Goal: Task Accomplishment & Management: Manage account settings

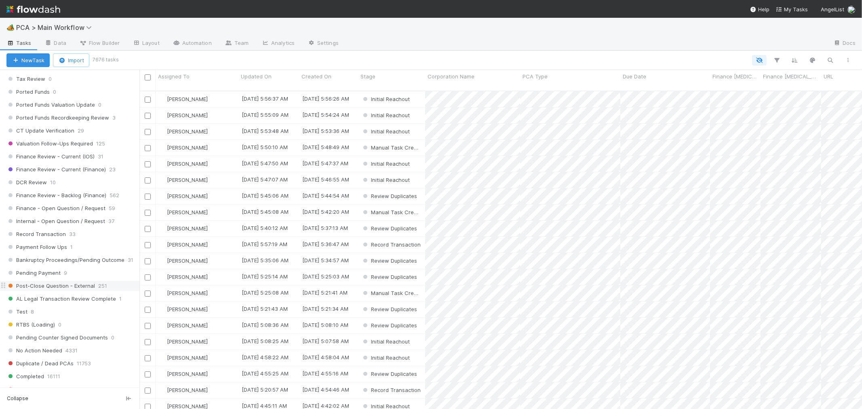
scroll to position [562, 0]
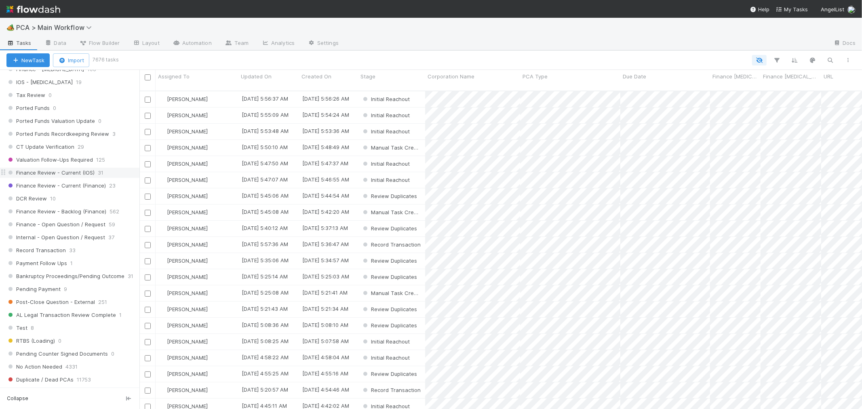
click at [62, 178] on span "Finance Review - Current (IOS)" at bounding box center [50, 173] width 88 height 10
click at [188, 78] on div "Assigned To" at bounding box center [197, 76] width 78 height 8
click at [193, 90] on div "Sort A → Z" at bounding box center [204, 92] width 92 height 12
click at [148, 97] on input "checkbox" at bounding box center [148, 100] width 6 height 6
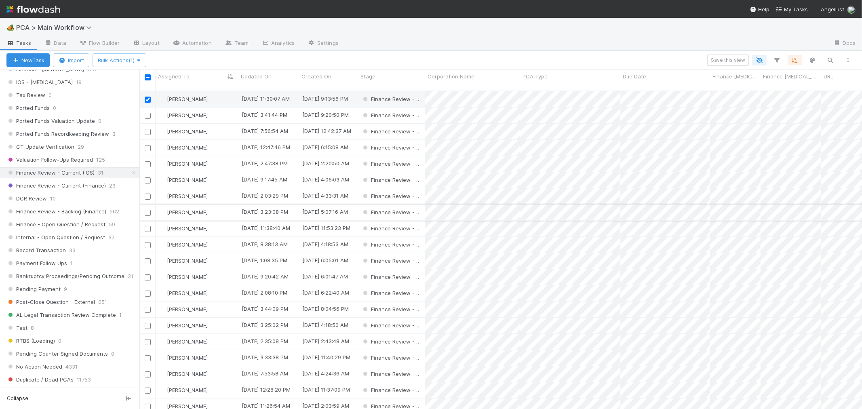
click at [146, 210] on input "checkbox" at bounding box center [148, 213] width 6 height 6
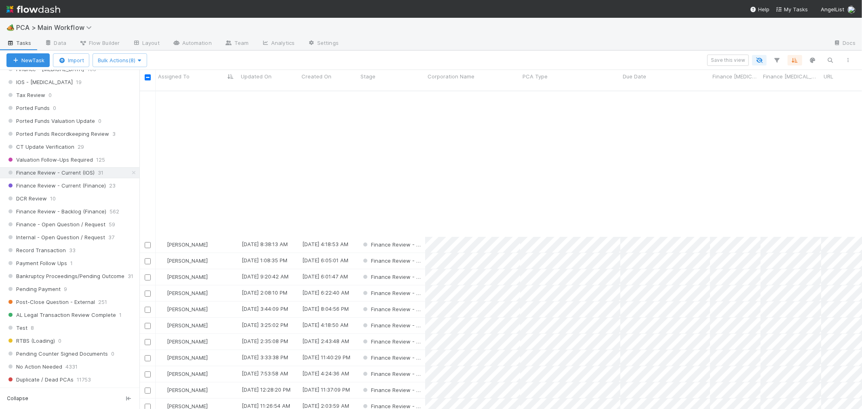
scroll to position [183, 0]
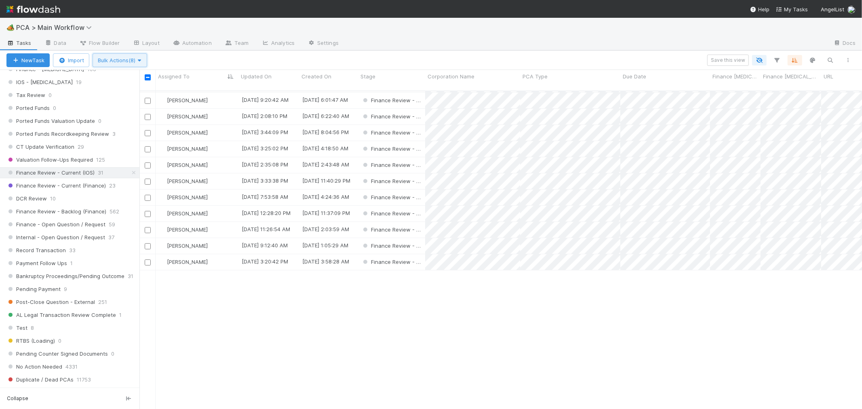
click at [125, 61] on span "Bulk Actions (8)" at bounding box center [120, 60] width 44 height 6
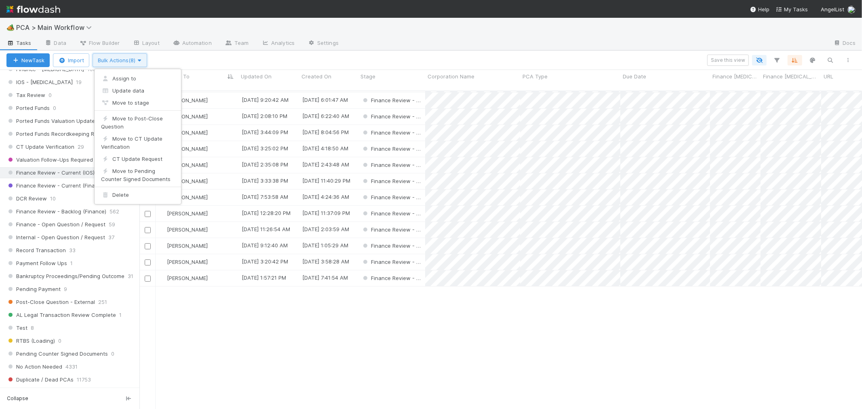
scroll to position [0, 0]
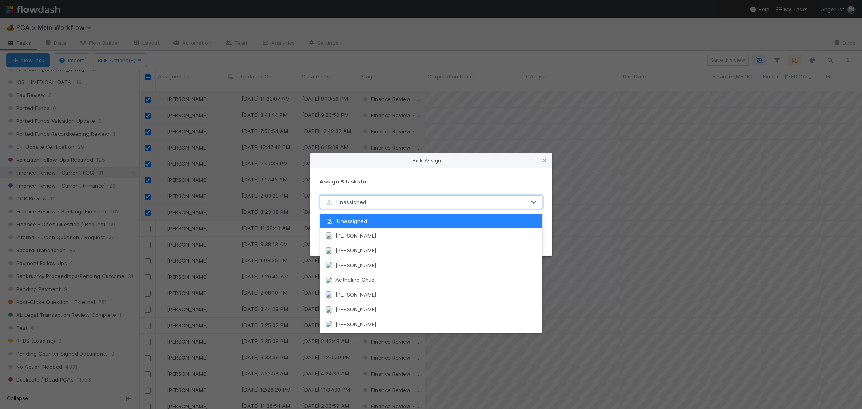
click at [371, 202] on div "Unassigned" at bounding box center [423, 202] width 205 height 13
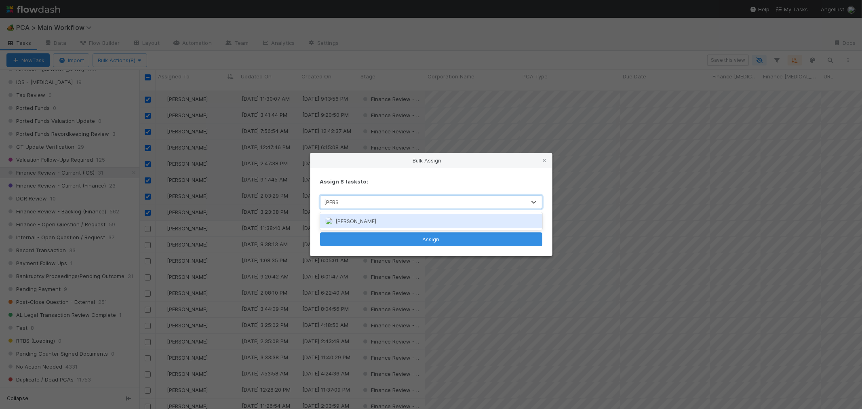
type input "marenz"
click at [366, 221] on span "Marenz Trajano" at bounding box center [355, 221] width 41 height 6
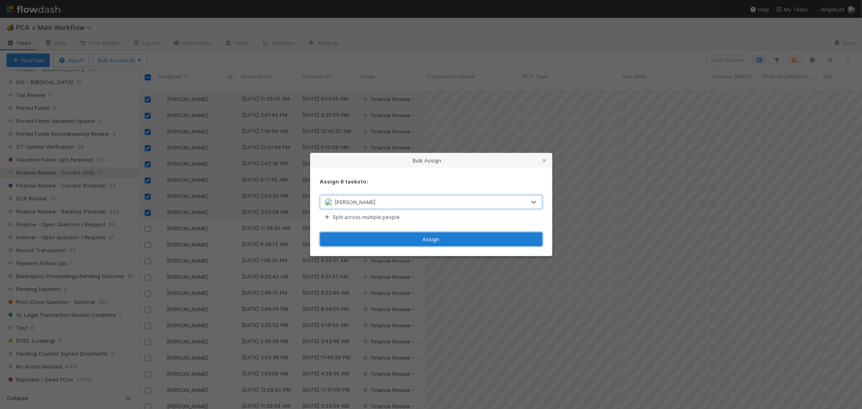
click at [406, 236] on button "Assign" at bounding box center [431, 239] width 222 height 14
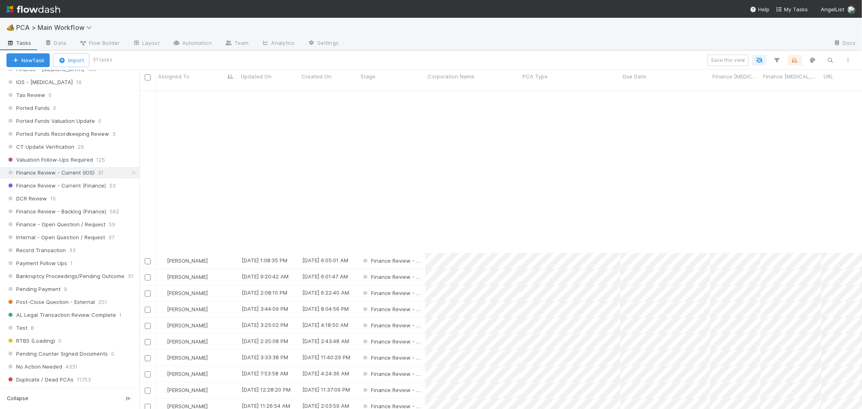
scroll to position [183, 0]
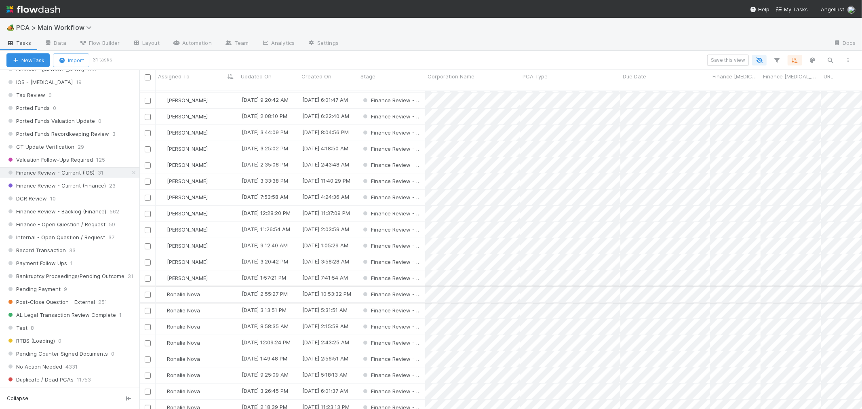
click at [223, 287] on div "Ronalie Nova" at bounding box center [197, 295] width 83 height 16
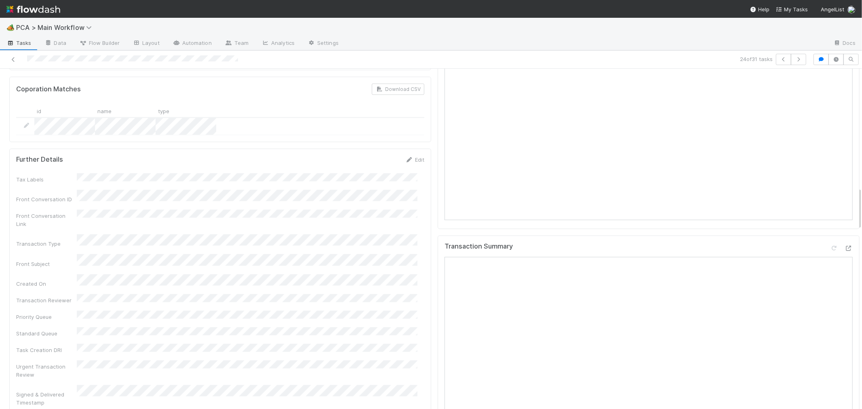
scroll to position [943, 0]
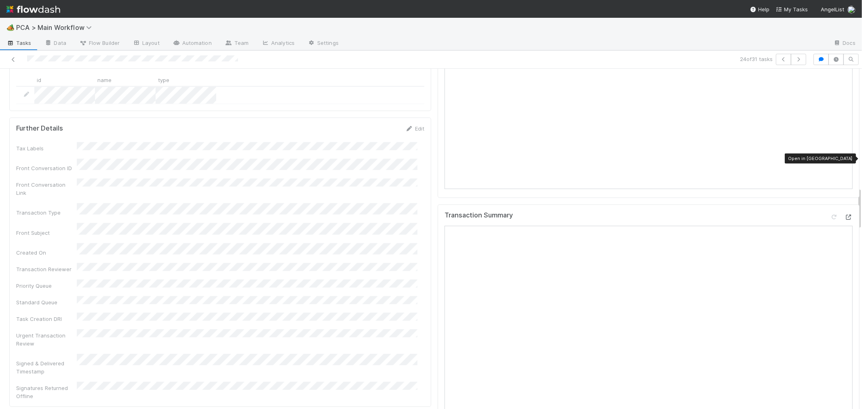
click at [845, 215] on icon at bounding box center [849, 217] width 8 height 5
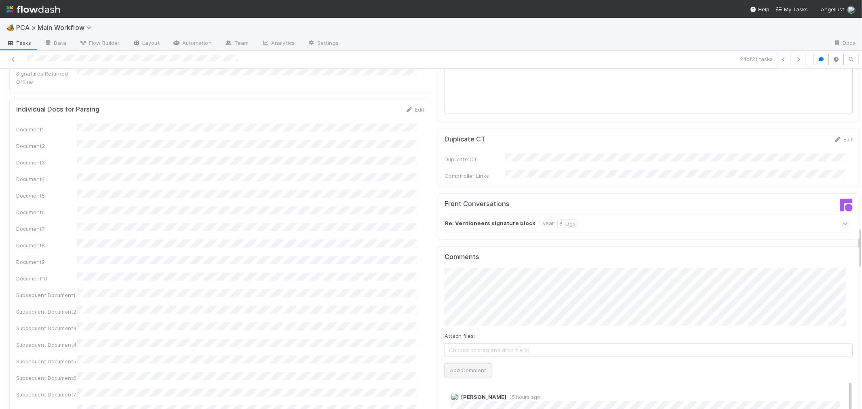
click at [451, 364] on button "Add Comment" at bounding box center [468, 371] width 47 height 14
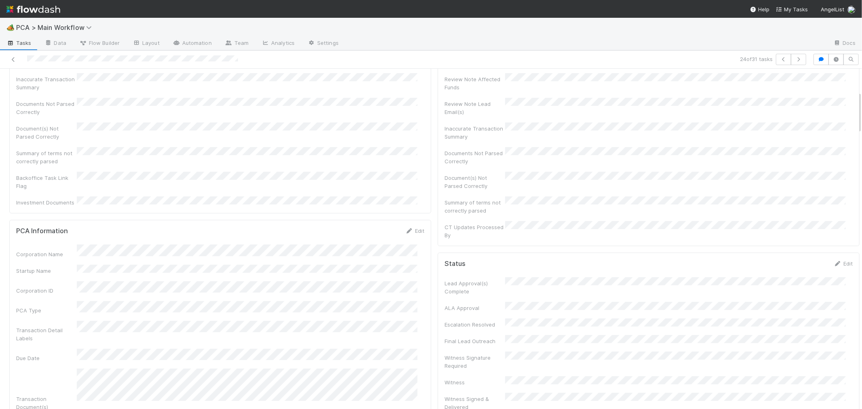
scroll to position [0, 0]
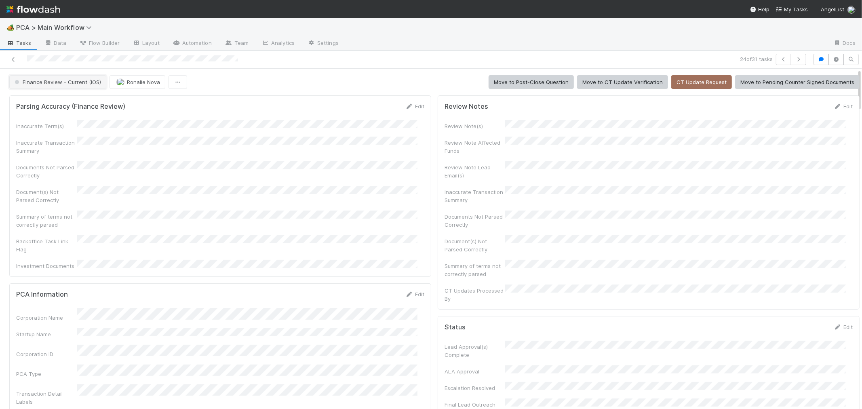
click at [70, 80] on span "Finance Review - Current (IOS)" at bounding box center [57, 82] width 88 height 6
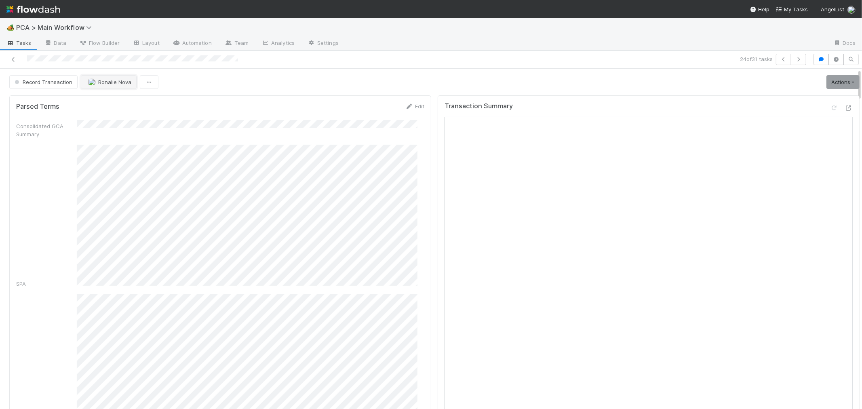
click at [106, 85] on button "Ronalie Nova" at bounding box center [109, 82] width 56 height 14
click at [13, 61] on icon at bounding box center [13, 59] width 8 height 5
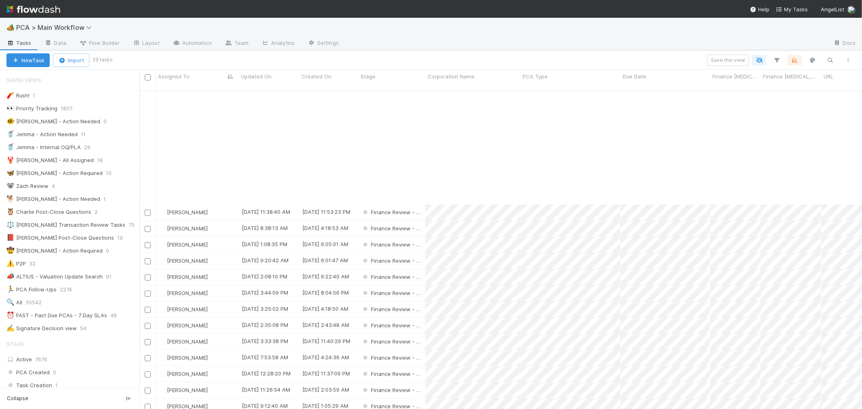
scroll to position [151, 0]
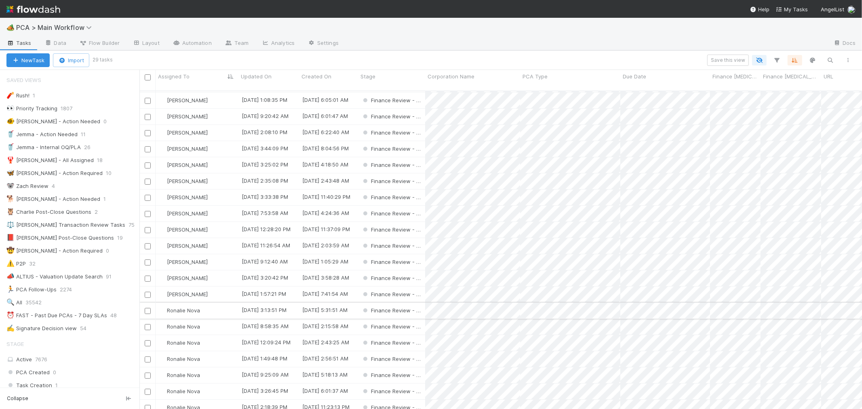
click at [209, 303] on div "Ronalie Nova" at bounding box center [197, 311] width 83 height 16
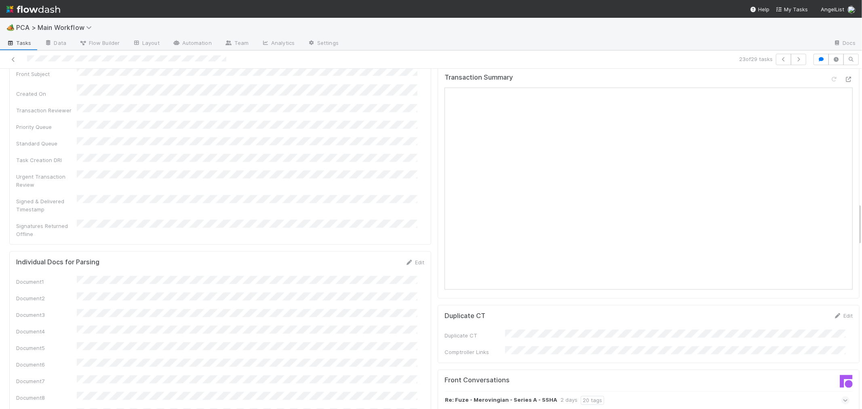
scroll to position [898, 0]
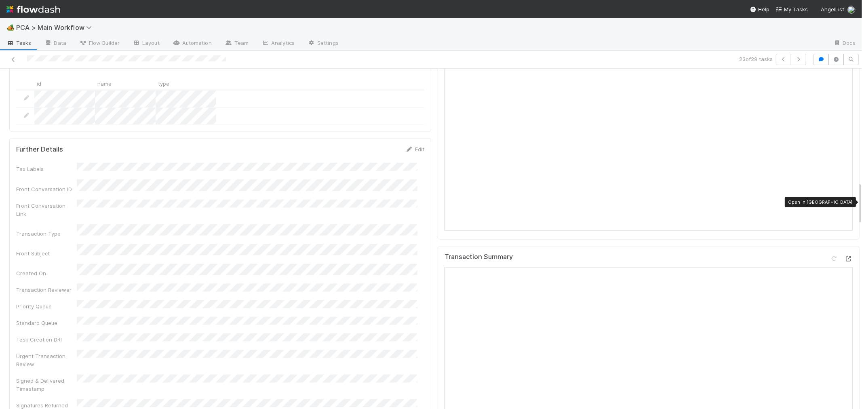
click at [845, 256] on icon at bounding box center [849, 258] width 8 height 5
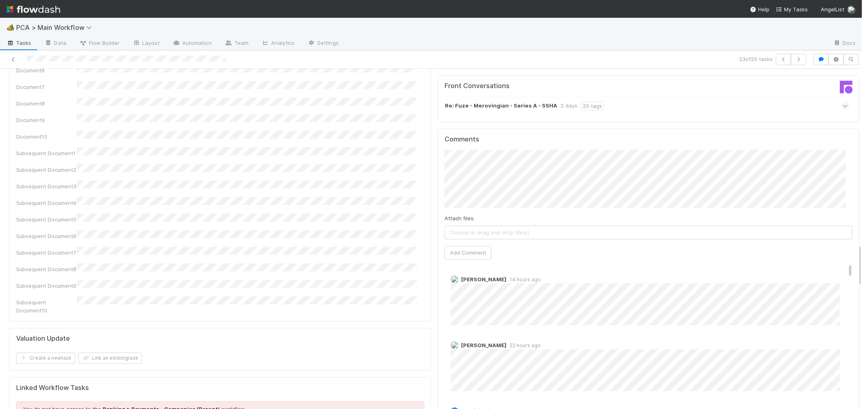
scroll to position [1392, 0]
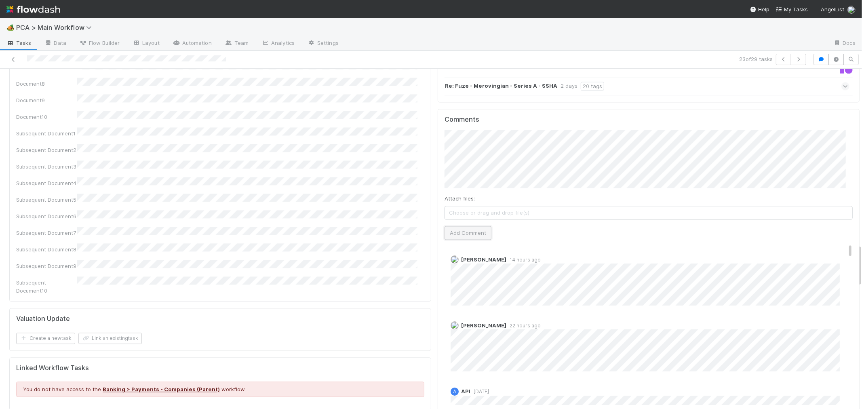
click at [470, 226] on button "Add Comment" at bounding box center [468, 233] width 47 height 14
drag, startPoint x: 509, startPoint y: 191, endPoint x: 517, endPoint y: 191, distance: 7.3
click at [510, 249] on div "Roselyn de Villa 14 hours ago" at bounding box center [652, 277] width 415 height 56
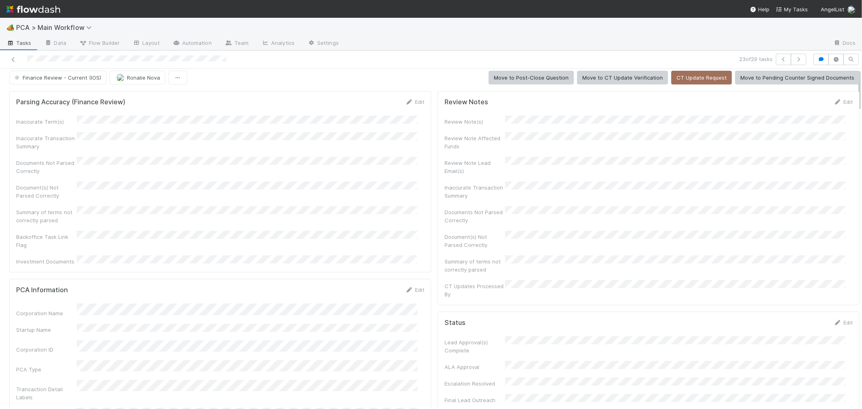
scroll to position [0, 0]
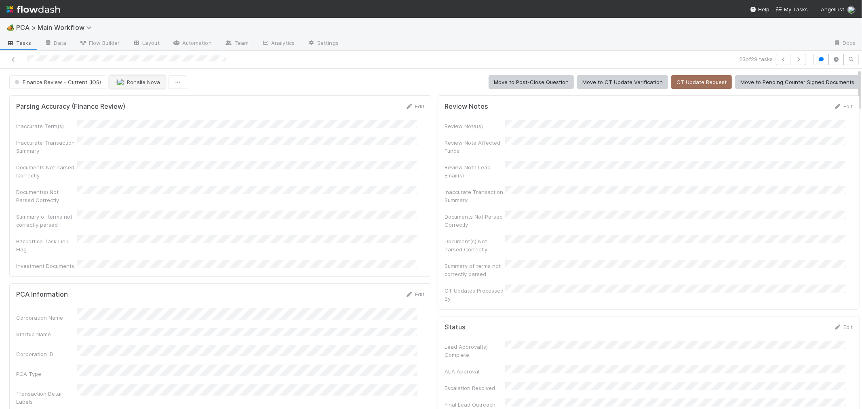
click at [140, 83] on span "Ronalie Nova" at bounding box center [143, 82] width 33 height 6
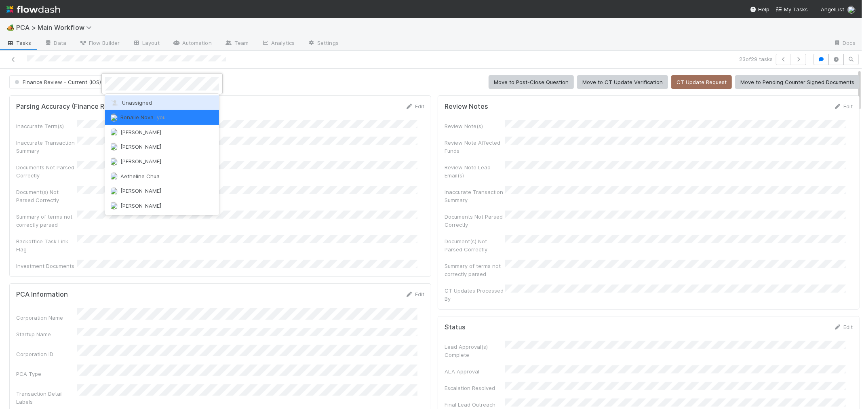
click at [129, 104] on span "Unassigned" at bounding box center [131, 102] width 42 height 6
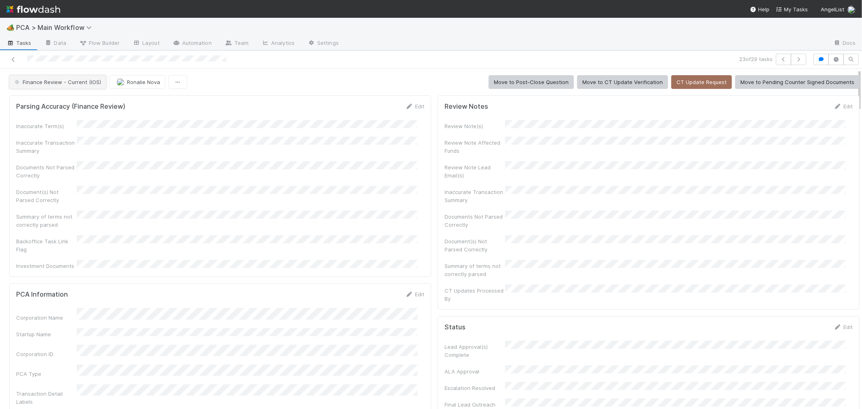
click at [53, 77] on button "Finance Review - Current (IOS)" at bounding box center [57, 82] width 97 height 14
click at [76, 121] on div "Completed" at bounding box center [63, 125] width 114 height 15
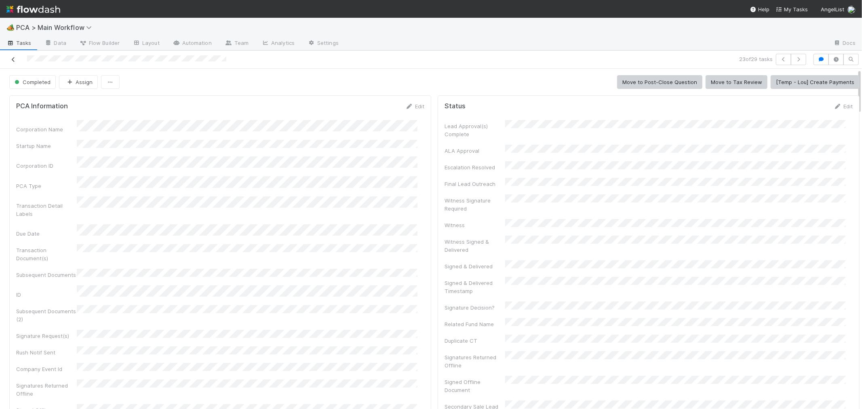
click at [14, 55] on link at bounding box center [13, 59] width 8 height 8
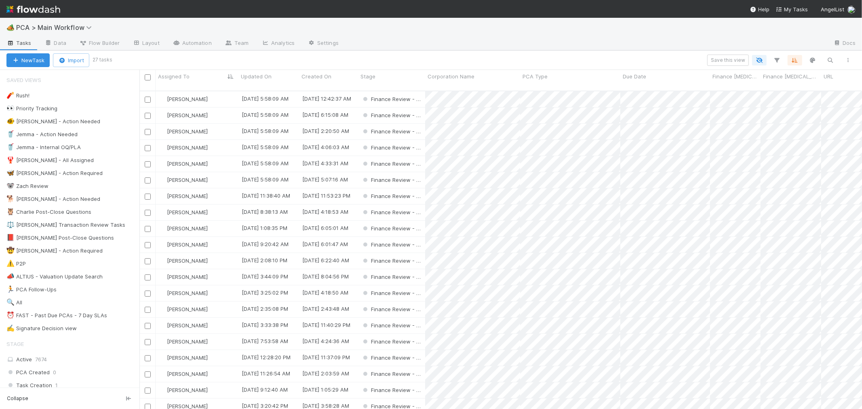
scroll to position [318, 716]
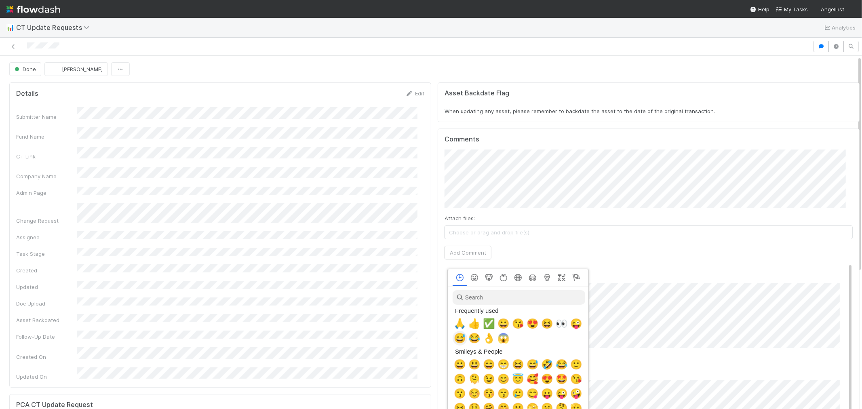
scroll to position [0, 3]
click at [659, 342] on div at bounding box center [431, 204] width 862 height 409
click at [459, 324] on span "🙏" at bounding box center [458, 323] width 12 height 11
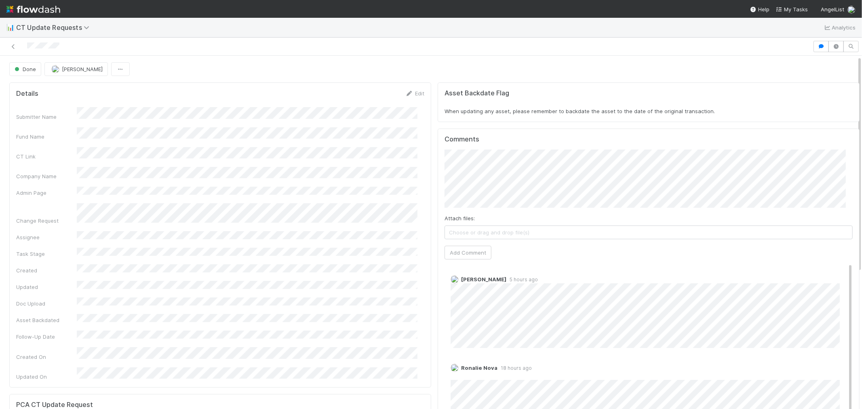
drag, startPoint x: 13, startPoint y: 47, endPoint x: 40, endPoint y: 34, distance: 29.8
click at [13, 46] on icon at bounding box center [13, 46] width 8 height 5
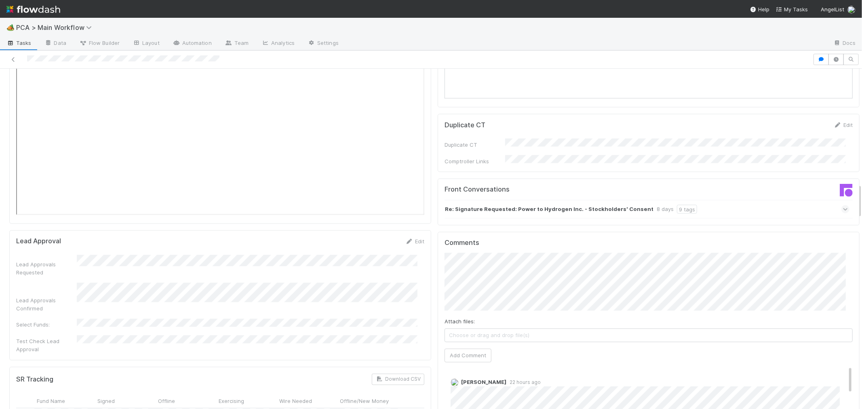
scroll to position [1122, 0]
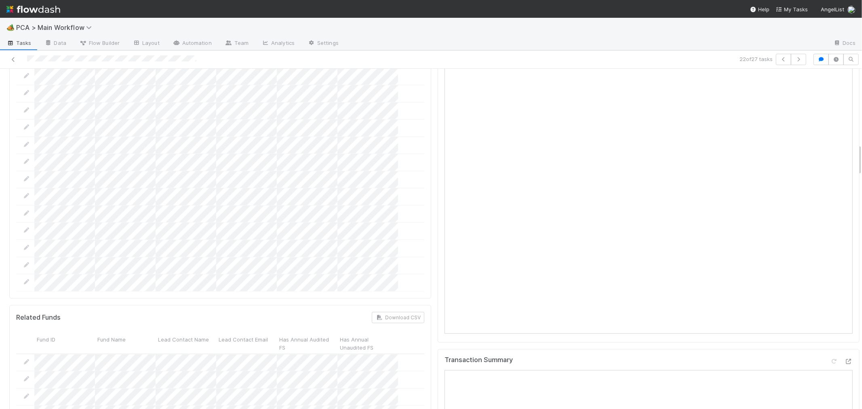
scroll to position [988, 0]
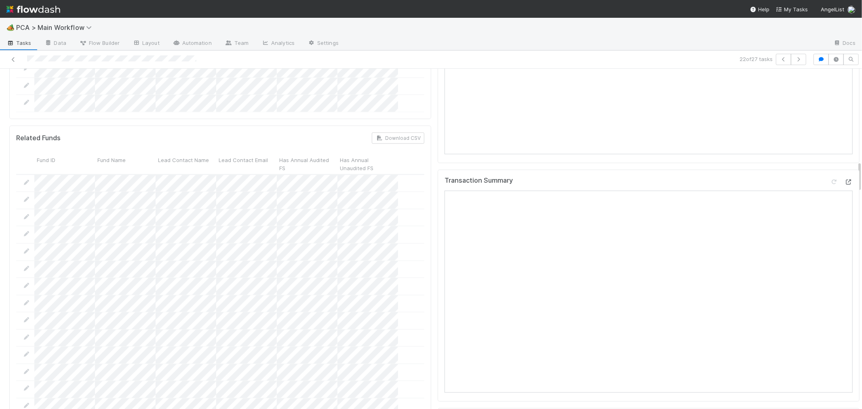
click at [845, 179] on icon at bounding box center [849, 181] width 8 height 5
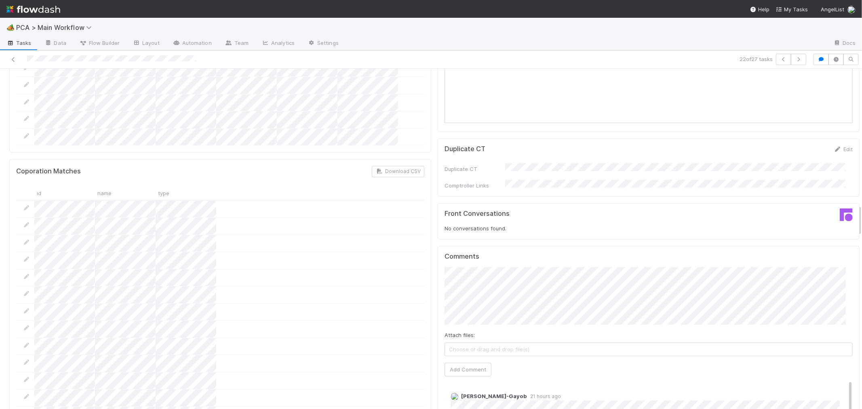
scroll to position [1482, 0]
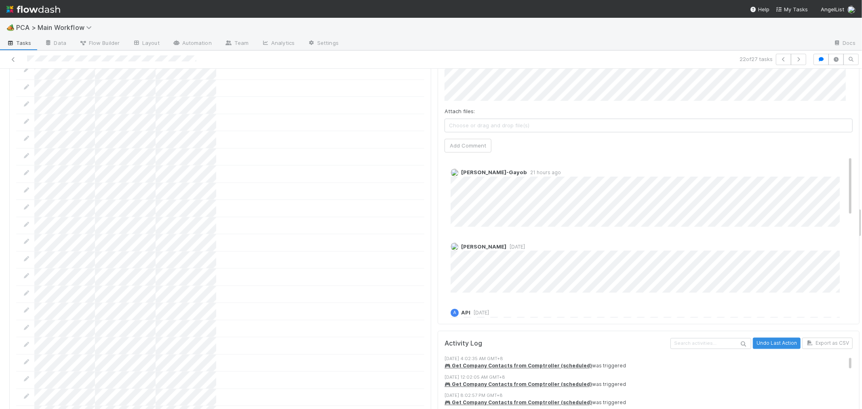
click at [506, 244] on span "1 day ago" at bounding box center [515, 247] width 19 height 6
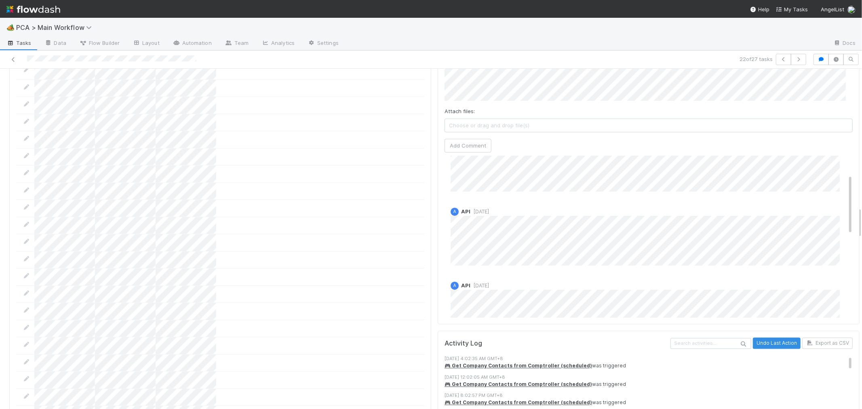
scroll to position [49, 0]
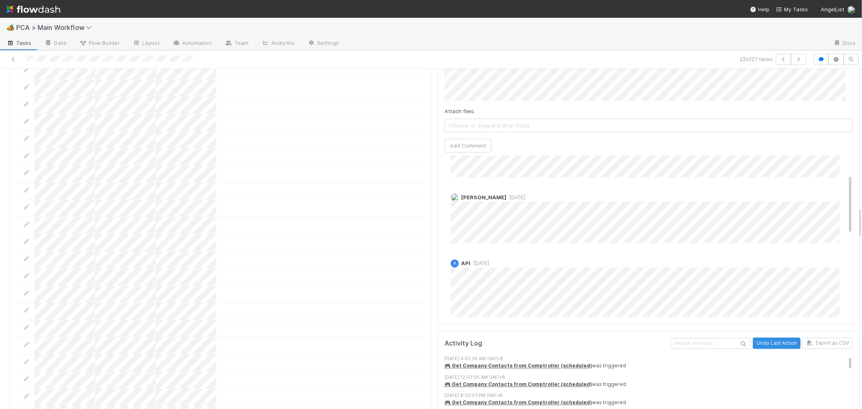
click at [506, 194] on span "1 day ago" at bounding box center [515, 197] width 19 height 6
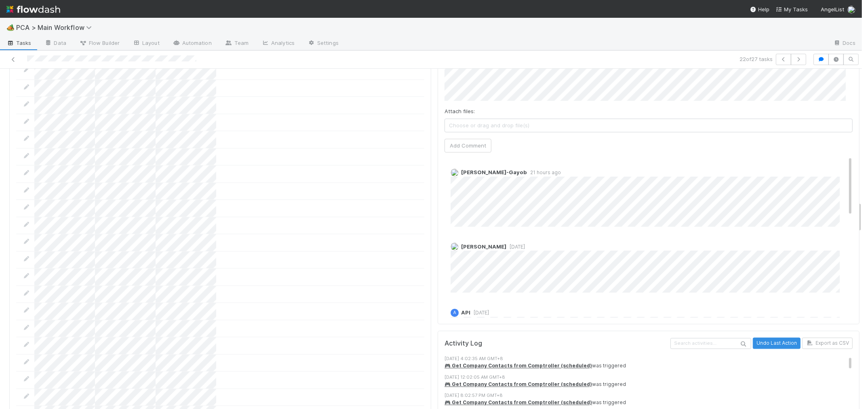
scroll to position [1257, 0]
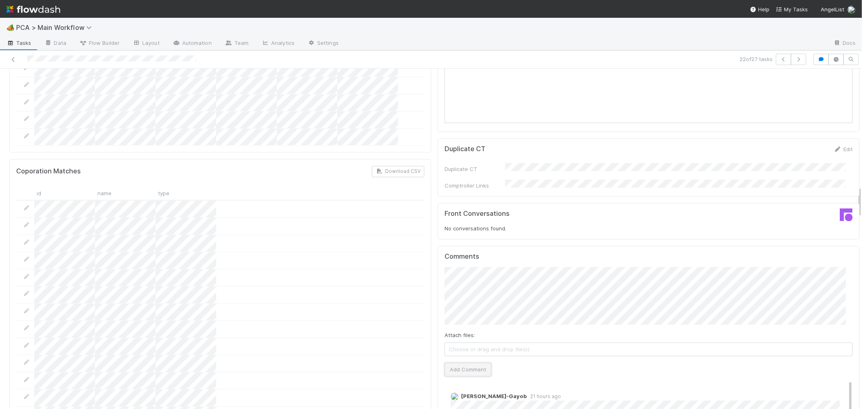
click at [459, 363] on button "Add Comment" at bounding box center [468, 370] width 47 height 14
click at [398, 270] on div at bounding box center [220, 278] width 408 height 17
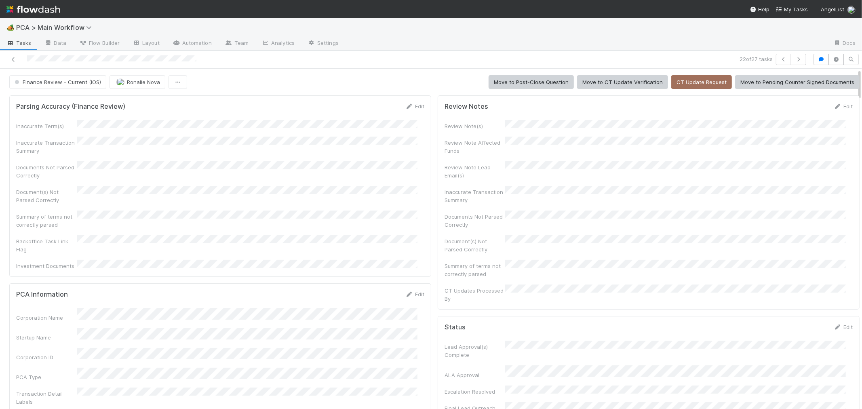
click at [134, 81] on span "Ronalie Nova" at bounding box center [143, 82] width 33 height 6
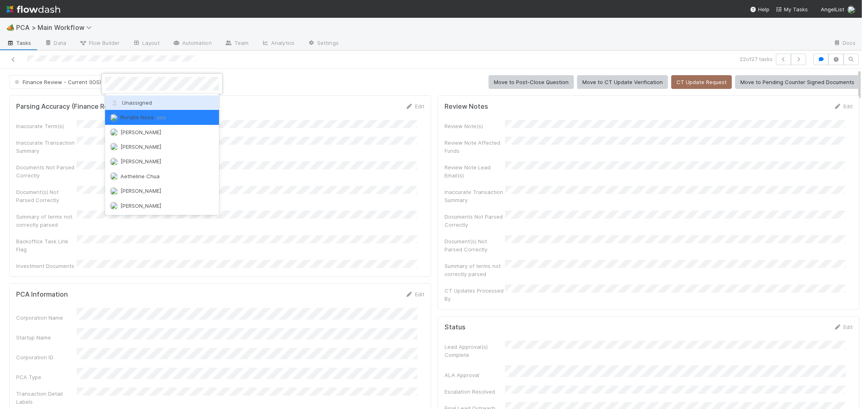
click at [136, 103] on span "Unassigned" at bounding box center [131, 102] width 42 height 6
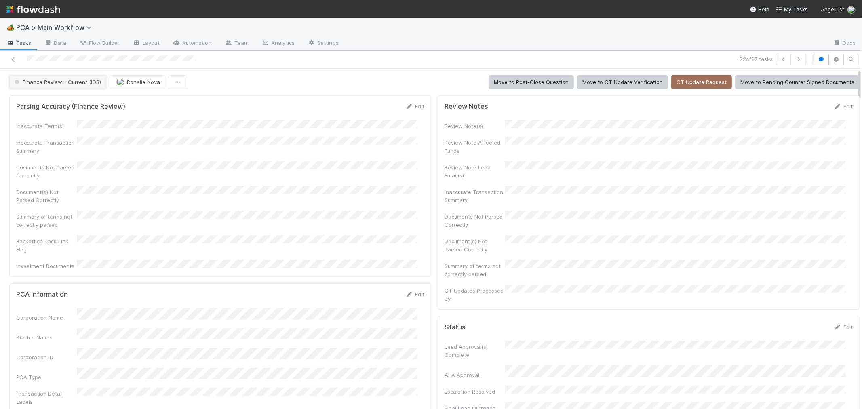
click at [80, 83] on span "Finance Review - Current (IOS)" at bounding box center [57, 82] width 88 height 6
click at [91, 123] on div "Completed" at bounding box center [63, 125] width 114 height 15
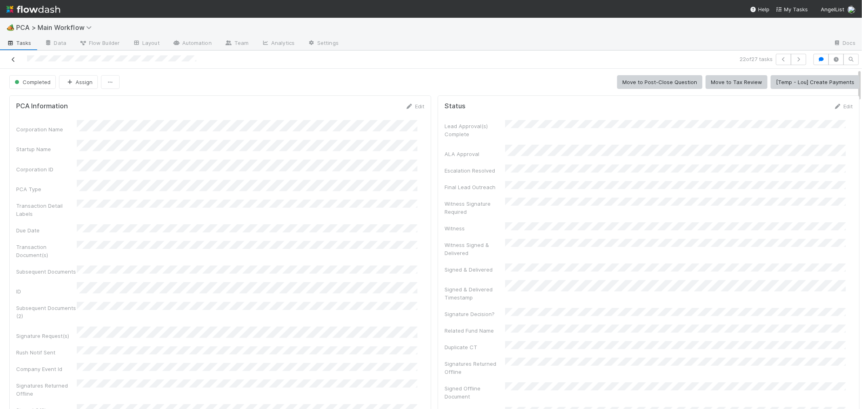
click at [13, 57] on icon at bounding box center [13, 59] width 8 height 5
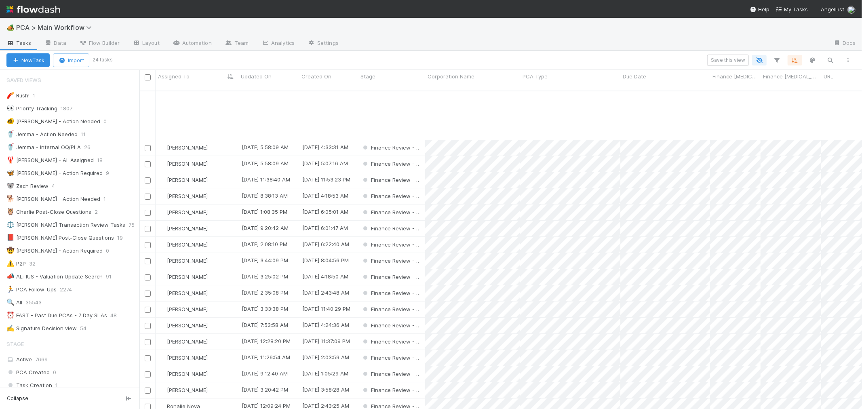
scroll to position [70, 0]
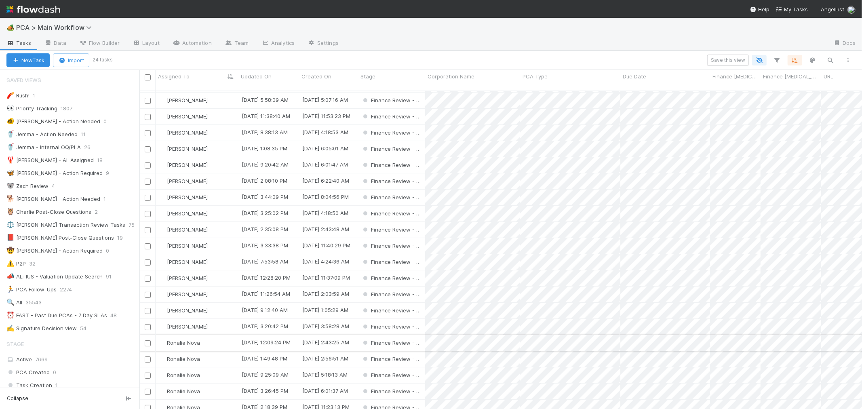
click at [216, 335] on div "Ronalie Nova" at bounding box center [197, 343] width 83 height 16
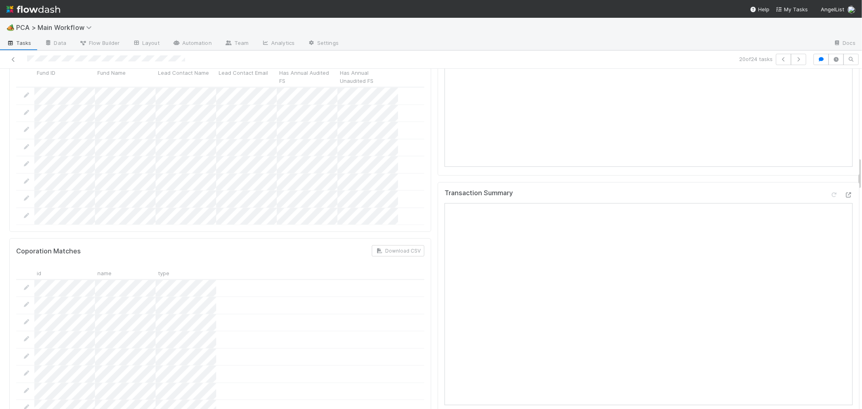
scroll to position [988, 0]
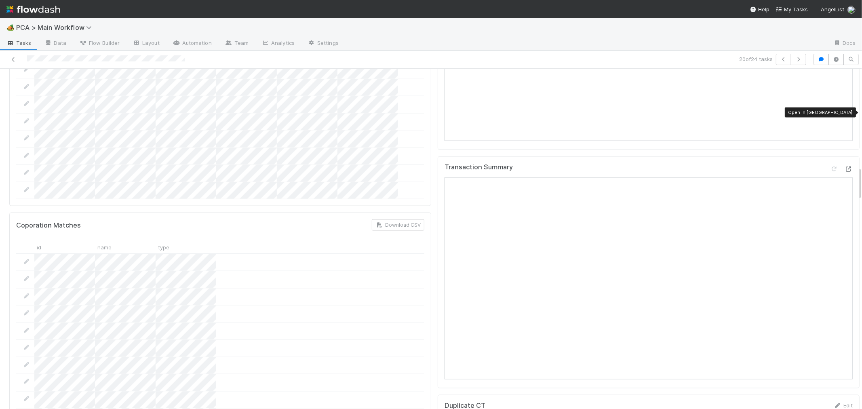
click at [845, 167] on icon at bounding box center [849, 169] width 8 height 5
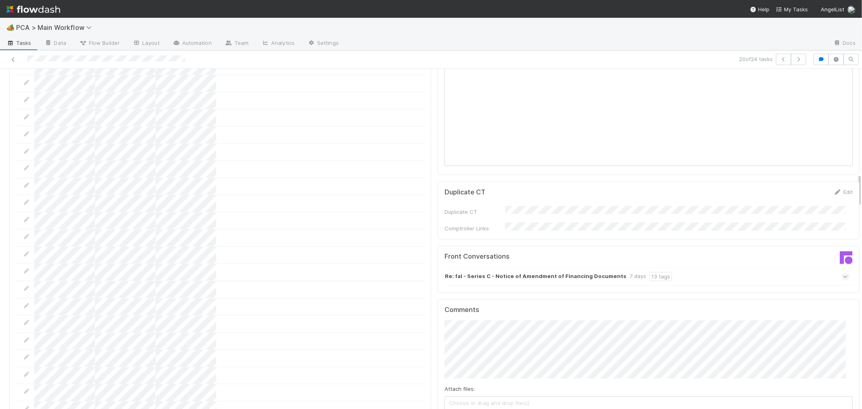
scroll to position [1212, 0]
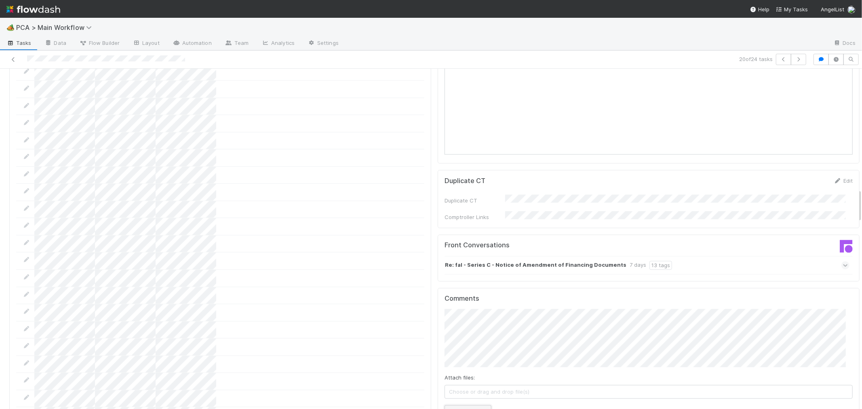
click at [462, 405] on button "Add Comment" at bounding box center [468, 412] width 47 height 14
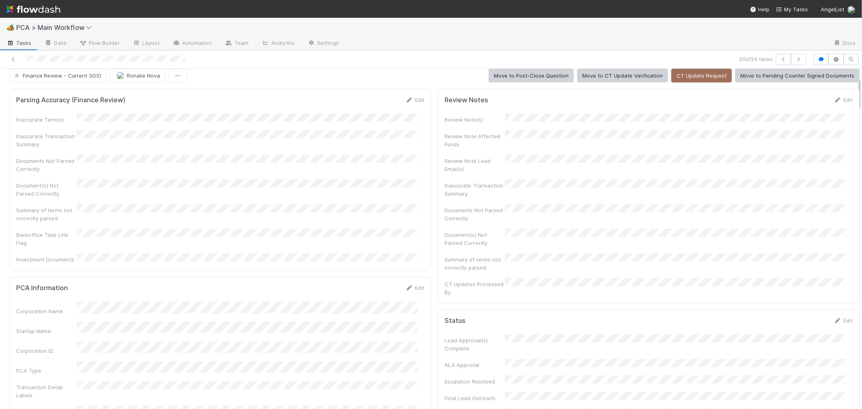
scroll to position [0, 0]
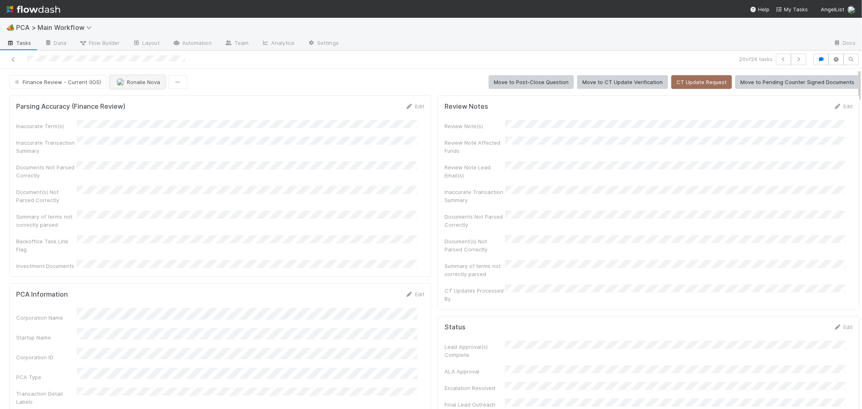
click at [144, 82] on span "Ronalie Nova" at bounding box center [143, 82] width 33 height 6
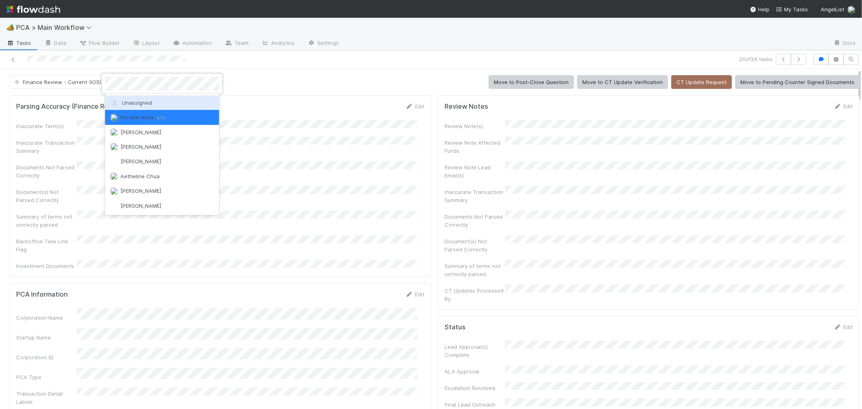
click at [136, 103] on span "Unassigned" at bounding box center [131, 102] width 42 height 6
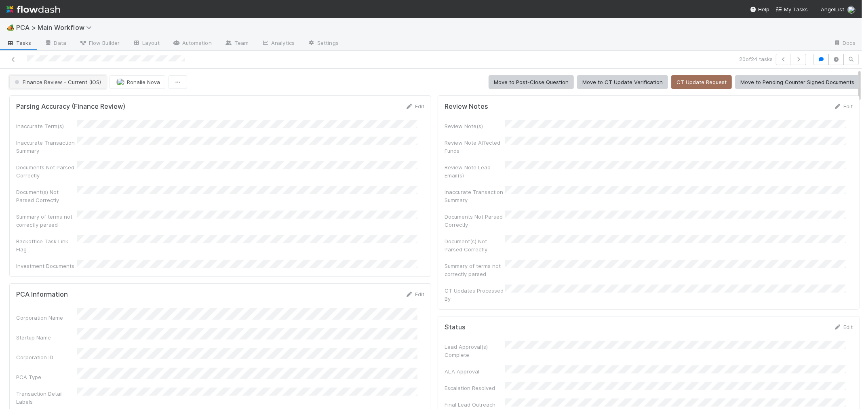
click at [70, 83] on span "Finance Review - Current (IOS)" at bounding box center [57, 82] width 88 height 6
click at [88, 127] on div "Completed" at bounding box center [63, 125] width 114 height 15
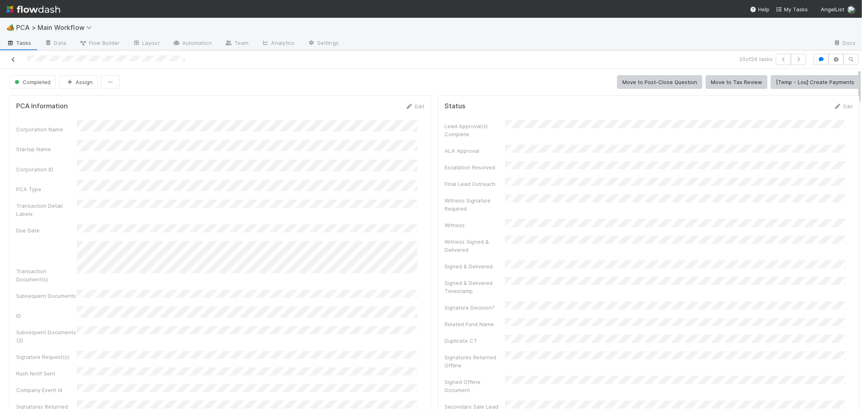
click at [11, 58] on icon at bounding box center [13, 59] width 8 height 5
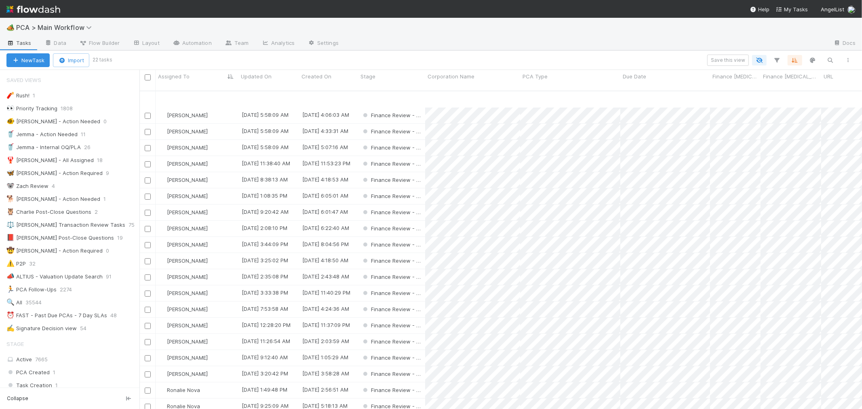
scroll to position [38, 0]
click at [213, 351] on div "Ronalie Nova" at bounding box center [197, 359] width 83 height 16
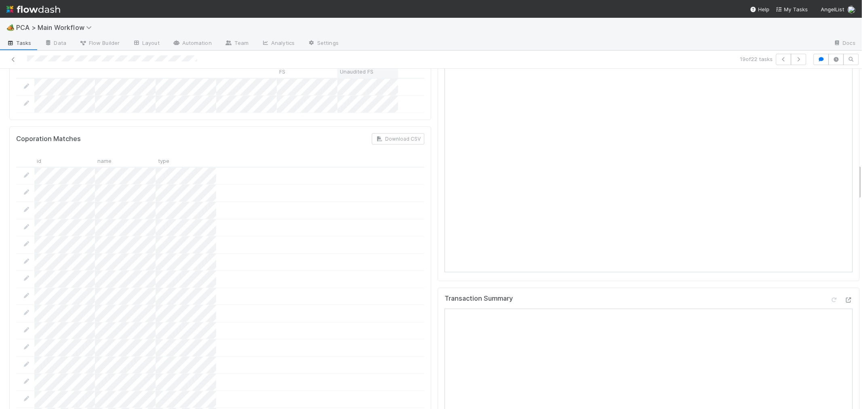
scroll to position [943, 0]
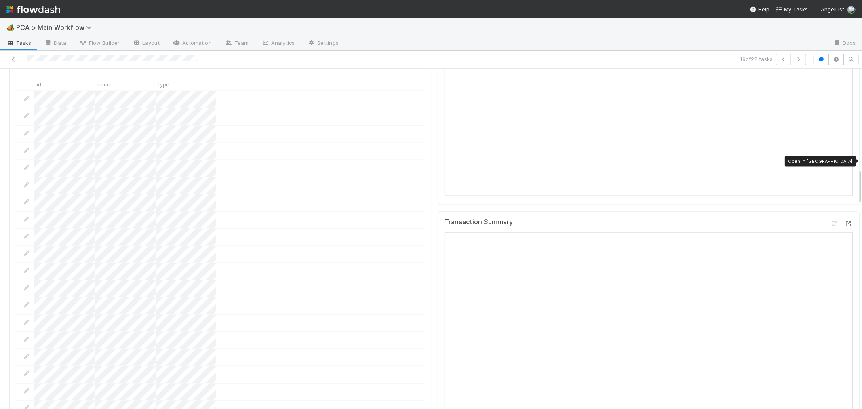
click at [845, 221] on icon at bounding box center [849, 223] width 8 height 5
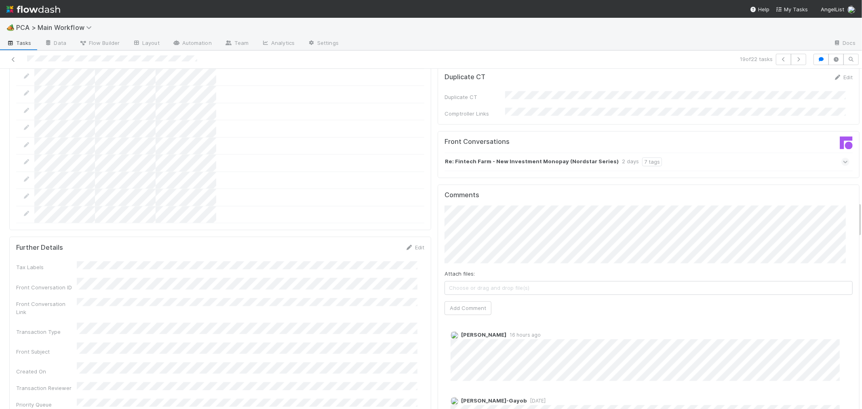
scroll to position [1392, 0]
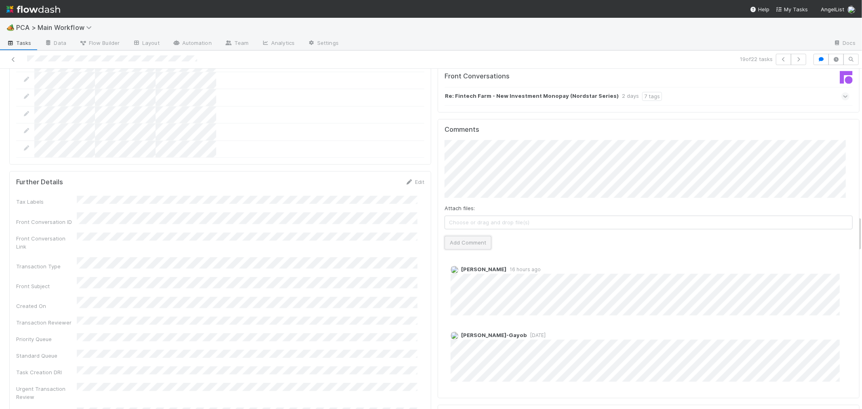
click at [460, 236] on button "Add Comment" at bounding box center [468, 243] width 47 height 14
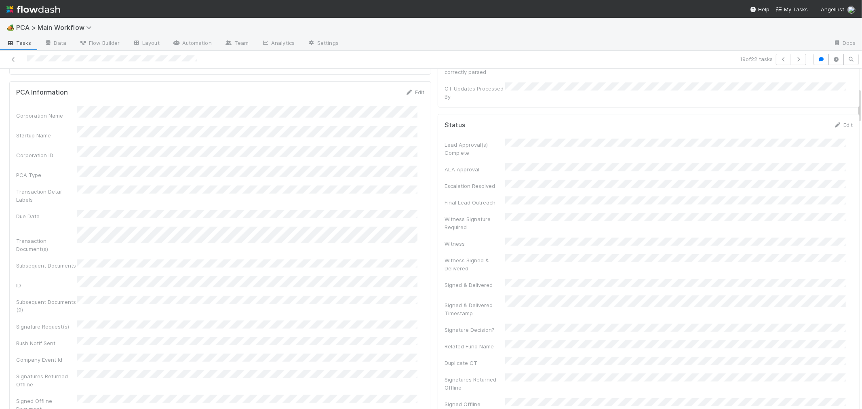
scroll to position [0, 0]
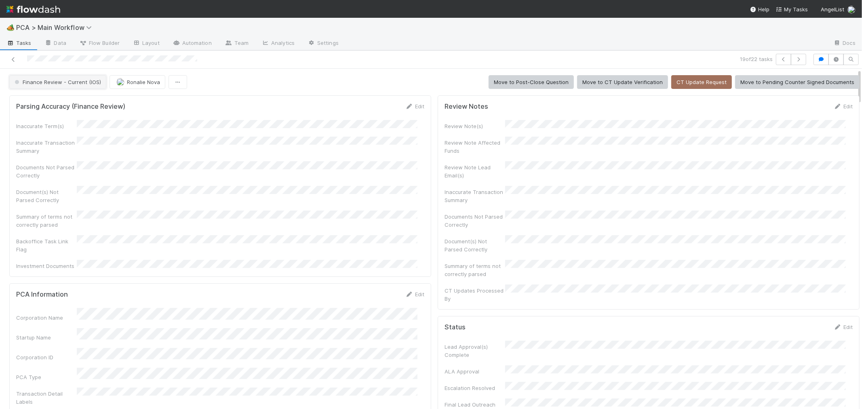
click at [70, 84] on span "Finance Review - Current (IOS)" at bounding box center [57, 82] width 88 height 6
click at [74, 100] on span "CT Update Verification" at bounding box center [45, 102] width 68 height 6
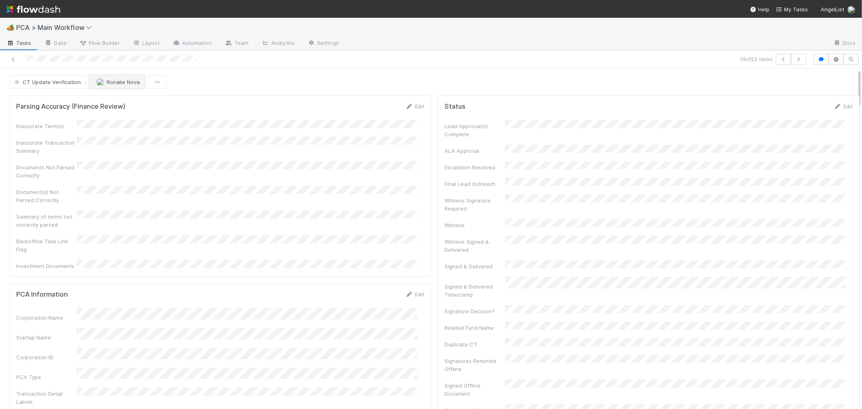
click at [124, 83] on span "Ronalie Nova" at bounding box center [123, 82] width 33 height 6
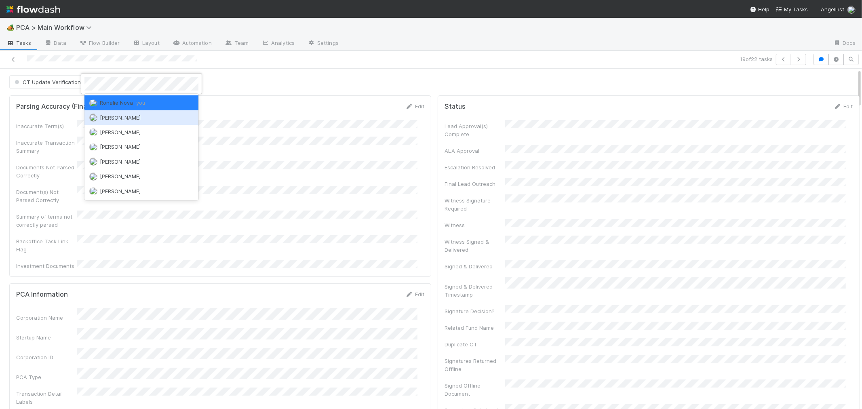
click at [131, 114] on div "Ali Al Khatib" at bounding box center [141, 117] width 114 height 15
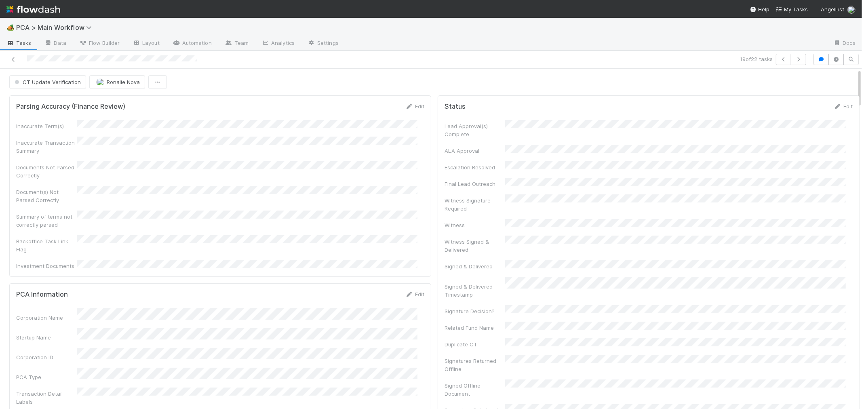
click at [236, 147] on div "Inaccurate Transaction Summary" at bounding box center [220, 146] width 408 height 18
click at [13, 57] on icon at bounding box center [13, 59] width 8 height 5
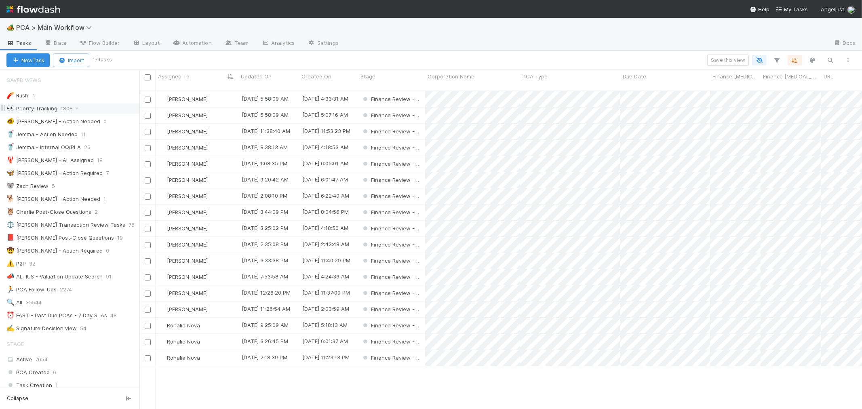
scroll to position [7, 6]
click at [211, 318] on div "Ronalie Nova" at bounding box center [197, 326] width 83 height 16
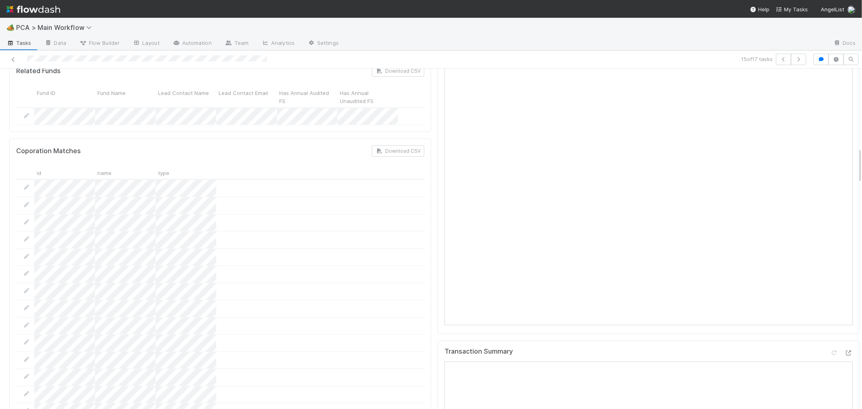
scroll to position [988, 0]
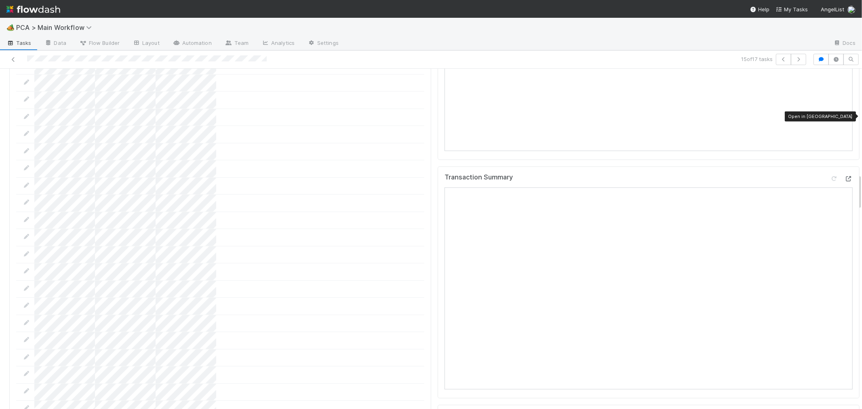
click at [845, 176] on icon at bounding box center [849, 178] width 8 height 5
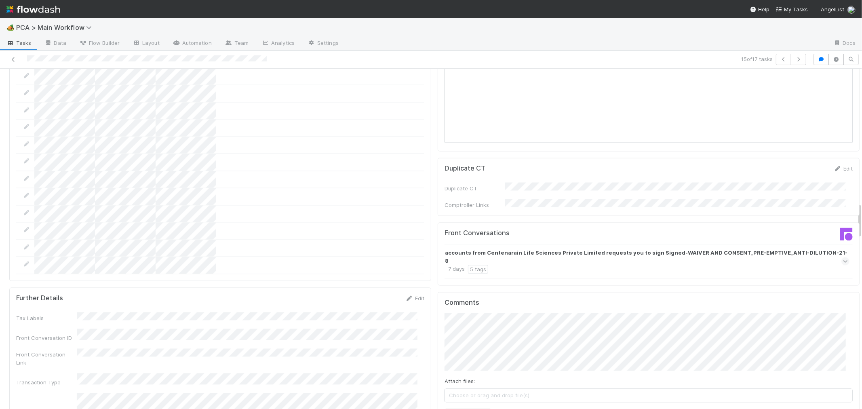
scroll to position [1257, 0]
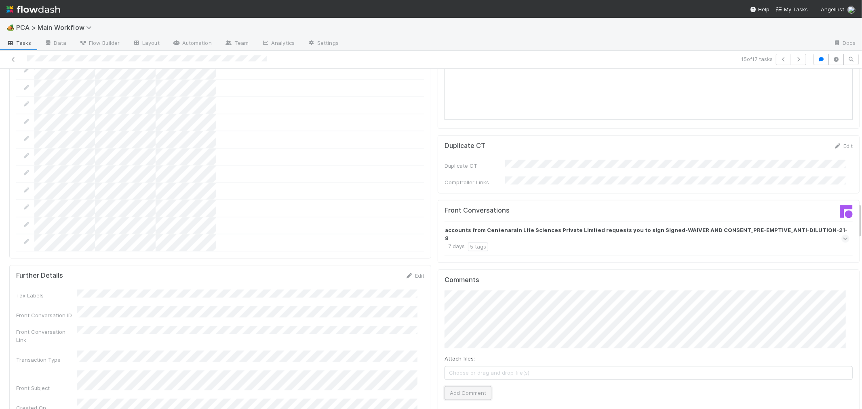
click at [460, 386] on button "Add Comment" at bounding box center [468, 393] width 47 height 14
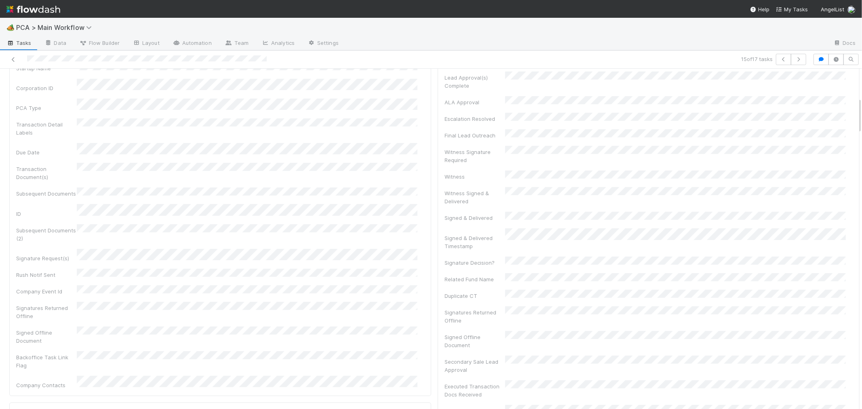
scroll to position [0, 0]
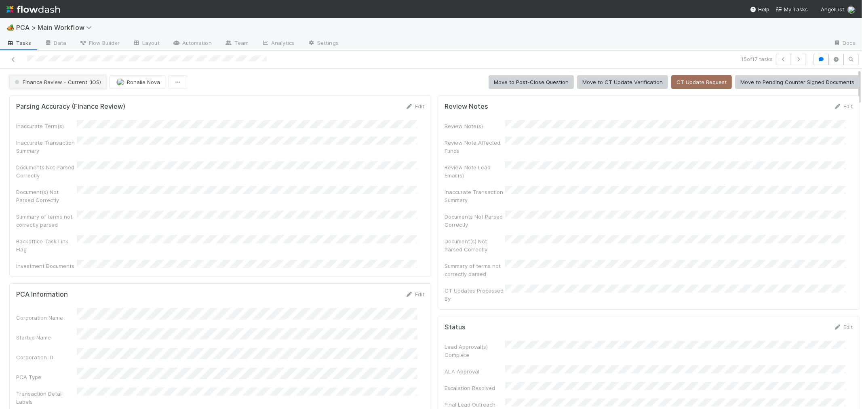
click at [91, 83] on span "Finance Review - Current (IOS)" at bounding box center [57, 82] width 88 height 6
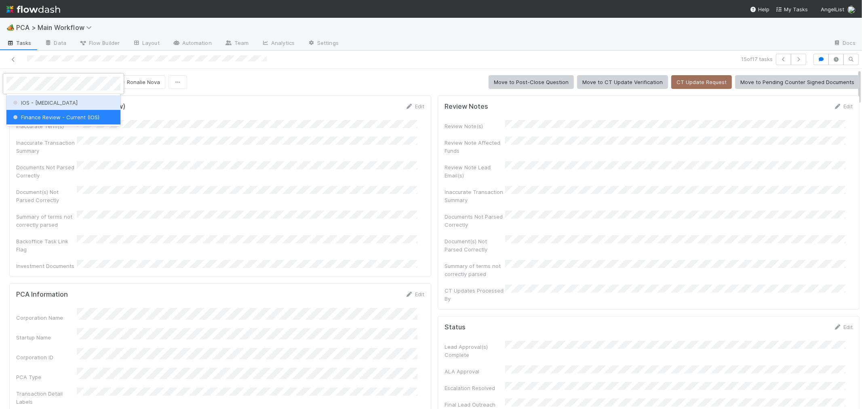
click at [67, 107] on div "IOS - [MEDICAL_DATA]" at bounding box center [63, 102] width 114 height 15
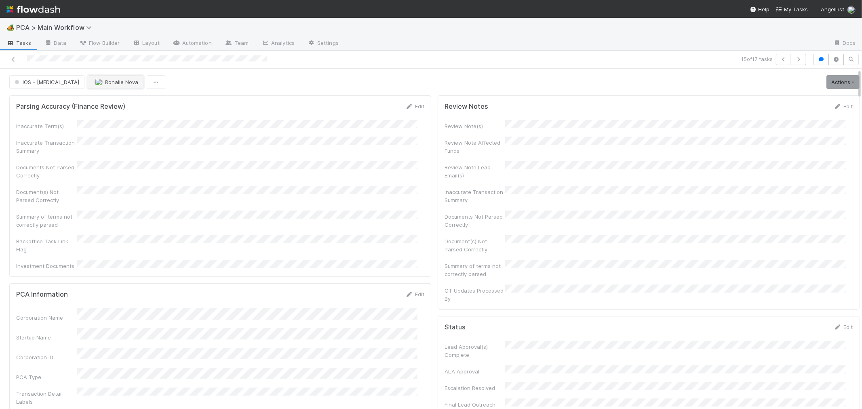
click at [105, 83] on span "Ronalie Nova" at bounding box center [121, 82] width 33 height 6
click at [92, 102] on span "[PERSON_NAME]-Gayob" at bounding box center [97, 102] width 60 height 6
click at [13, 59] on icon at bounding box center [13, 59] width 8 height 5
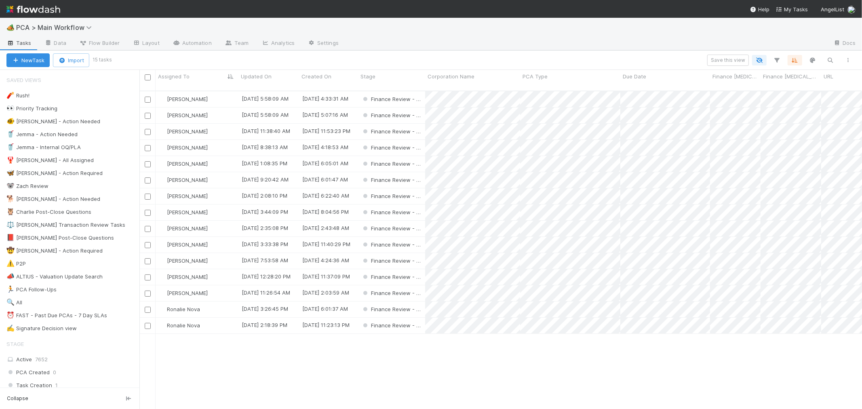
scroll to position [318, 716]
click at [215, 302] on div "Ronalie Nova" at bounding box center [197, 310] width 83 height 16
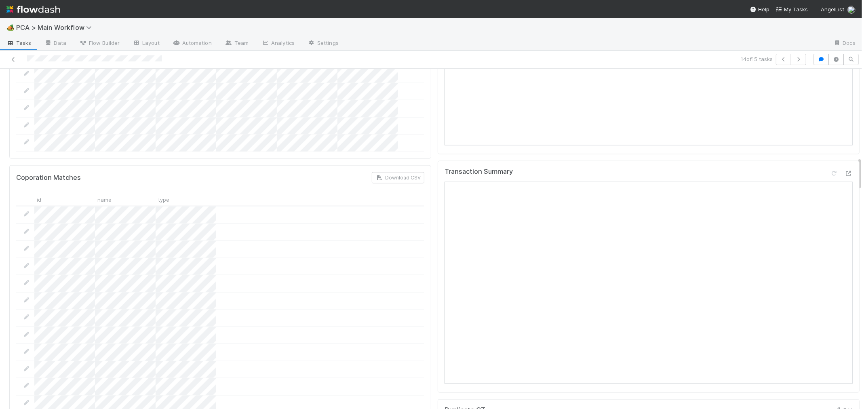
scroll to position [853, 0]
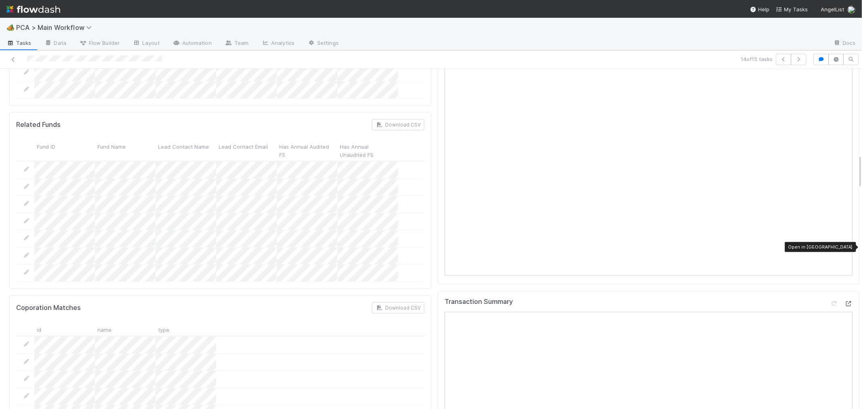
click at [845, 301] on icon at bounding box center [849, 303] width 8 height 5
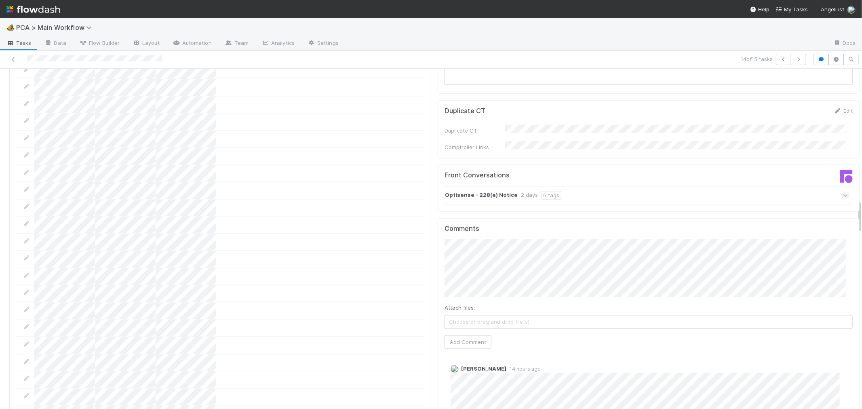
scroll to position [1302, 0]
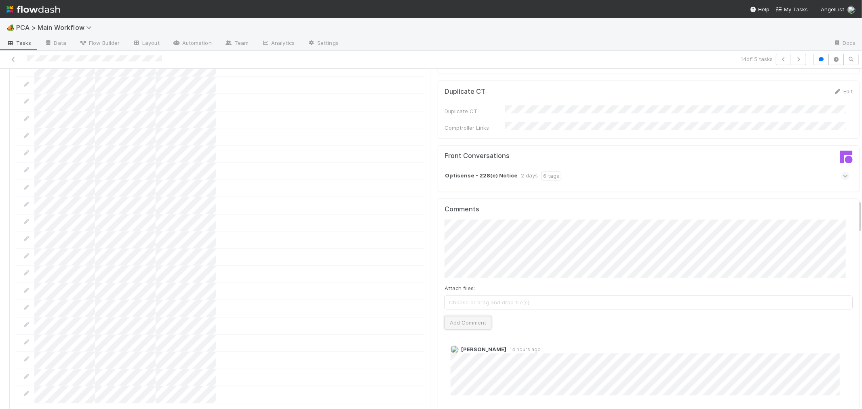
click at [462, 316] on button "Add Comment" at bounding box center [468, 323] width 47 height 14
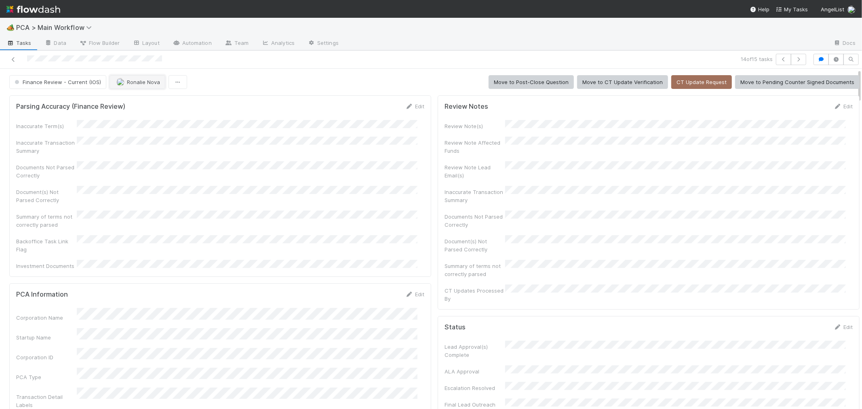
click at [120, 84] on img "button" at bounding box center [120, 82] width 8 height 8
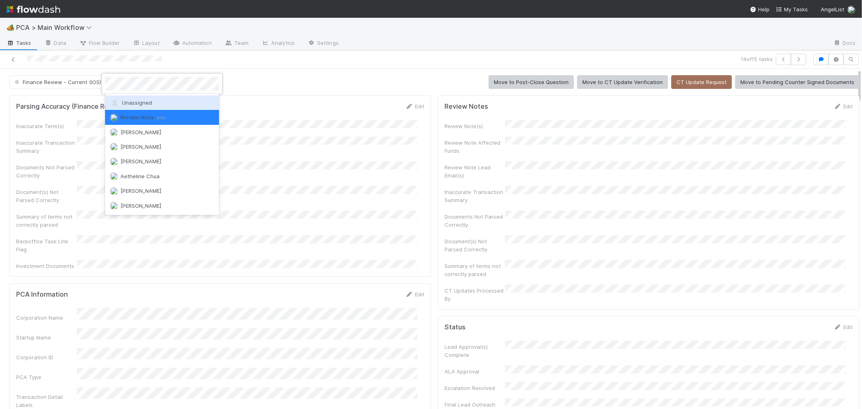
click at [127, 101] on span "Unassigned" at bounding box center [131, 102] width 42 height 6
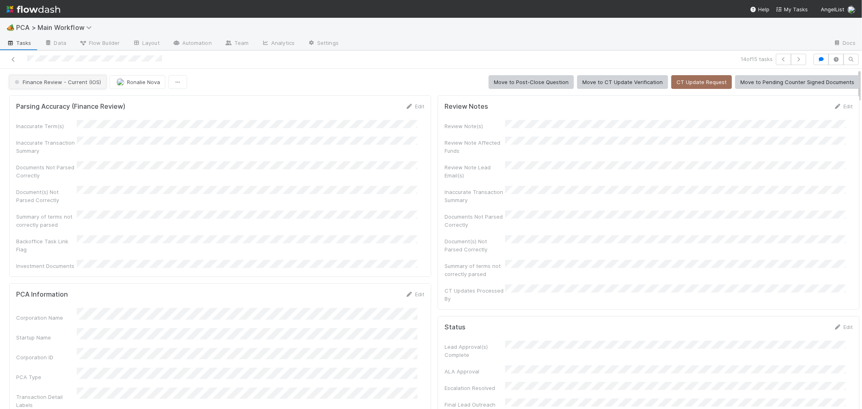
click at [66, 80] on span "Finance Review - Current (IOS)" at bounding box center [57, 82] width 88 height 6
click at [73, 131] on div "Completed" at bounding box center [63, 125] width 114 height 15
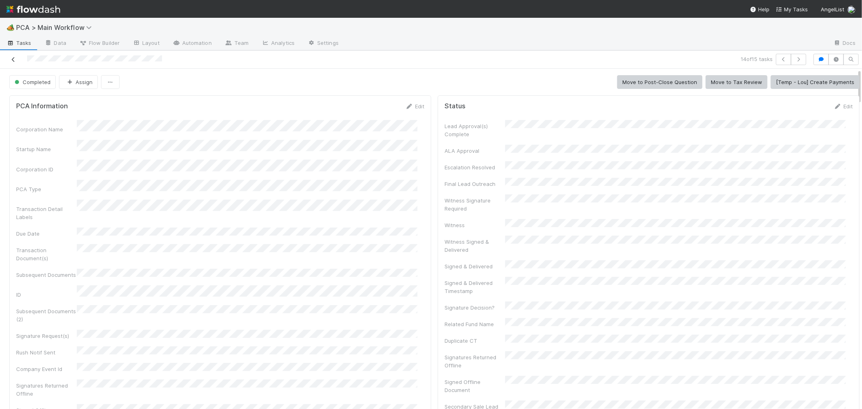
click at [14, 61] on icon at bounding box center [13, 59] width 8 height 5
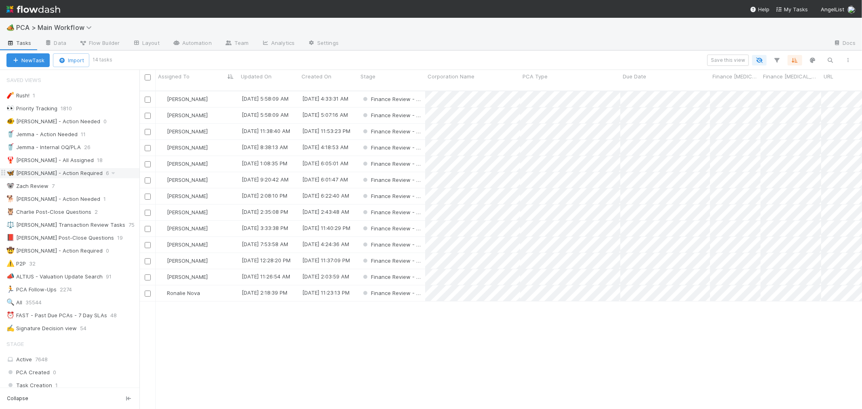
scroll to position [7, 6]
click at [220, 285] on div "Ronalie Nova" at bounding box center [197, 293] width 83 height 16
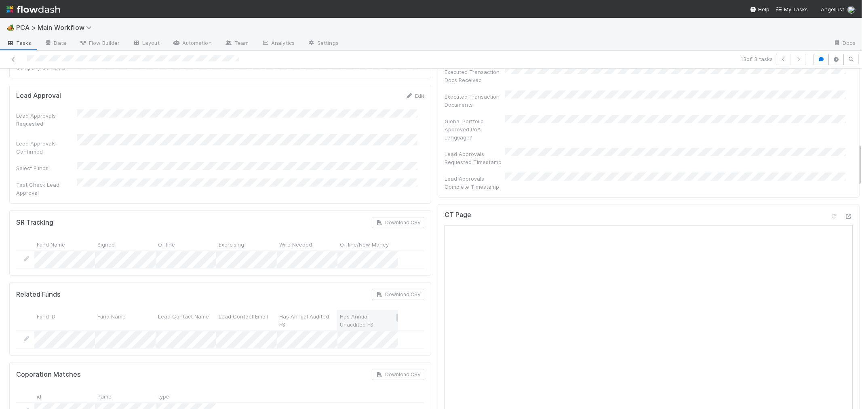
scroll to position [808, 0]
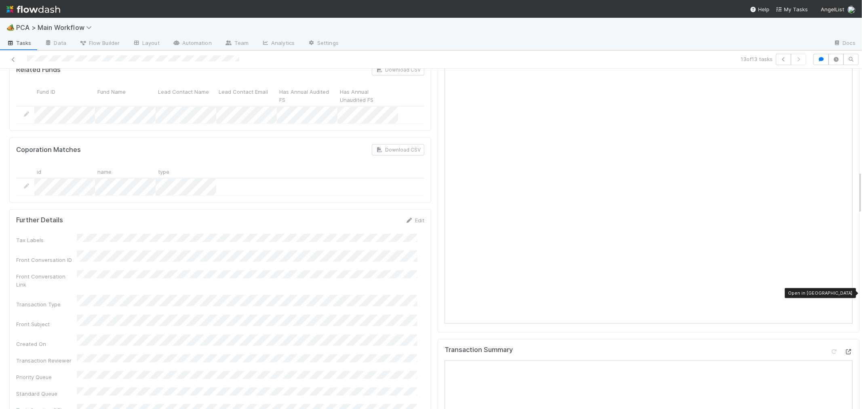
click at [845, 349] on icon at bounding box center [849, 351] width 8 height 5
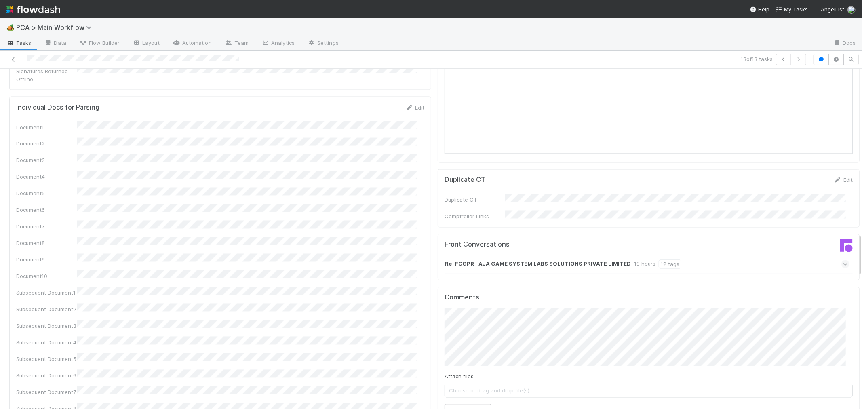
scroll to position [1302, 0]
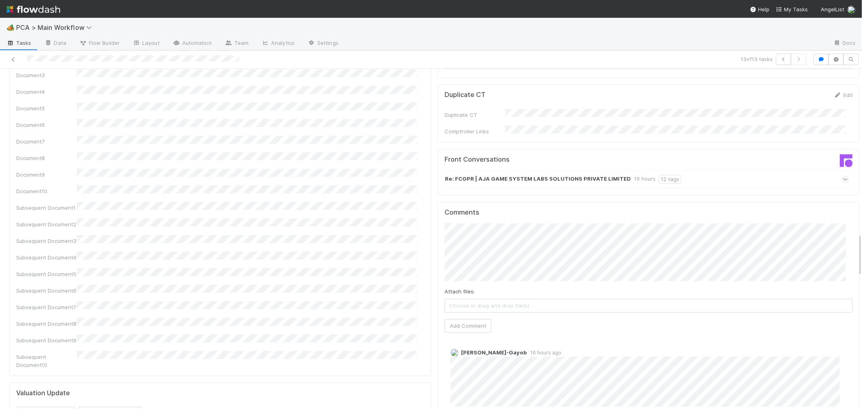
click at [460, 256] on div "Attach files: Choose or drag and drop file(s) Add Comment" at bounding box center [649, 278] width 408 height 110
click at [460, 319] on button "Add Comment" at bounding box center [468, 326] width 47 height 14
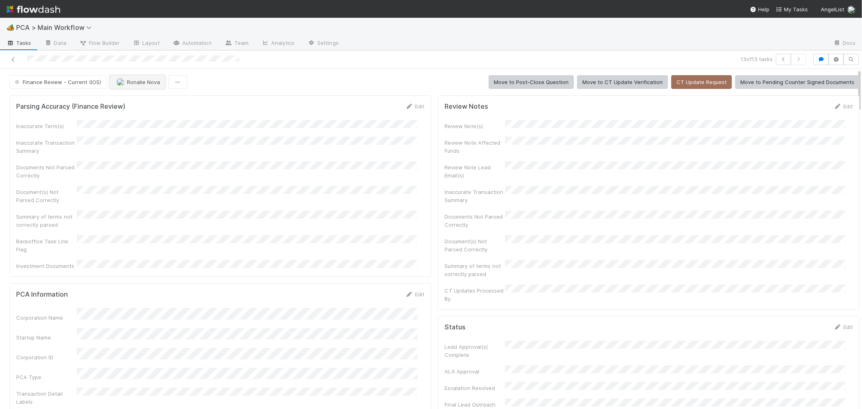
click at [144, 78] on button "Ronalie Nova" at bounding box center [138, 82] width 56 height 14
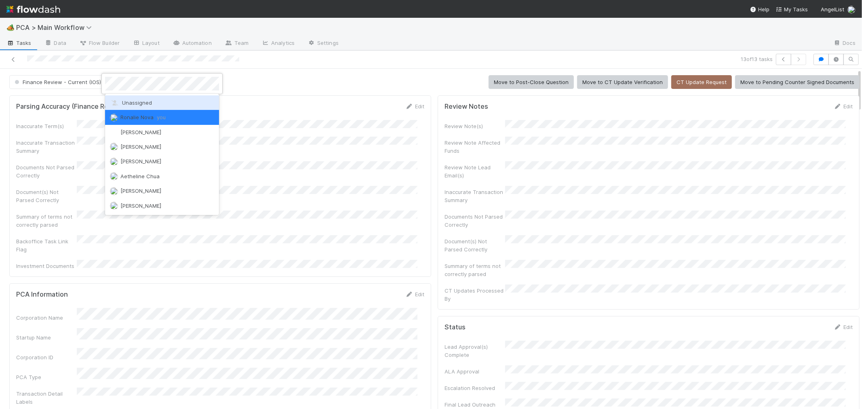
click at [138, 106] on div "Unassigned" at bounding box center [162, 102] width 114 height 15
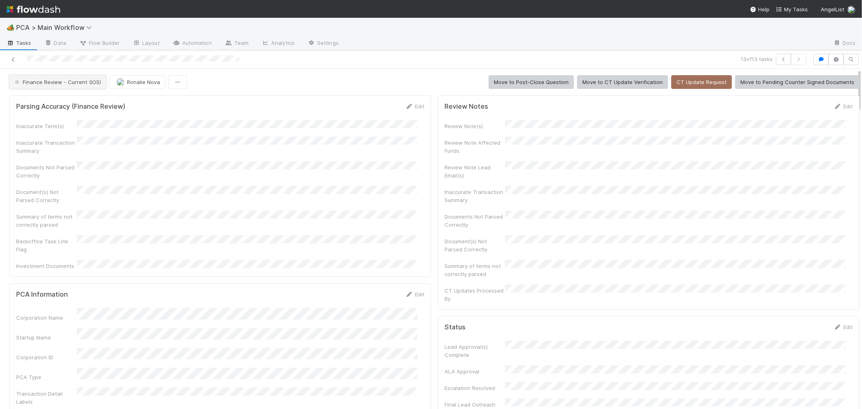
click at [70, 85] on button "Finance Review - Current (IOS)" at bounding box center [57, 82] width 97 height 14
click at [65, 128] on div "Completed" at bounding box center [63, 125] width 114 height 15
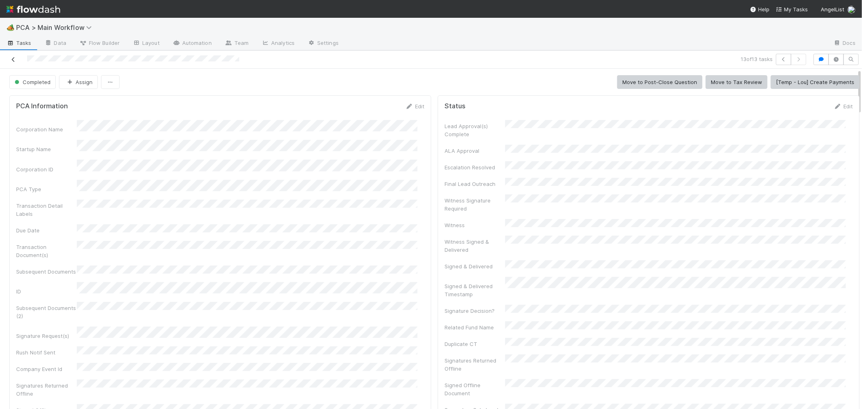
click at [13, 59] on icon at bounding box center [13, 59] width 8 height 5
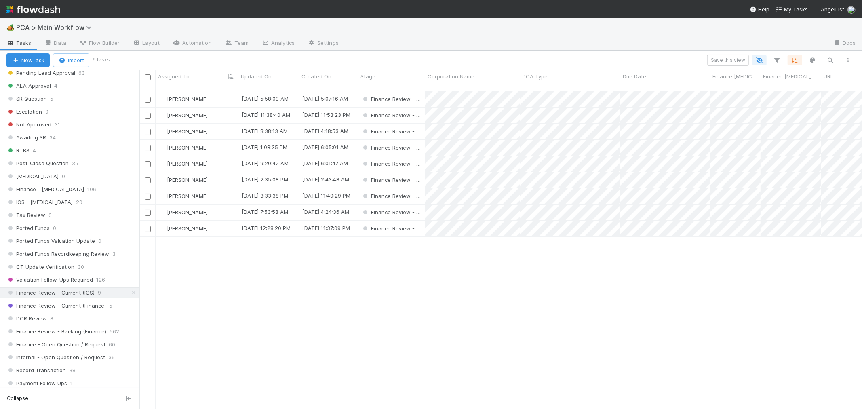
scroll to position [494, 0]
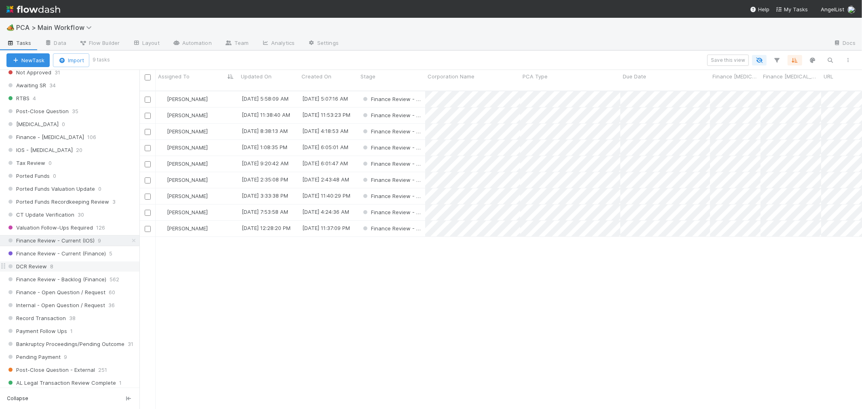
click at [92, 272] on div "DCR Review 8" at bounding box center [72, 266] width 133 height 10
click at [147, 129] on input "checkbox" at bounding box center [148, 132] width 6 height 6
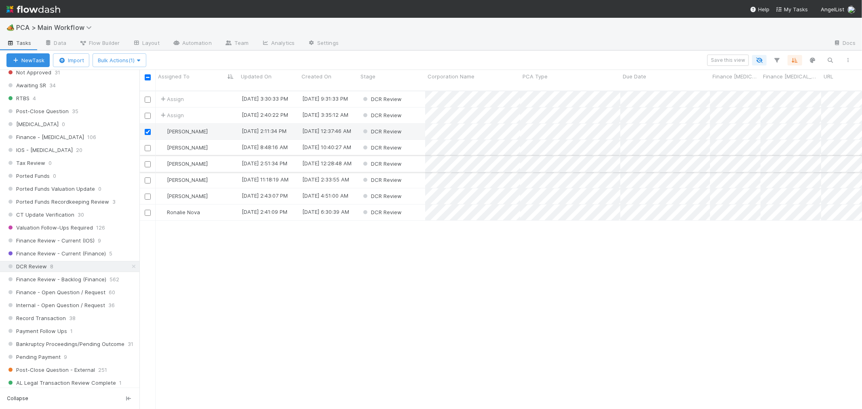
click at [148, 161] on input "checkbox" at bounding box center [148, 164] width 6 height 6
click at [124, 58] on span "Bulk Actions (3)" at bounding box center [120, 60] width 44 height 6
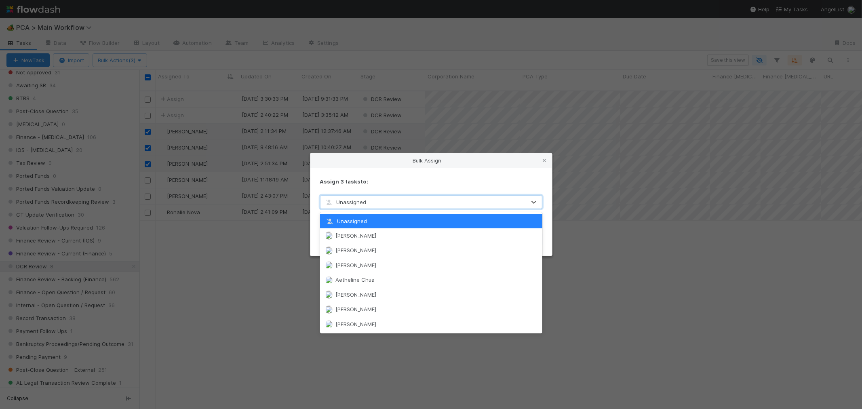
click at [358, 201] on span "Unassigned" at bounding box center [346, 202] width 42 height 6
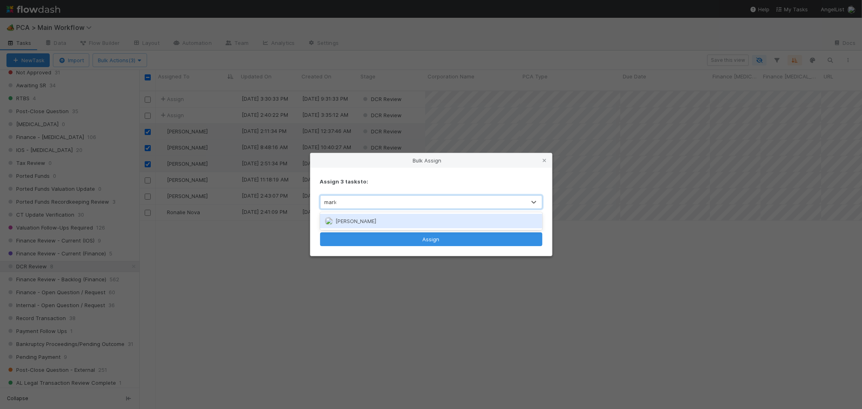
type input "marlon"
click at [359, 219] on div "Marlon" at bounding box center [431, 221] width 222 height 15
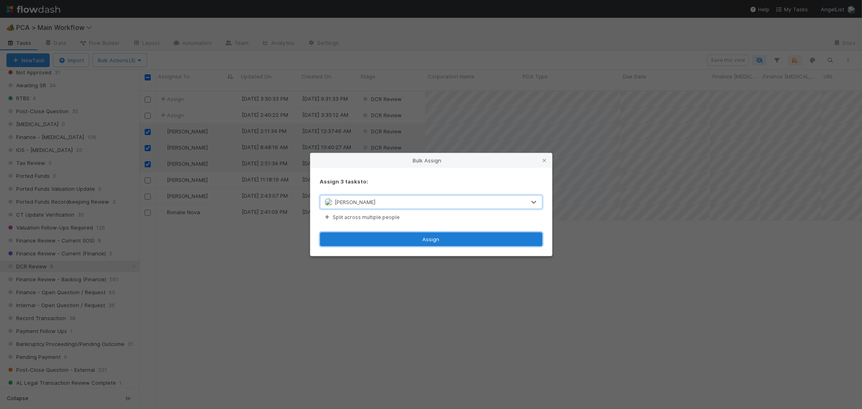
click at [401, 242] on button "Assign" at bounding box center [431, 239] width 222 height 14
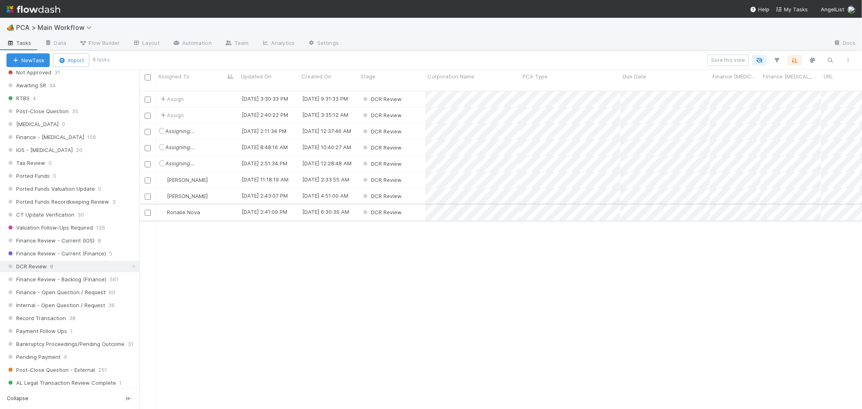
click at [223, 205] on div "Ronalie Nova" at bounding box center [197, 213] width 83 height 16
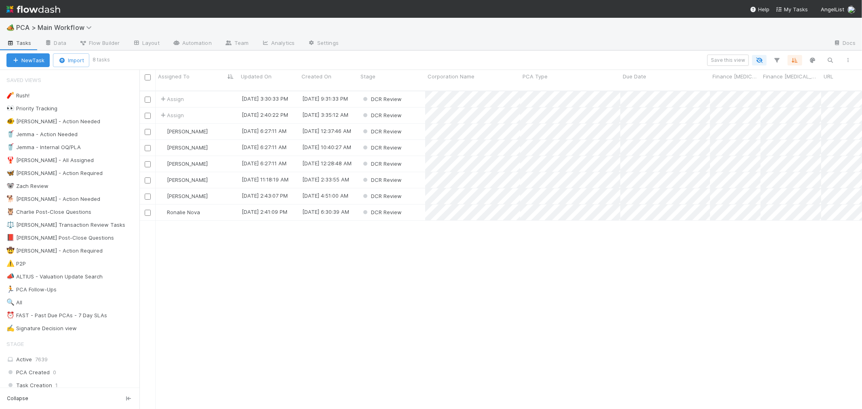
scroll to position [318, 716]
click at [221, 206] on div "Ronalie Nova" at bounding box center [197, 213] width 83 height 16
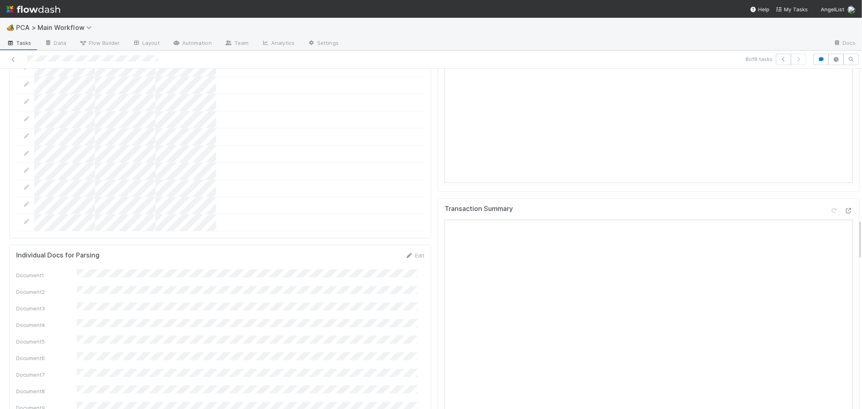
scroll to position [1257, 0]
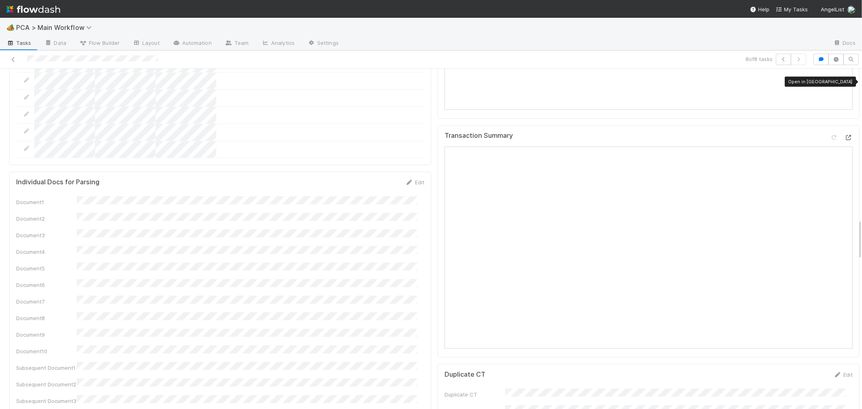
click at [845, 135] on icon at bounding box center [849, 137] width 8 height 5
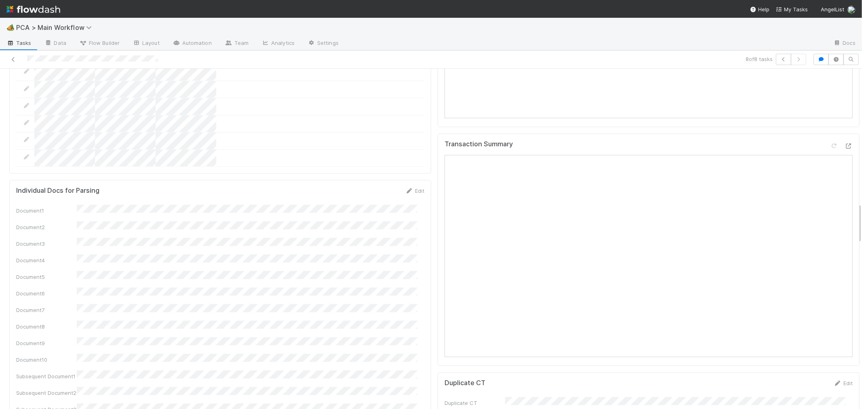
scroll to position [1122, 0]
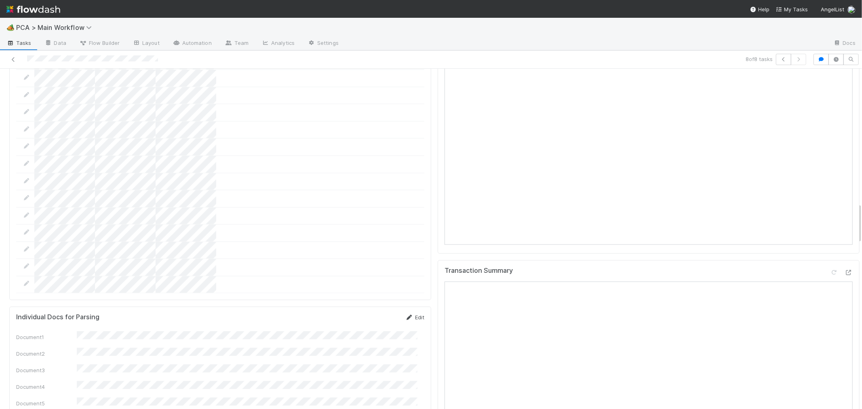
click at [413, 314] on link "Edit" at bounding box center [414, 317] width 19 height 6
click at [403, 314] on button "Cancel" at bounding box center [410, 321] width 28 height 14
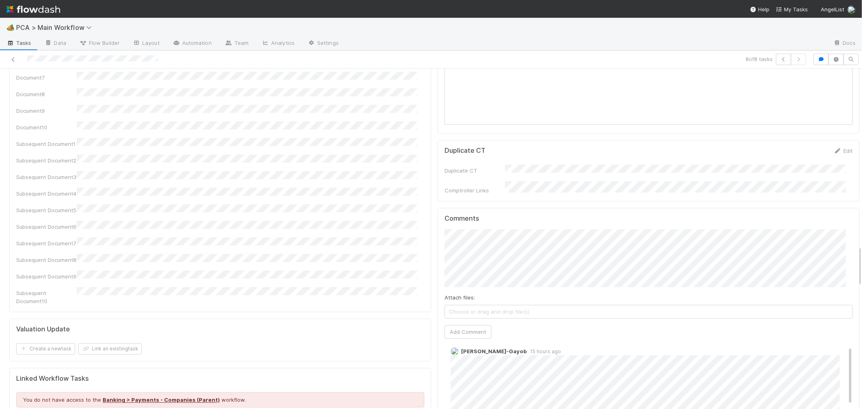
scroll to position [0, 0]
click at [470, 325] on button "Add Comment" at bounding box center [468, 332] width 47 height 14
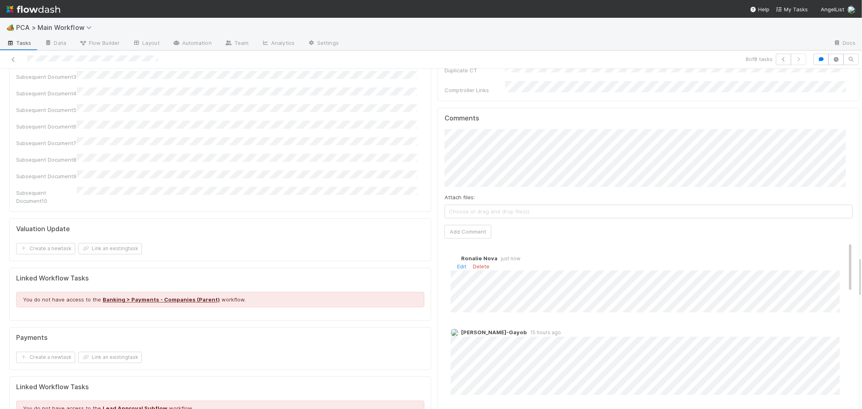
scroll to position [1527, 0]
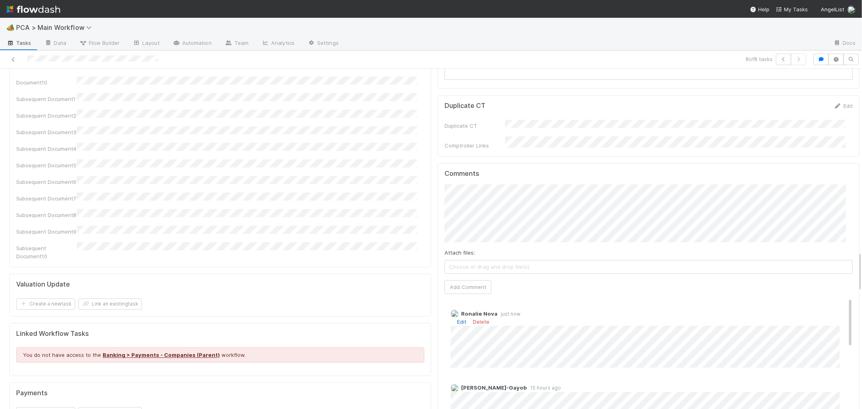
click at [457, 318] on link "Edit" at bounding box center [461, 321] width 9 height 6
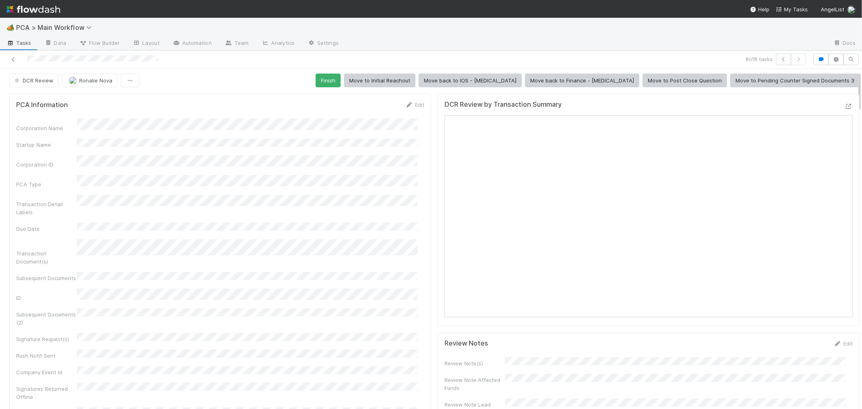
scroll to position [0, 0]
click at [341, 82] on button "Finish" at bounding box center [328, 82] width 25 height 14
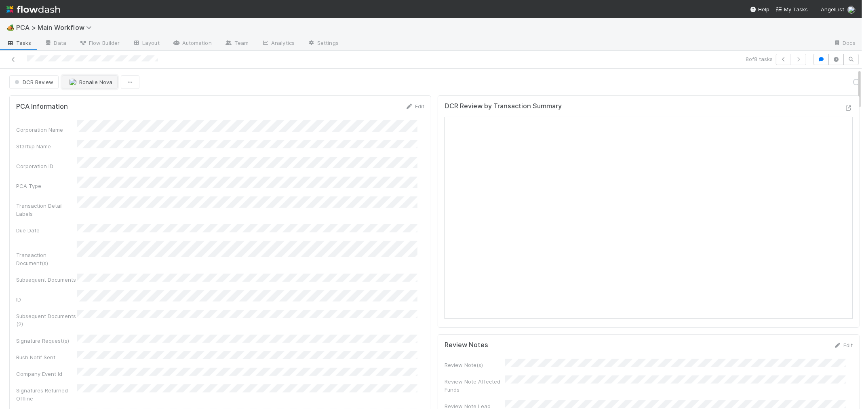
click at [103, 85] on span "Ronalie Nova" at bounding box center [95, 82] width 33 height 6
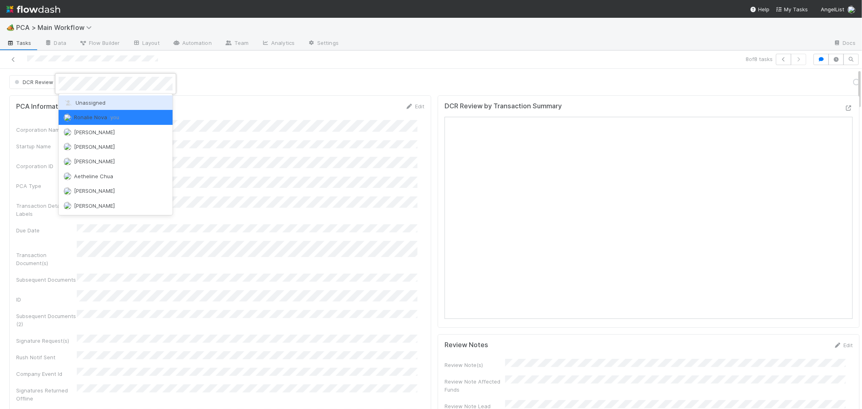
click at [104, 103] on div "Unassigned" at bounding box center [116, 102] width 114 height 15
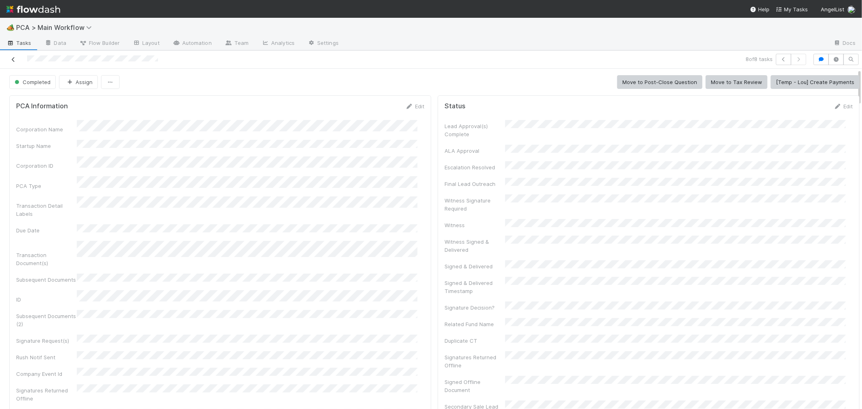
click at [13, 58] on icon at bounding box center [13, 59] width 8 height 5
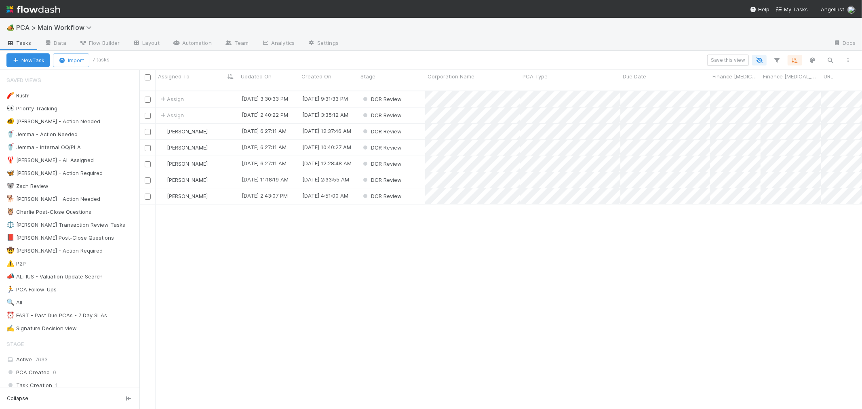
scroll to position [318, 716]
click at [208, 91] on div "Assign" at bounding box center [197, 99] width 83 height 16
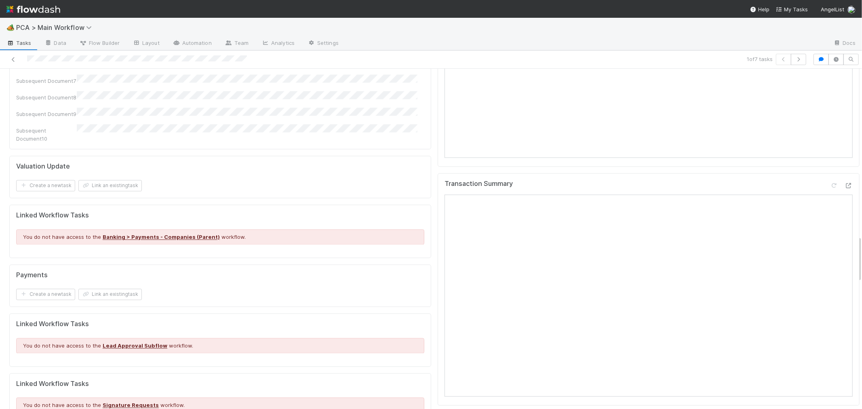
scroll to position [1482, 0]
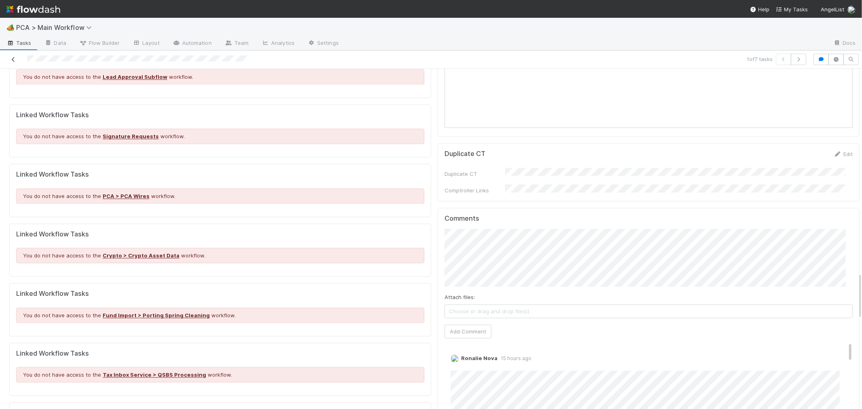
click at [10, 58] on icon at bounding box center [13, 59] width 8 height 5
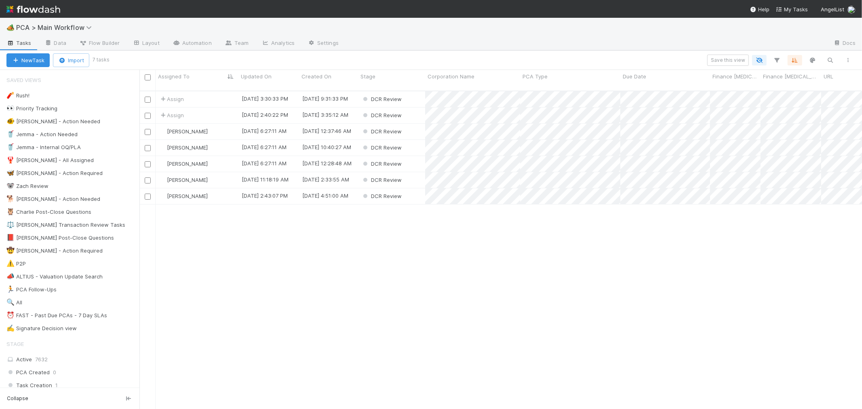
scroll to position [318, 716]
click at [180, 95] on span "Assign" at bounding box center [171, 99] width 25 height 8
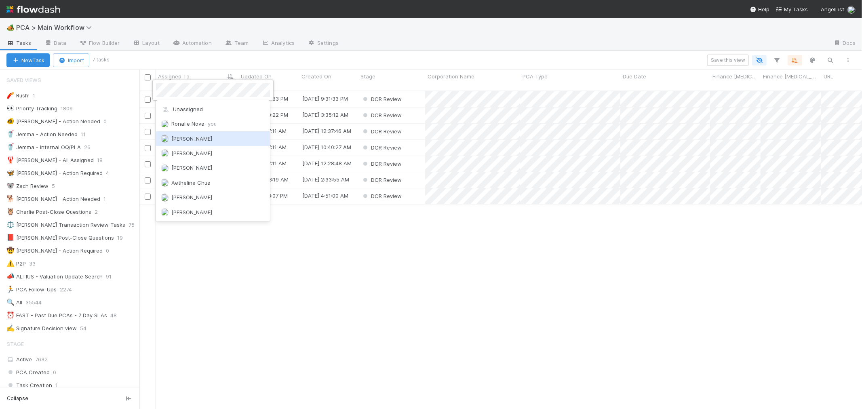
click at [397, 293] on div at bounding box center [431, 204] width 862 height 409
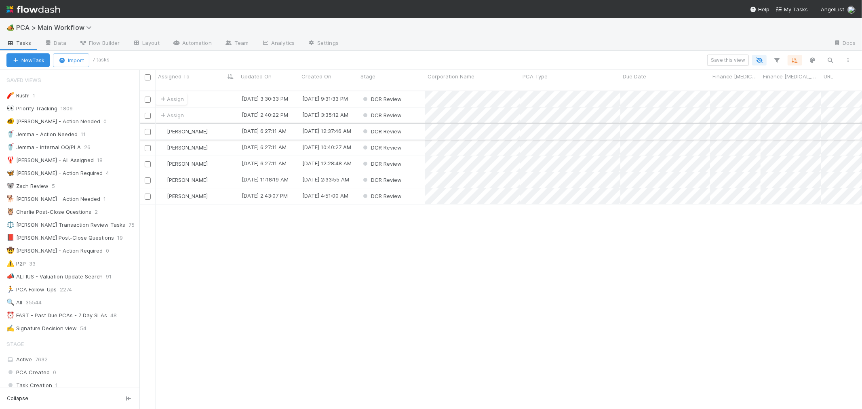
click at [213, 124] on div "Marlon" at bounding box center [197, 132] width 83 height 16
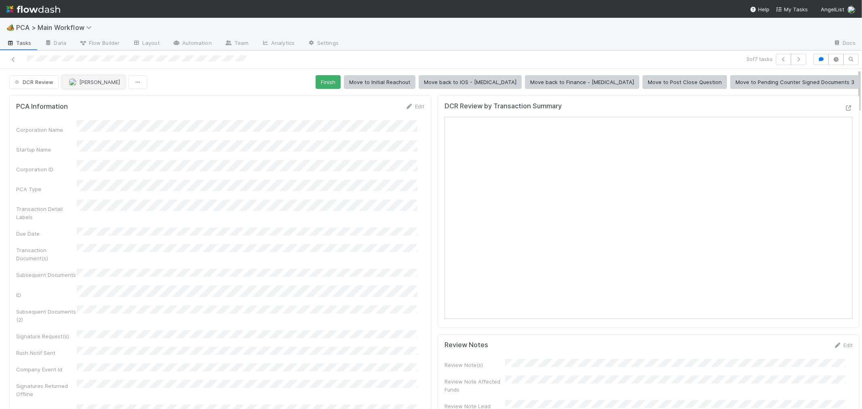
click at [88, 84] on span "Marlon" at bounding box center [99, 82] width 41 height 6
click at [17, 57] on icon at bounding box center [13, 59] width 8 height 5
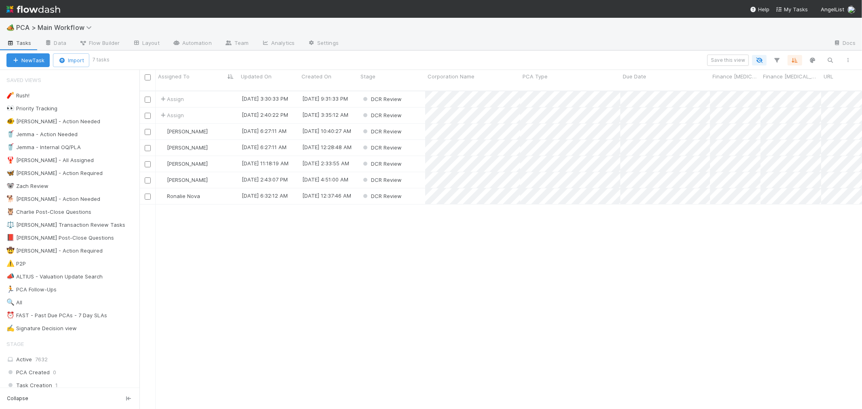
scroll to position [318, 716]
click at [219, 124] on div "Marlon" at bounding box center [197, 132] width 83 height 16
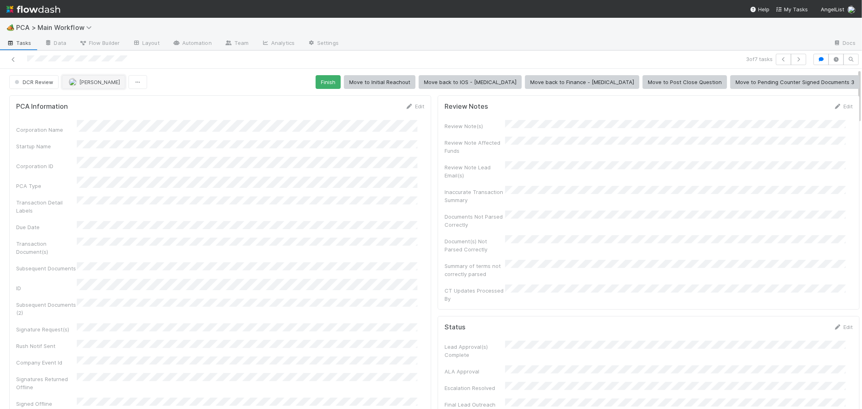
click at [85, 85] on button "Marlon" at bounding box center [93, 82] width 63 height 14
click at [14, 61] on icon at bounding box center [13, 59] width 8 height 5
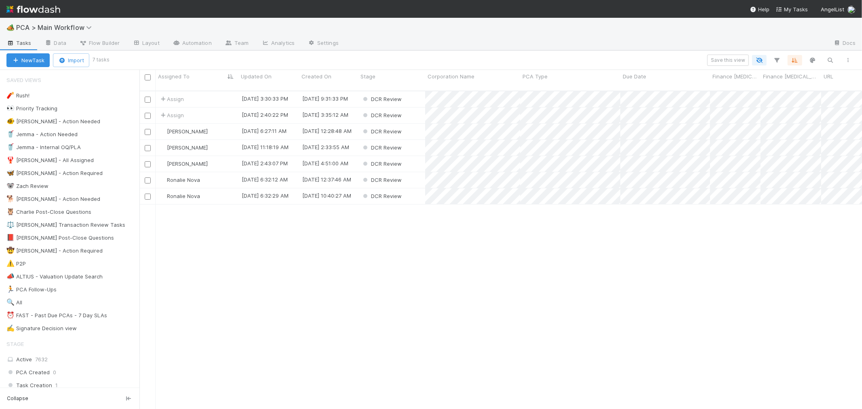
scroll to position [318, 716]
click at [211, 124] on div "Marlon" at bounding box center [197, 132] width 83 height 16
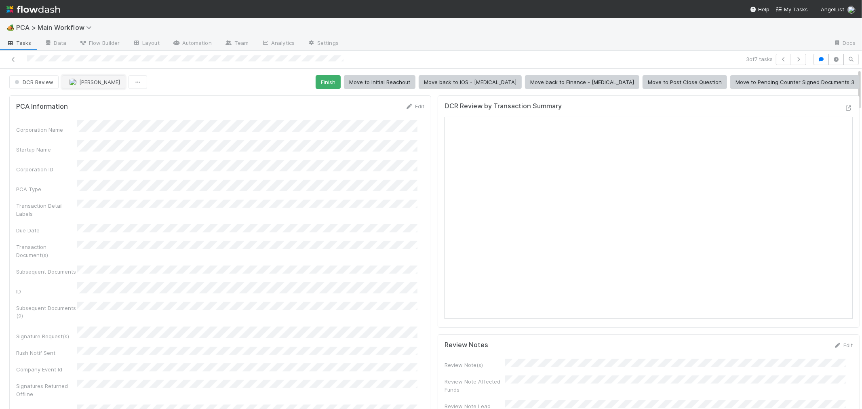
click at [95, 84] on button "Marlon" at bounding box center [93, 82] width 63 height 14
click at [13, 59] on icon at bounding box center [13, 59] width 8 height 5
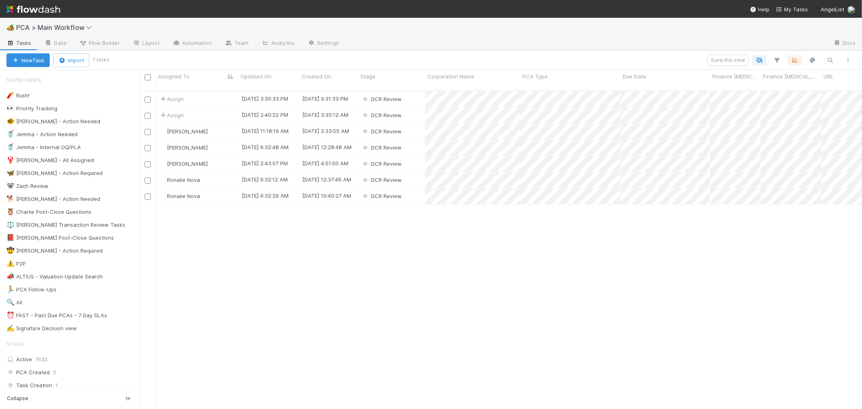
scroll to position [318, 716]
click at [172, 95] on span "Assign" at bounding box center [171, 99] width 25 height 8
click at [208, 91] on div "Assign" at bounding box center [197, 99] width 83 height 16
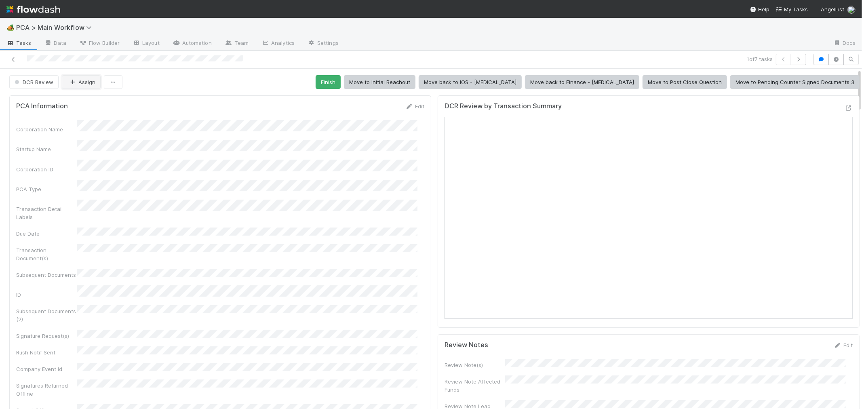
click at [81, 82] on button "Assign" at bounding box center [81, 82] width 39 height 14
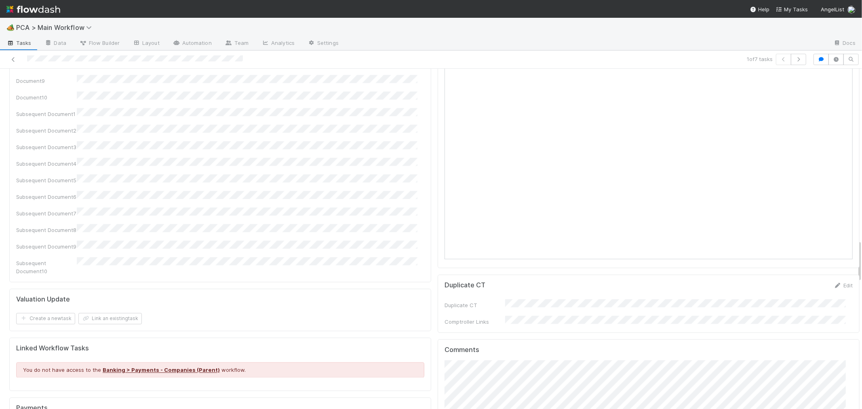
scroll to position [1571, 0]
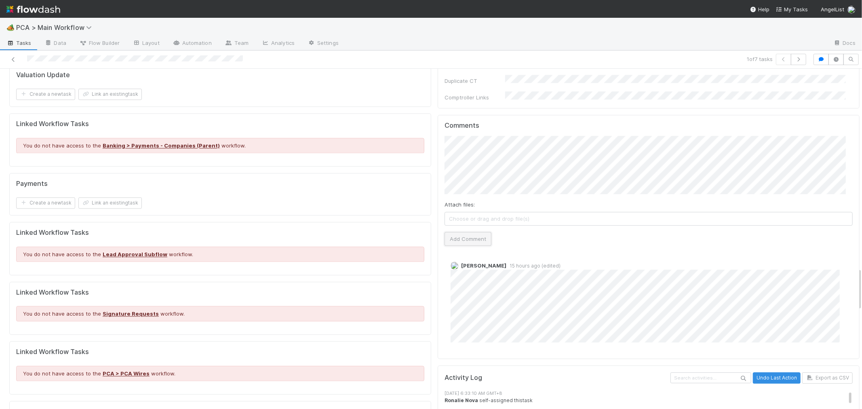
click at [470, 232] on button "Add Comment" at bounding box center [468, 239] width 47 height 14
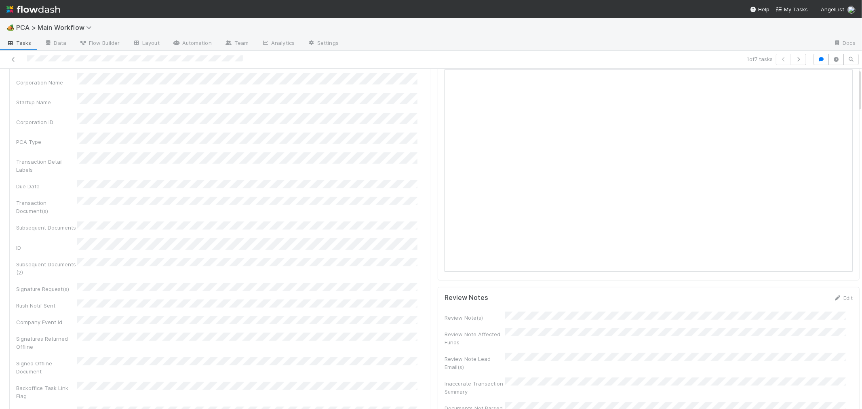
scroll to position [0, 0]
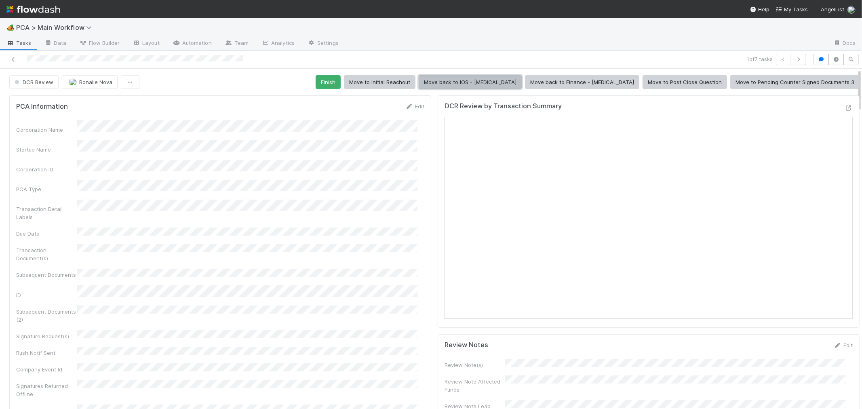
click at [515, 80] on button "Move back to IOS - ICU" at bounding box center [470, 82] width 103 height 14
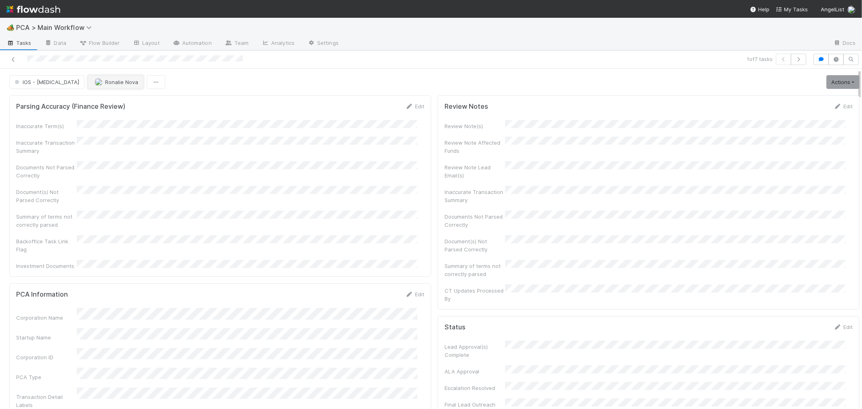
click at [105, 84] on span "Ronalie Nova" at bounding box center [121, 82] width 33 height 6
click at [14, 59] on icon at bounding box center [13, 59] width 8 height 5
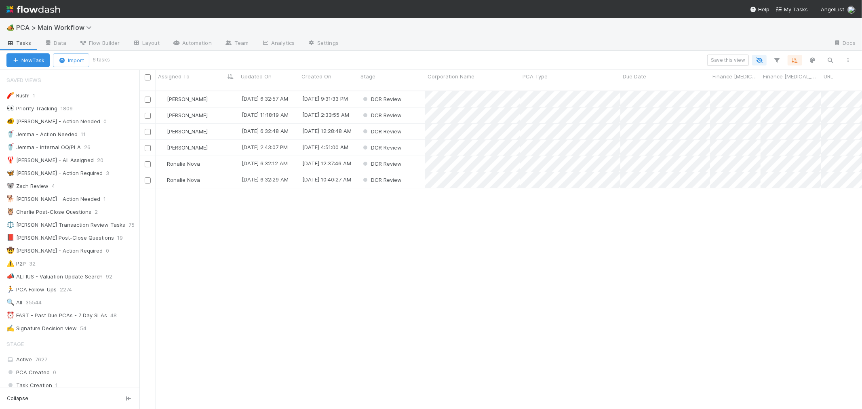
scroll to position [7, 6]
click at [219, 156] on div "Ronalie Nova" at bounding box center [197, 164] width 83 height 16
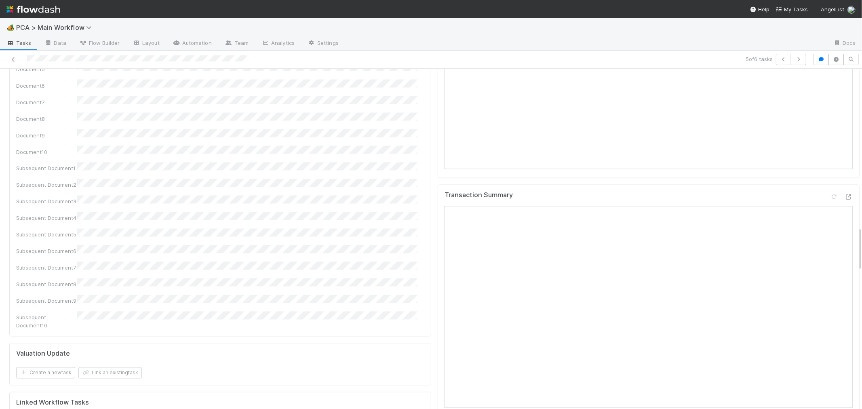
scroll to position [1212, 0]
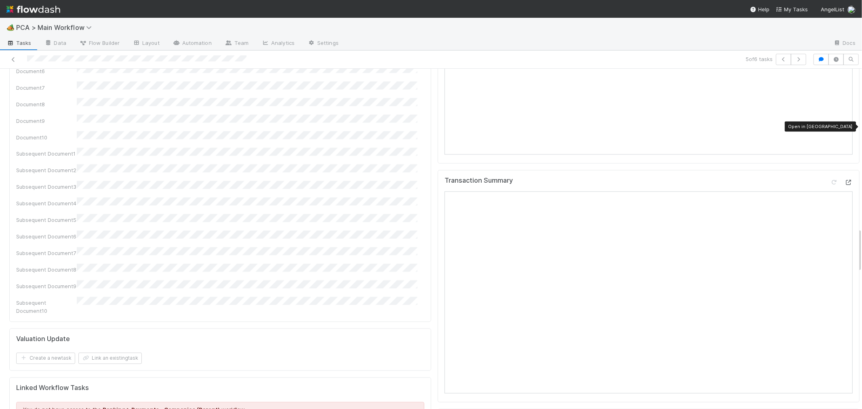
click at [845, 180] on icon at bounding box center [849, 182] width 8 height 5
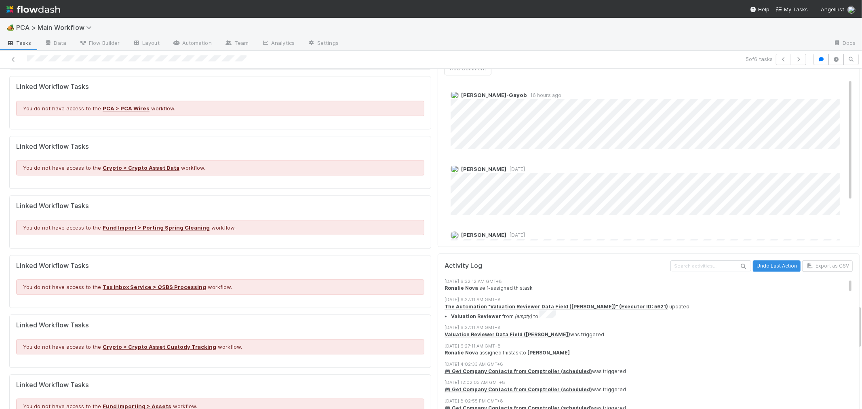
scroll to position [1617, 0]
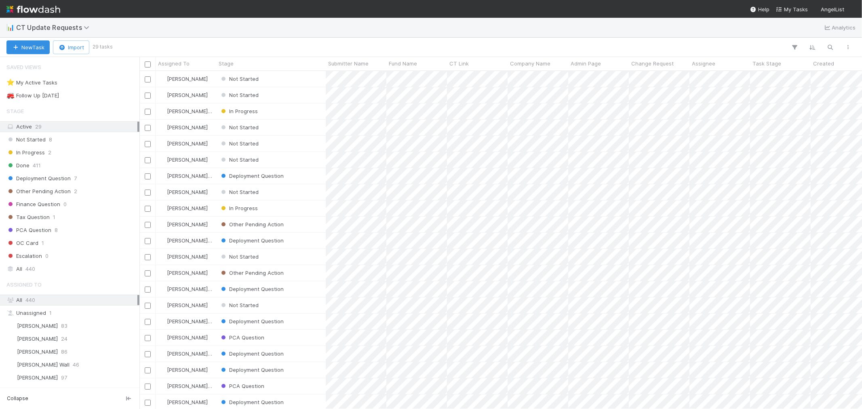
scroll to position [331, 716]
click at [306, 74] on div "Not Started" at bounding box center [271, 79] width 110 height 16
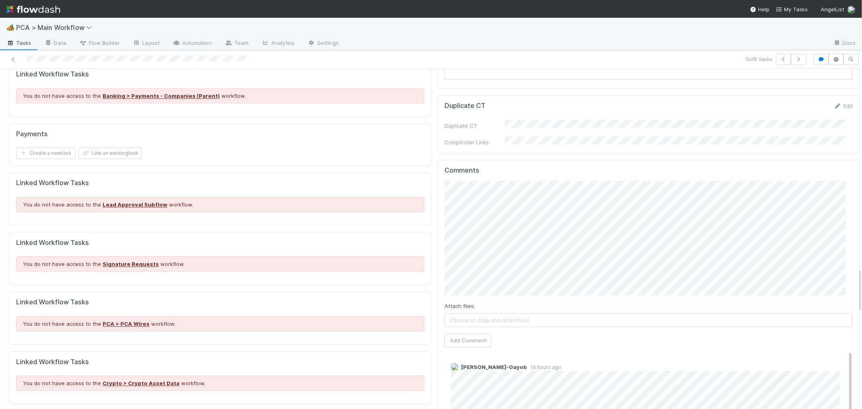
scroll to position [1437, 0]
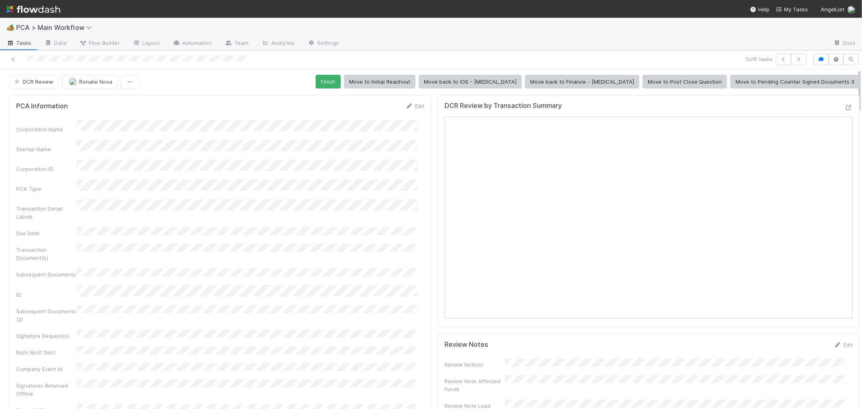
scroll to position [0, 0]
click at [522, 81] on button "Move back to IOS - ICU" at bounding box center [470, 82] width 103 height 14
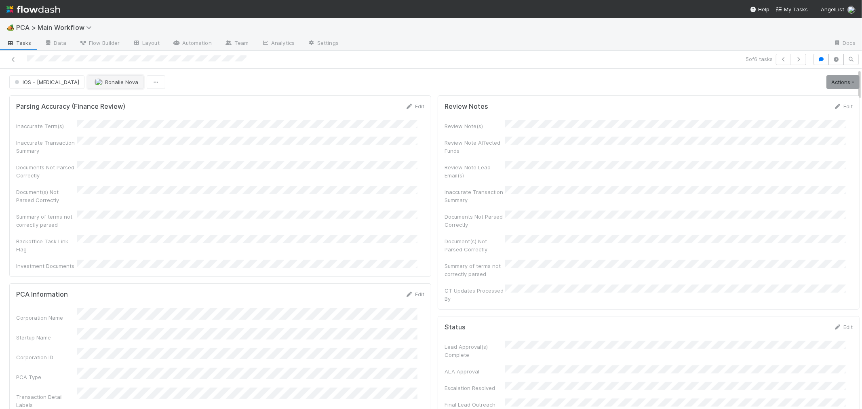
click at [105, 81] on span "Ronalie Nova" at bounding box center [121, 82] width 33 height 6
click at [134, 104] on div "[PERSON_NAME]-Gayob" at bounding box center [108, 102] width 114 height 15
click at [105, 84] on span "Ronalie Nova" at bounding box center [121, 82] width 33 height 6
click at [137, 107] on div "[PERSON_NAME]-Gayob" at bounding box center [108, 102] width 114 height 15
click at [156, 147] on div at bounding box center [431, 204] width 862 height 409
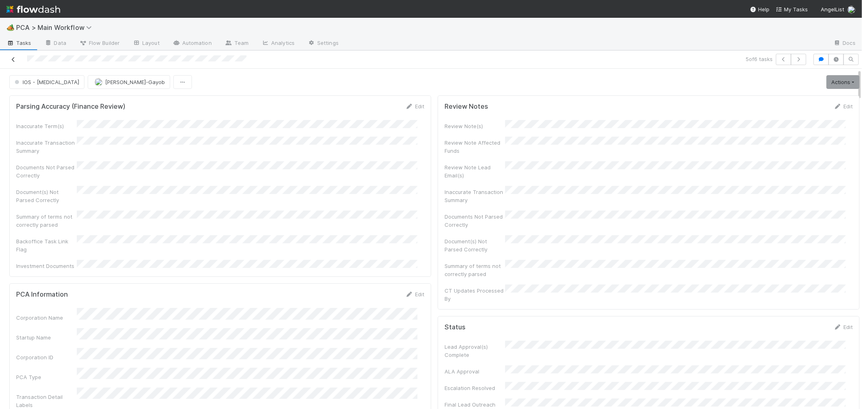
click at [11, 59] on icon at bounding box center [13, 59] width 8 height 5
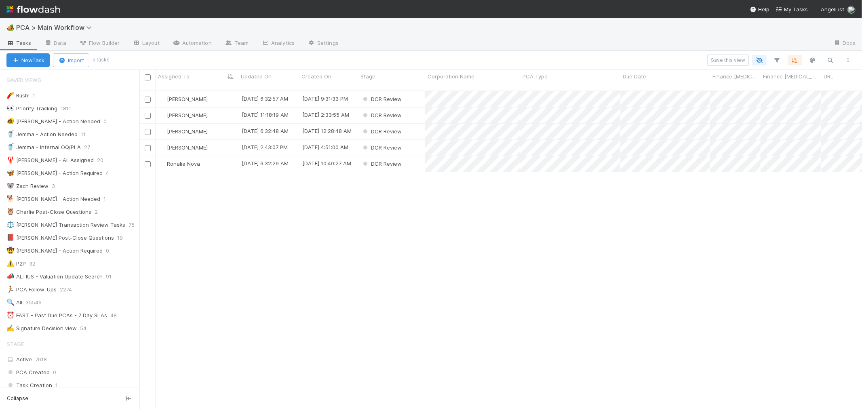
scroll to position [7, 6]
click at [220, 158] on div "Ronalie Nova" at bounding box center [197, 164] width 83 height 16
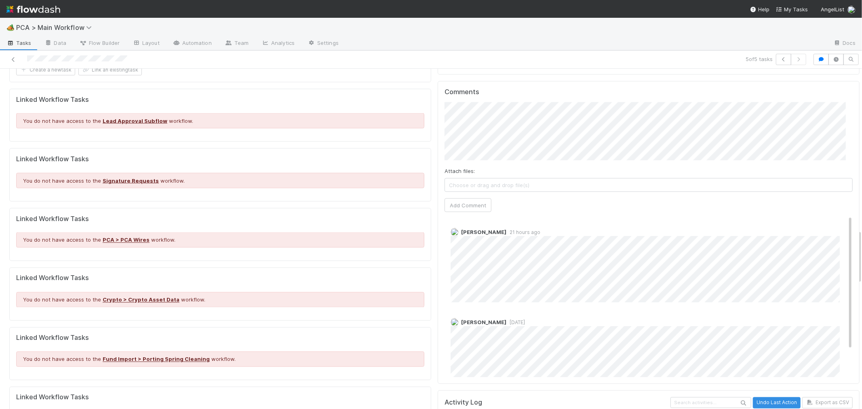
scroll to position [988, 0]
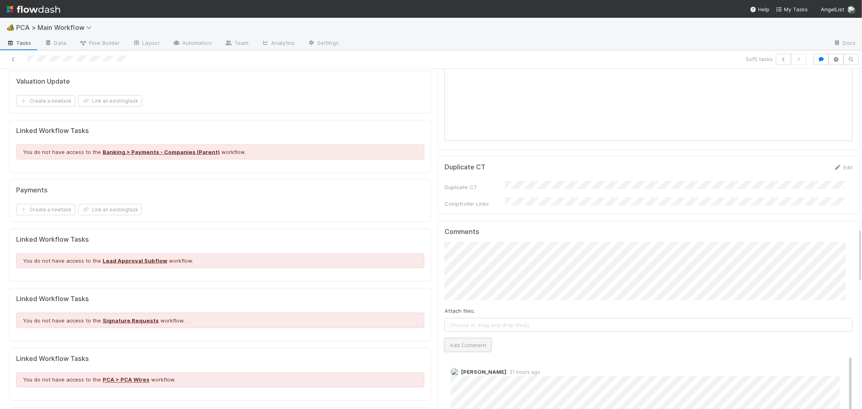
click at [470, 338] on button "Add Comment" at bounding box center [468, 345] width 47 height 14
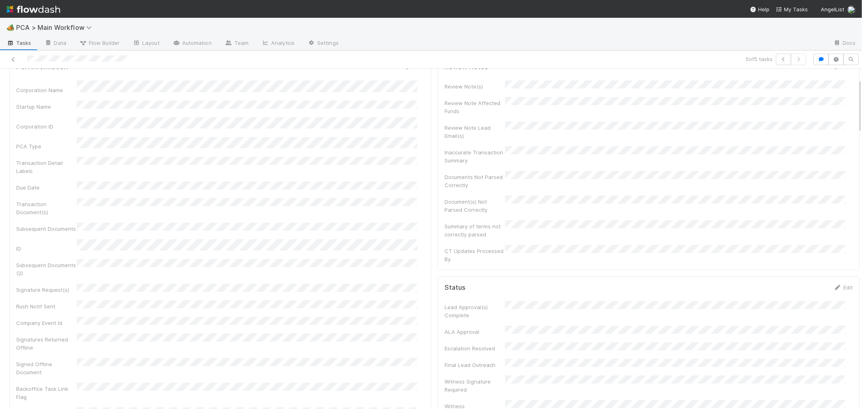
scroll to position [0, 0]
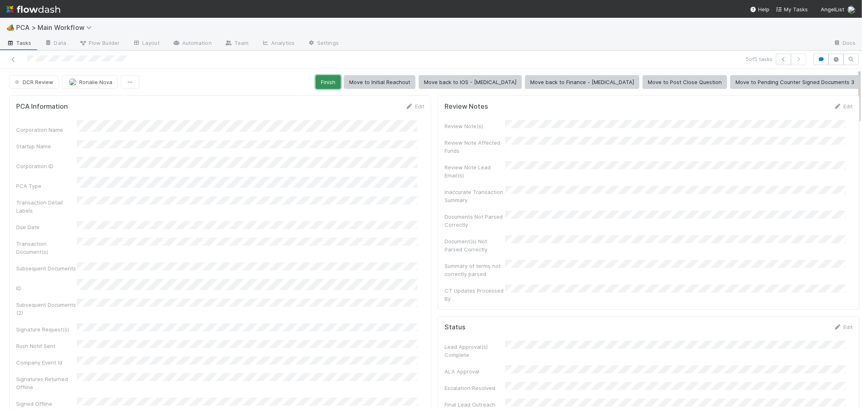
click at [341, 81] on button "Finish" at bounding box center [328, 82] width 25 height 14
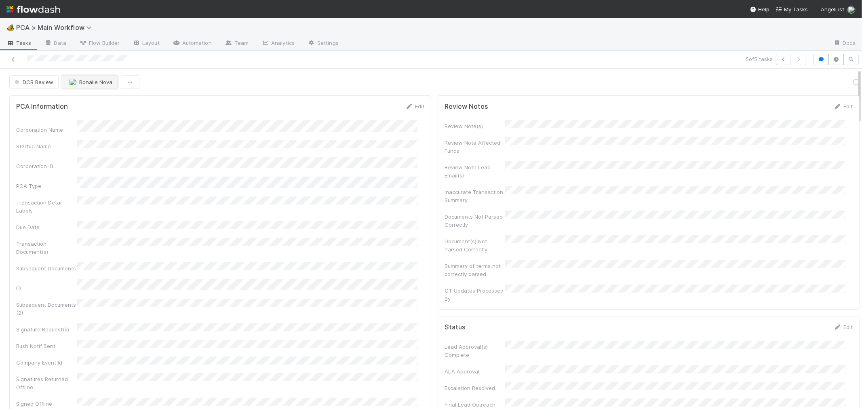
click at [88, 86] on button "Ronalie Nova" at bounding box center [90, 82] width 56 height 14
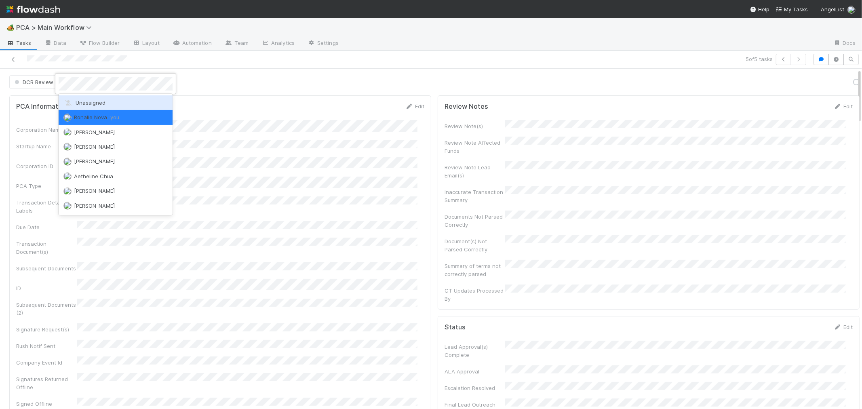
drag, startPoint x: 94, startPoint y: 105, endPoint x: 93, endPoint y: 72, distance: 33.2
click at [95, 105] on span "Unassigned" at bounding box center [84, 102] width 42 height 6
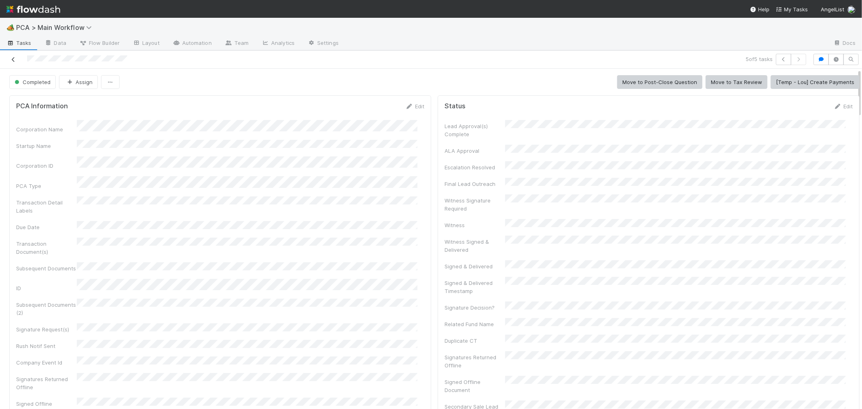
click at [11, 57] on icon at bounding box center [13, 59] width 8 height 5
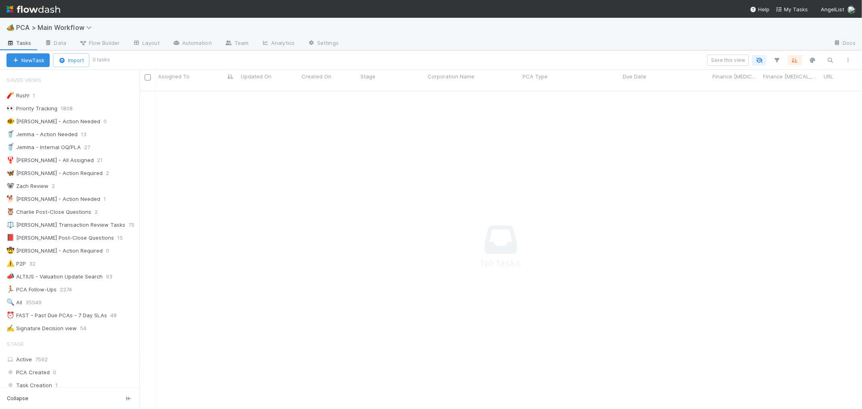
scroll to position [7, 7]
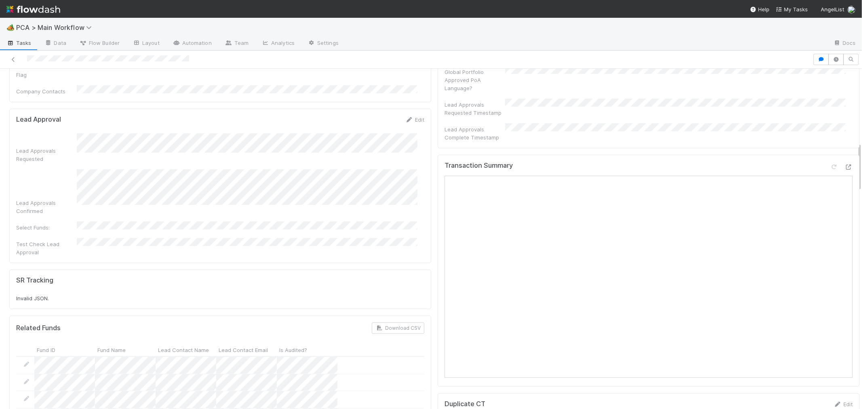
scroll to position [404, 0]
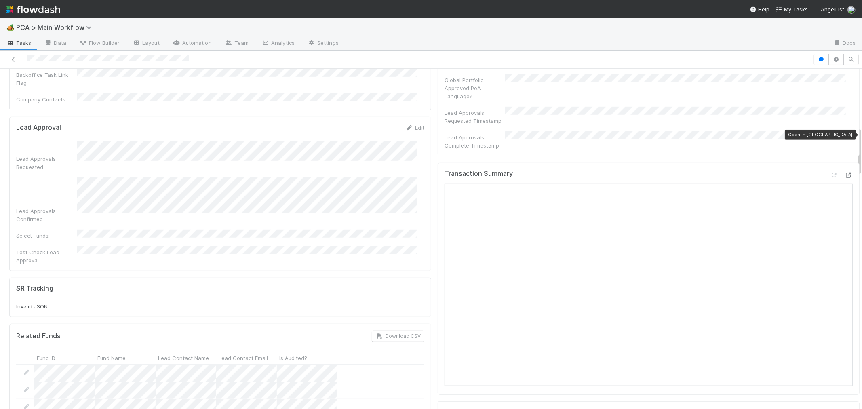
click at [845, 173] on icon at bounding box center [849, 175] width 8 height 5
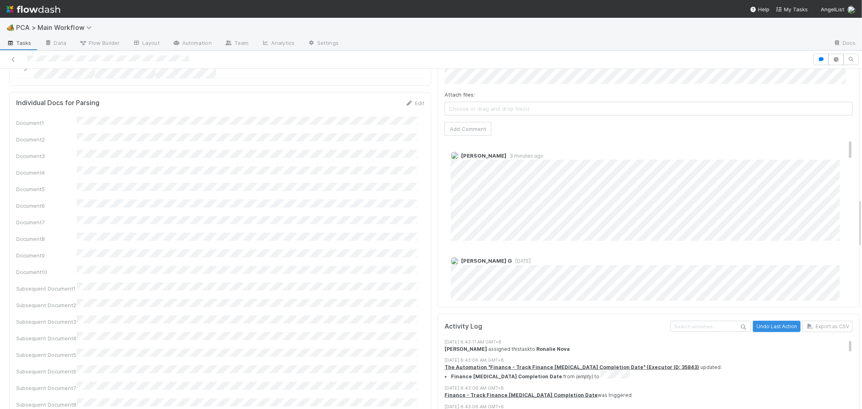
scroll to position [898, 0]
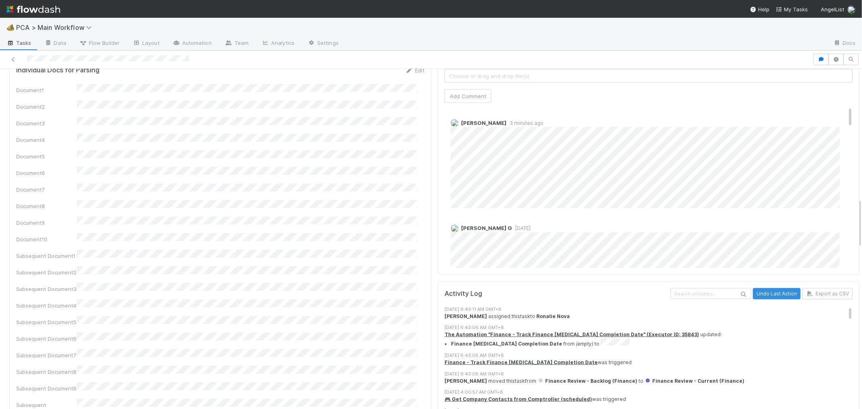
click at [512, 225] on span "2 years ago" at bounding box center [521, 228] width 19 height 6
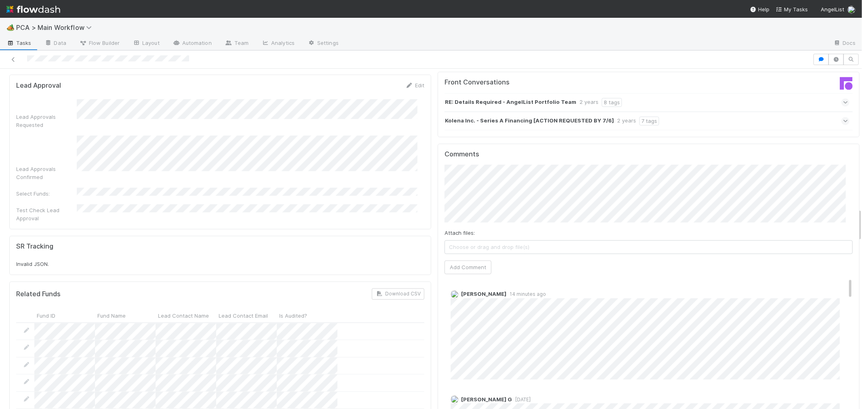
scroll to position [1302, 0]
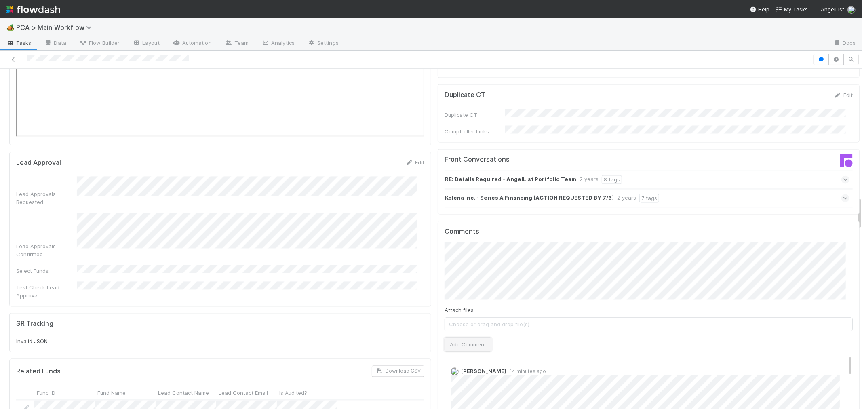
click at [466, 337] on button "Add Comment" at bounding box center [468, 344] width 47 height 14
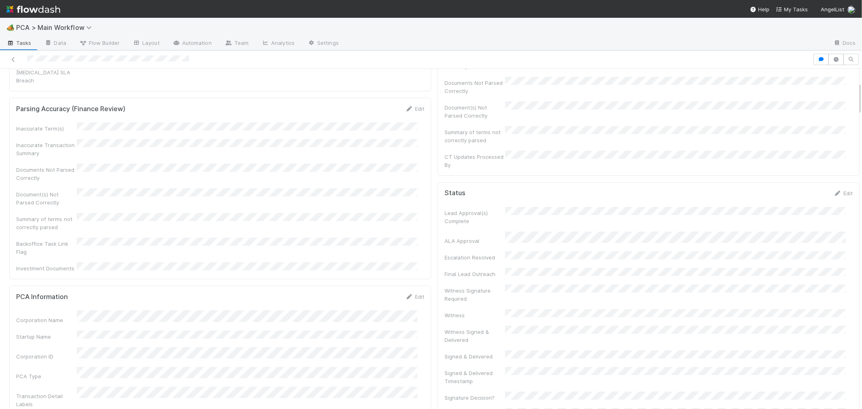
scroll to position [0, 0]
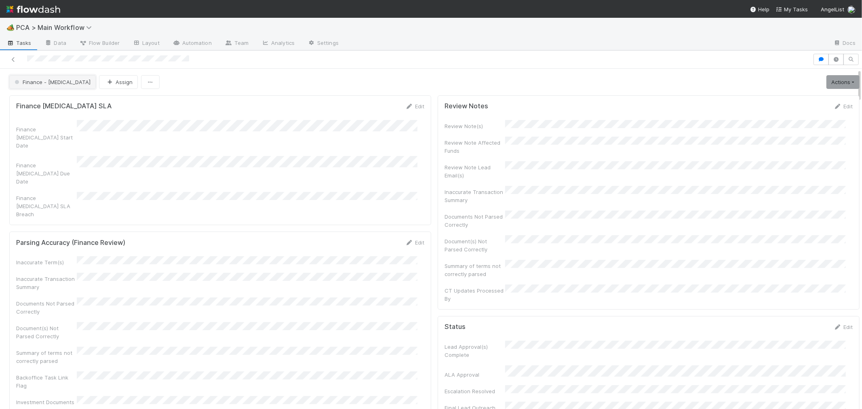
click at [46, 85] on span "Finance - [MEDICAL_DATA]" at bounding box center [52, 82] width 78 height 6
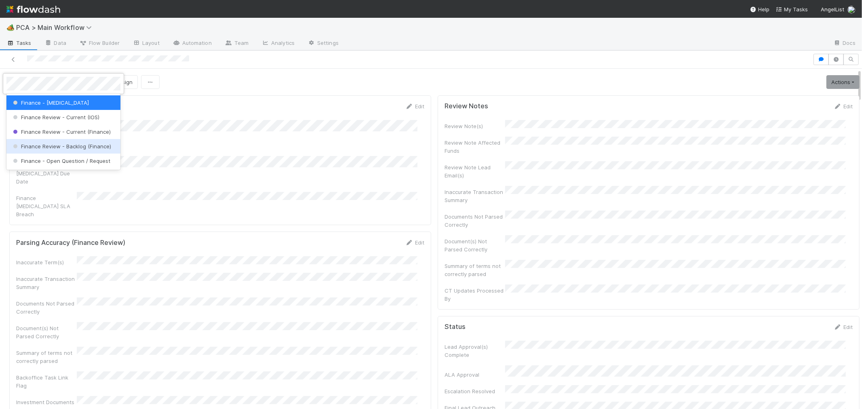
click at [85, 143] on div "Finance Review - Backlog (Finance)" at bounding box center [63, 146] width 114 height 15
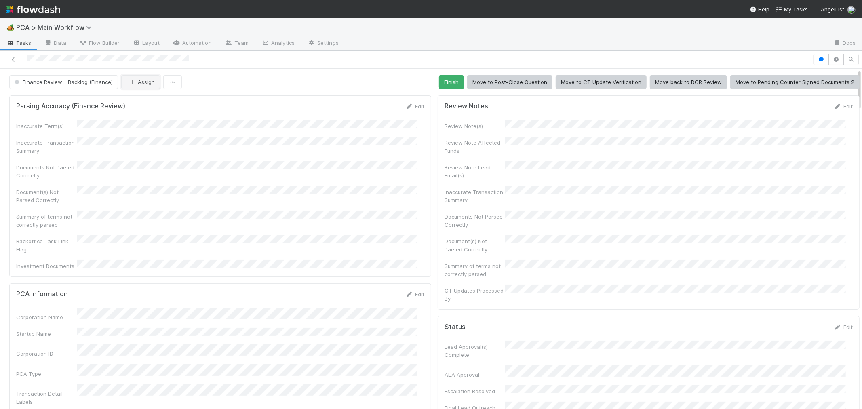
click at [138, 85] on button "Assign" at bounding box center [140, 82] width 39 height 14
click at [157, 102] on span "[PERSON_NAME]" at bounding box center [152, 102] width 41 height 6
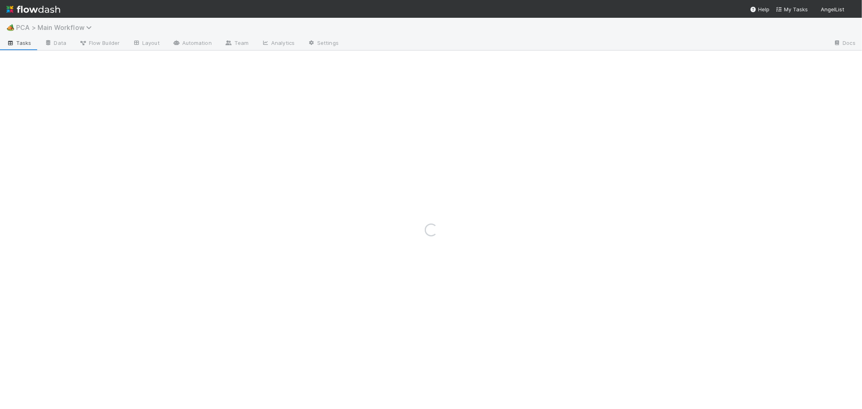
click at [84, 27] on span "PCA > Main Workflow" at bounding box center [56, 27] width 80 height 8
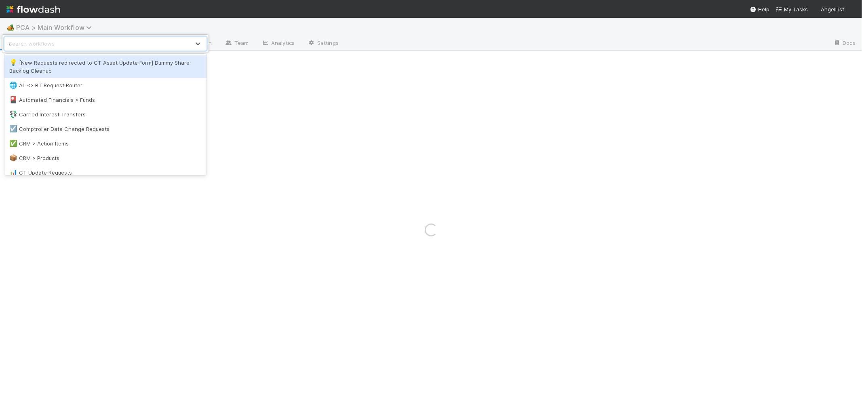
type input "ast"
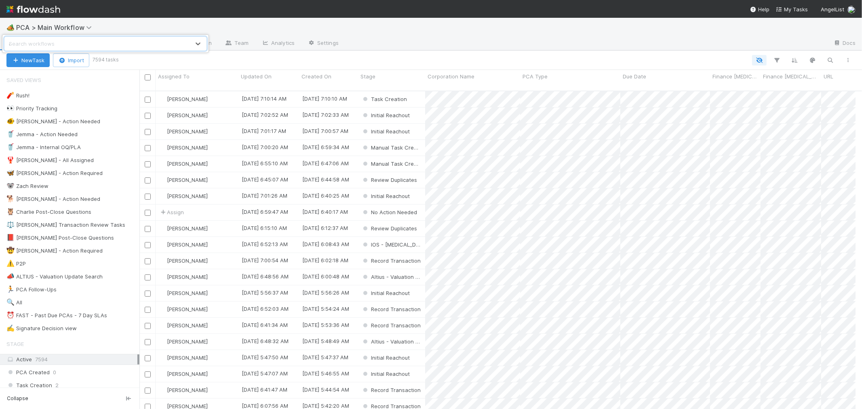
click at [79, 43] on div "Search workflows ast" at bounding box center [97, 43] width 185 height 13
type input "fast"
click at [81, 57] on div "📑 Financial Accounting > FAST Accounting Requests" at bounding box center [105, 62] width 202 height 15
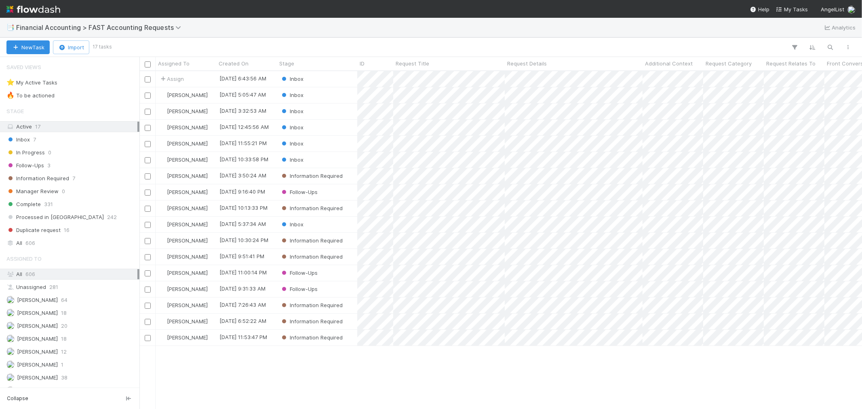
scroll to position [331, 716]
click at [83, 164] on div "Follow-Ups 3" at bounding box center [71, 165] width 131 height 10
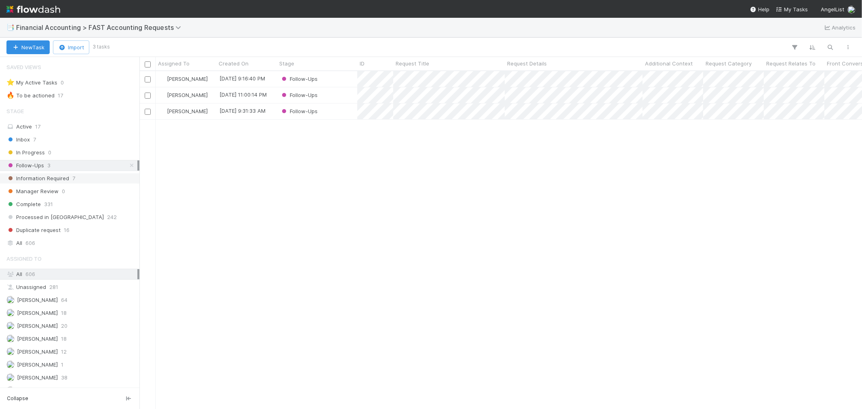
scroll to position [331, 716]
click at [62, 125] on div "Active 17" at bounding box center [71, 127] width 131 height 10
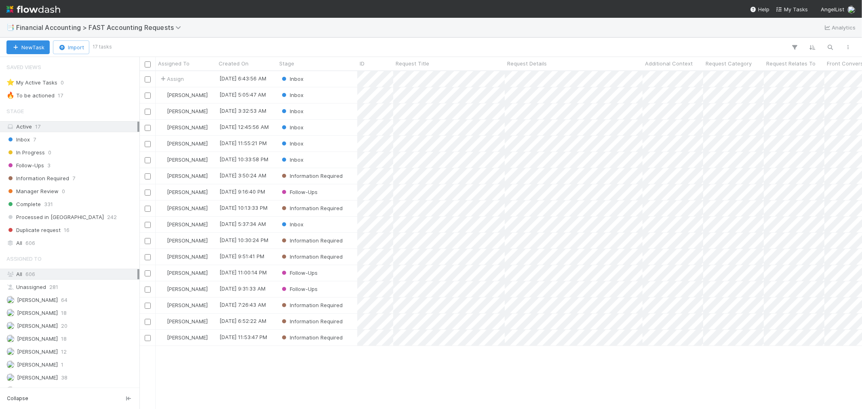
scroll to position [331, 716]
click at [831, 44] on icon "button" at bounding box center [831, 47] width 8 height 7
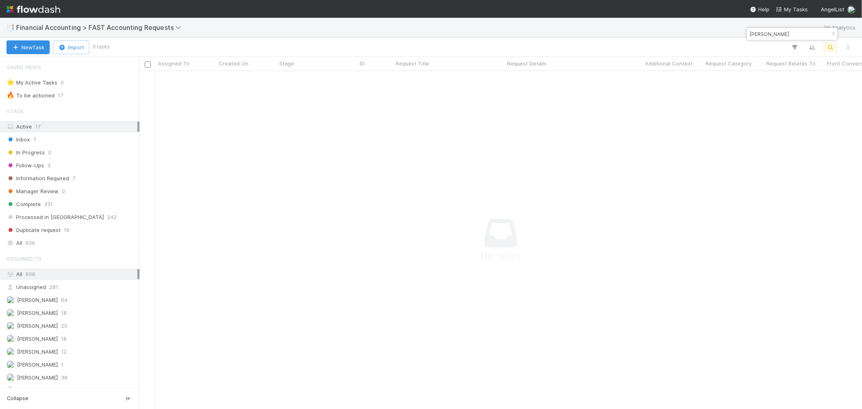
scroll to position [324, 709]
drag, startPoint x: 775, startPoint y: 35, endPoint x: 707, endPoint y: 31, distance: 68.0
click at [707, 31] on body "📑 Financial Accounting > FAST Accounting Requests Analytics New Task Import 0 t…" at bounding box center [431, 204] width 862 height 409
type input "ve fund"
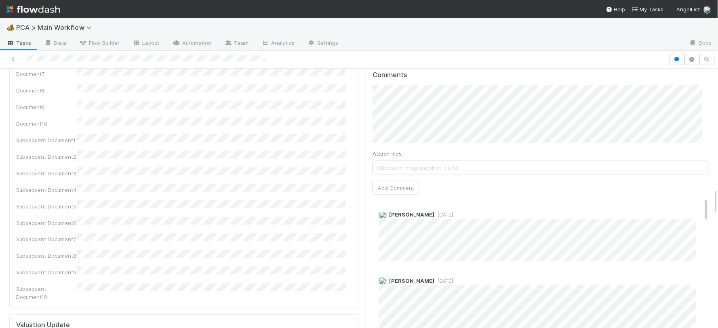
scroll to position [1167, 0]
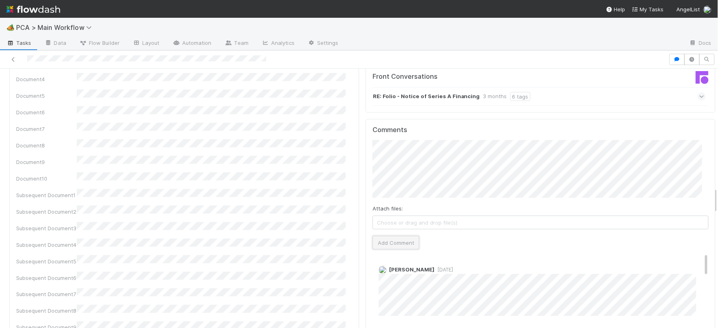
click at [403, 236] on button "Add Comment" at bounding box center [396, 243] width 47 height 14
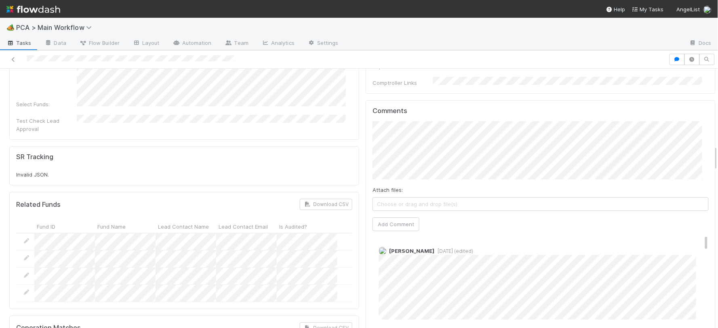
scroll to position [763, 0]
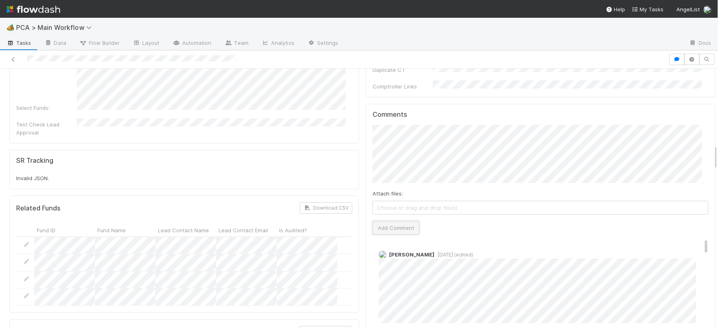
click at [398, 221] on button "Add Comment" at bounding box center [396, 228] width 47 height 14
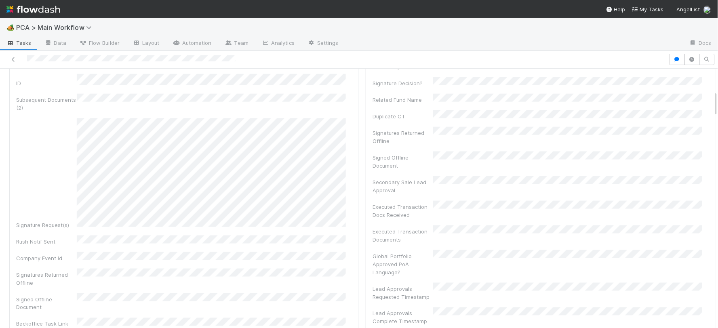
scroll to position [0, 0]
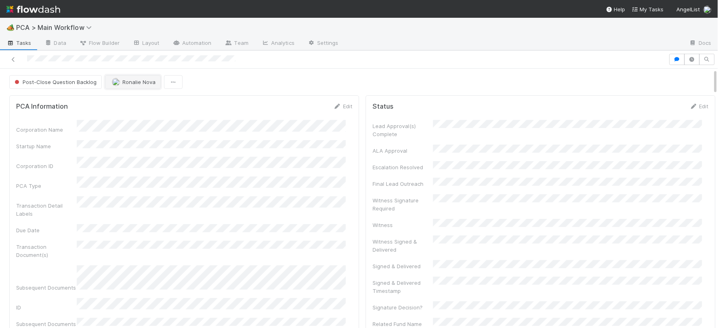
click at [142, 86] on button "Ronalie Nova" at bounding box center [133, 82] width 56 height 14
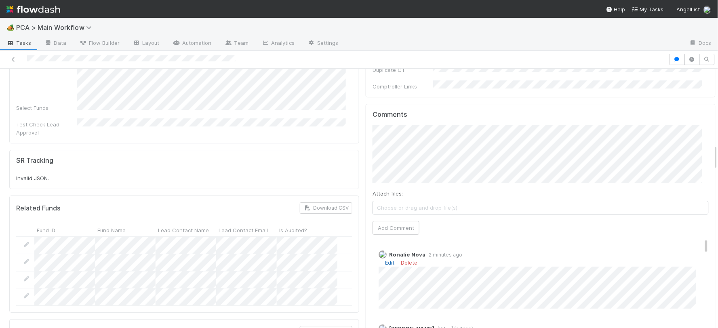
click at [385, 259] on link "Edit" at bounding box center [389, 262] width 9 height 6
click at [373, 247] on div "Ronalie Nova 5 minutes ago" at bounding box center [544, 291] width 343 height 93
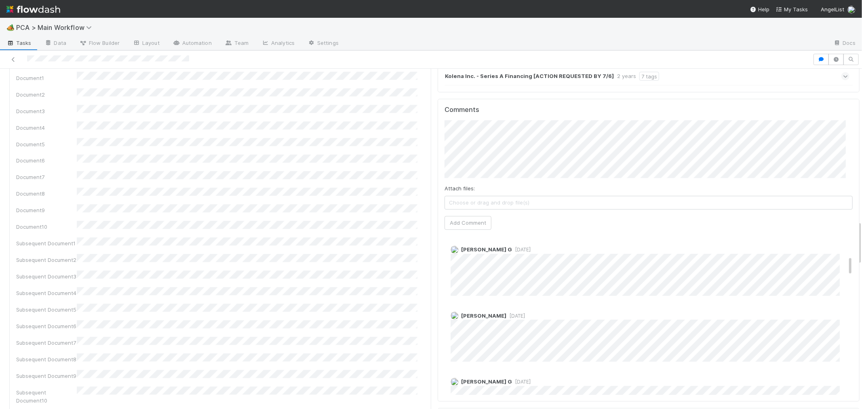
scroll to position [1167, 0]
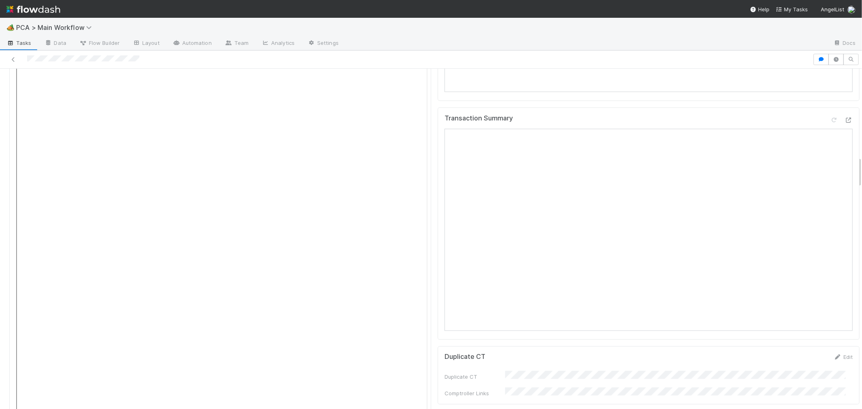
scroll to position [943, 0]
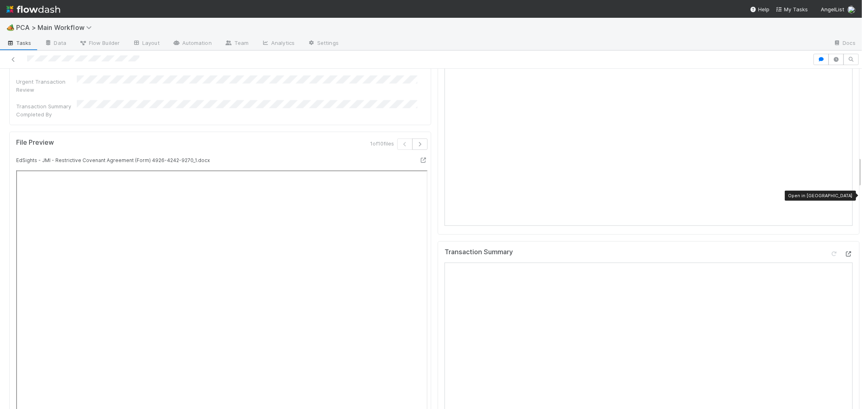
click at [845, 251] on icon at bounding box center [849, 253] width 8 height 5
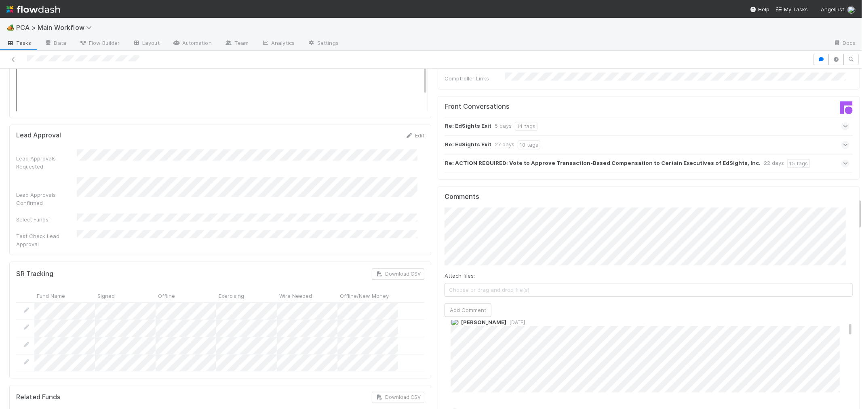
scroll to position [0, 0]
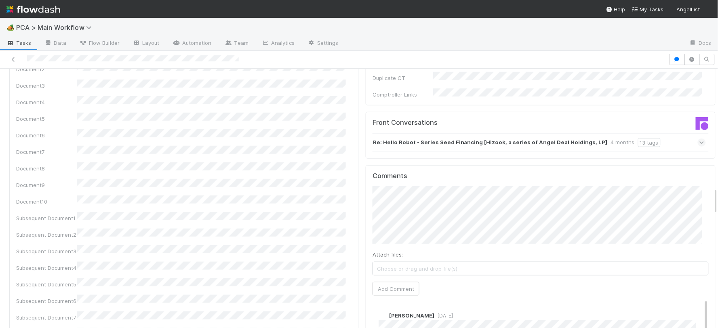
scroll to position [1167, 0]
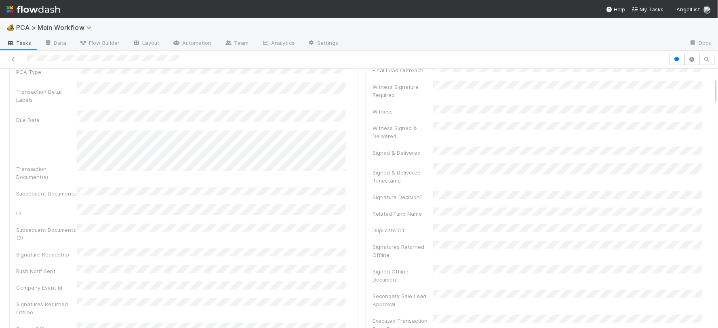
scroll to position [90, 0]
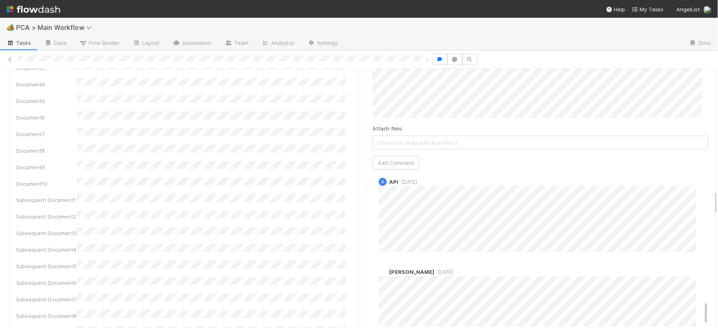
scroll to position [853, 0]
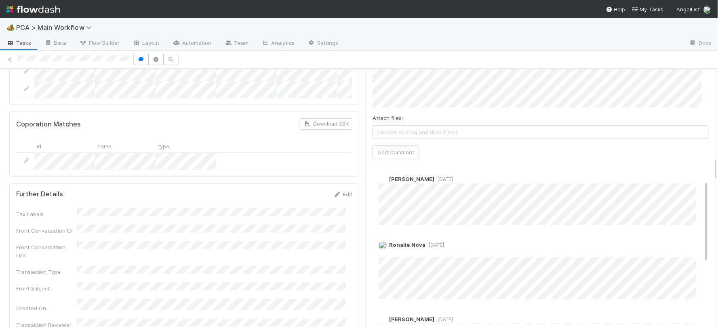
scroll to position [90, 0]
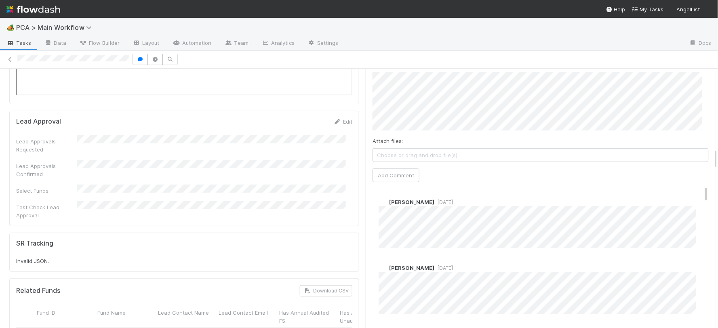
scroll to position [988, 0]
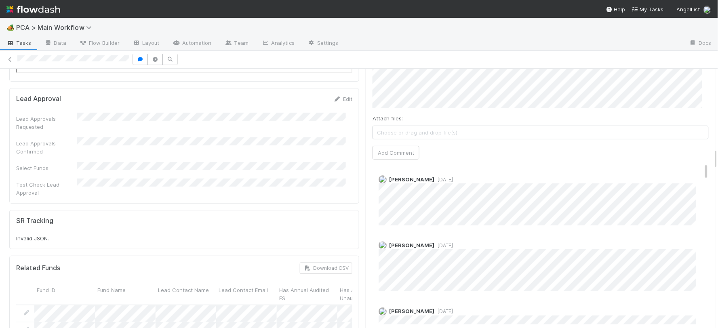
click at [476, 235] on div "Janice Garcia 2 months ago" at bounding box center [544, 263] width 343 height 56
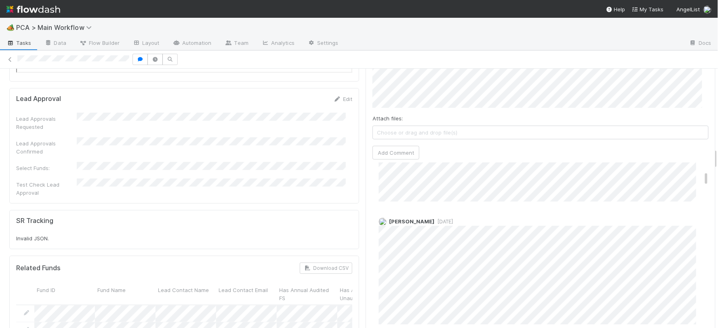
scroll to position [135, 0]
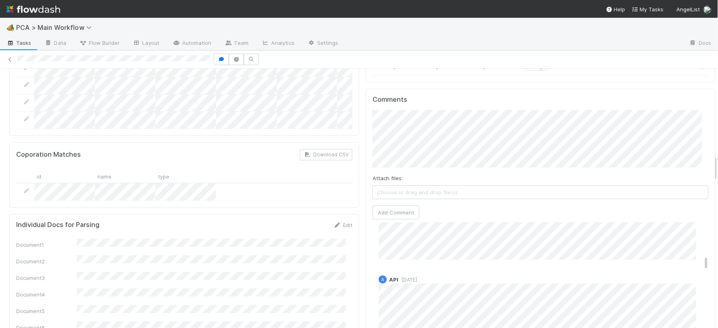
scroll to position [1212, 0]
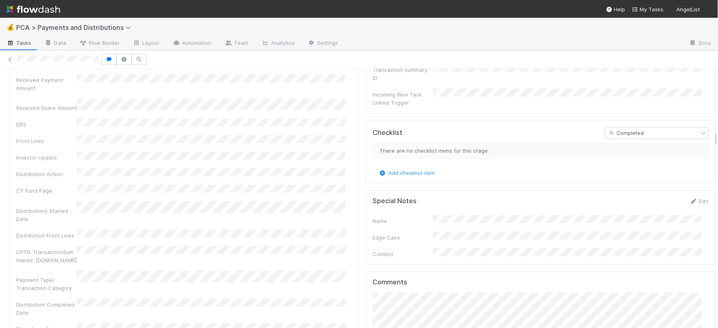
scroll to position [1437, 0]
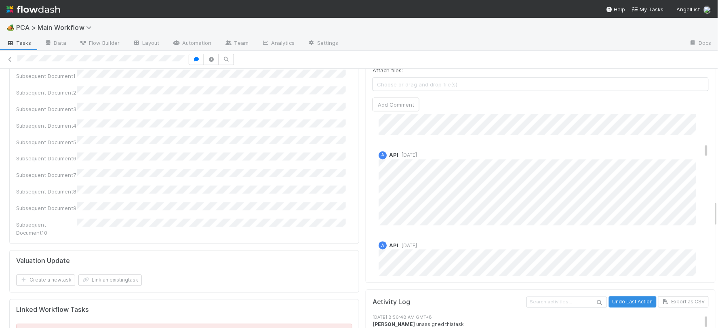
scroll to position [449, 0]
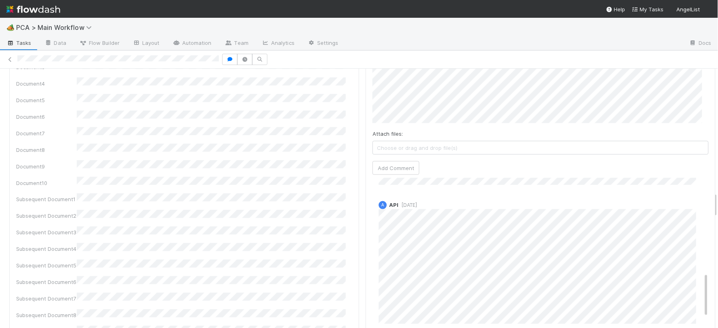
scroll to position [269, 0]
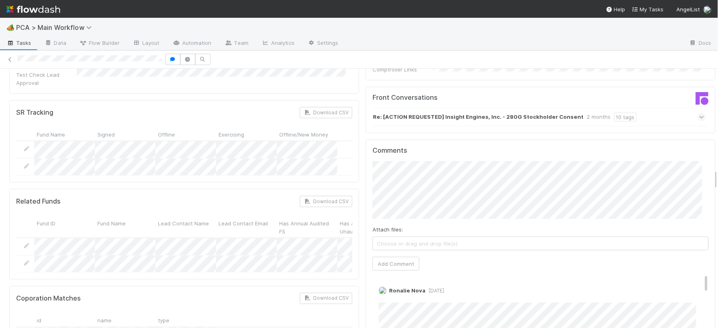
scroll to position [1078, 0]
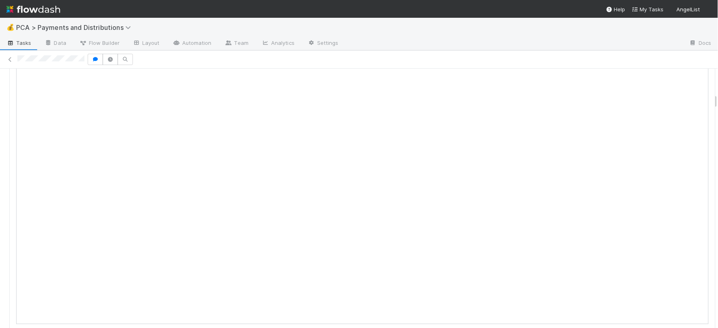
scroll to position [584, 0]
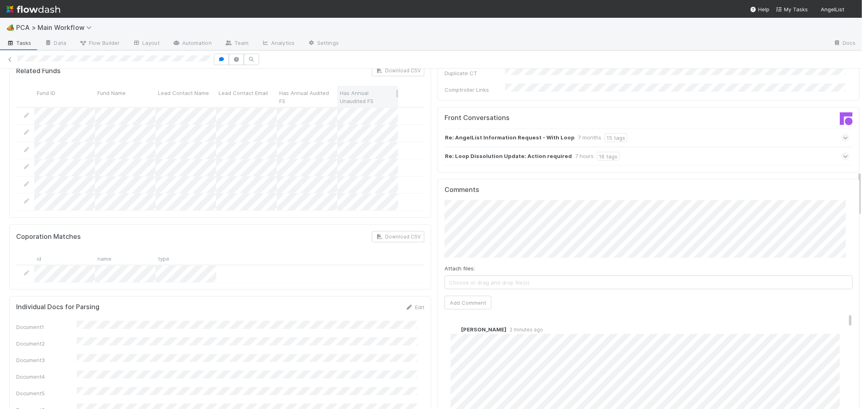
scroll to position [808, 0]
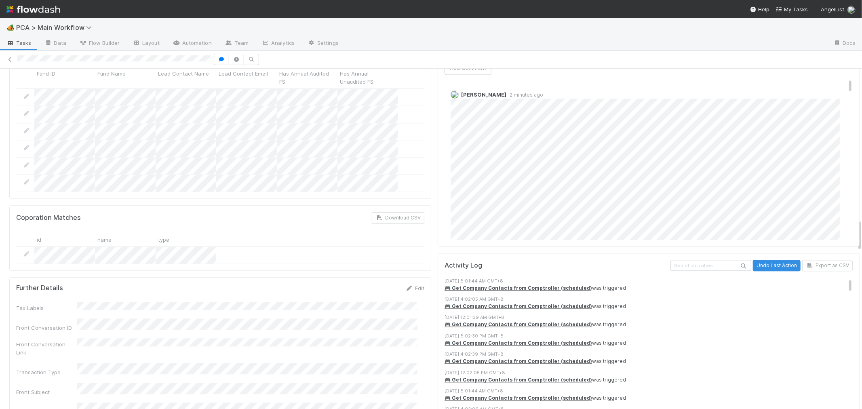
drag, startPoint x: 536, startPoint y: 293, endPoint x: 547, endPoint y: 293, distance: 10.9
click at [547, 351] on div "[DATE] 4:02:39 PM GMT+8" at bounding box center [652, 354] width 415 height 7
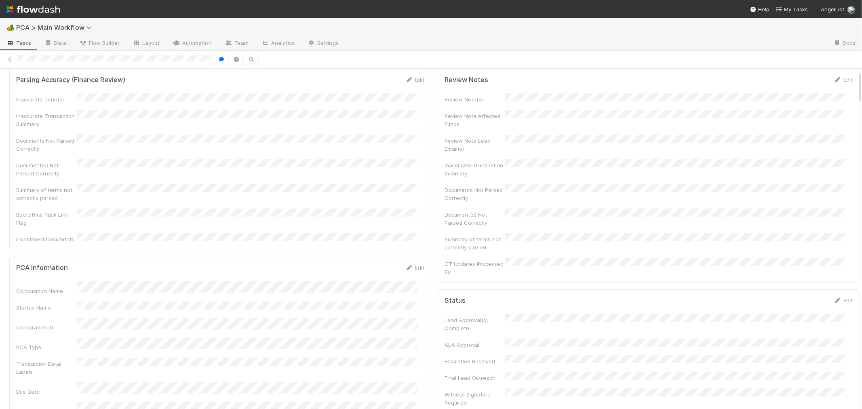
scroll to position [0, 0]
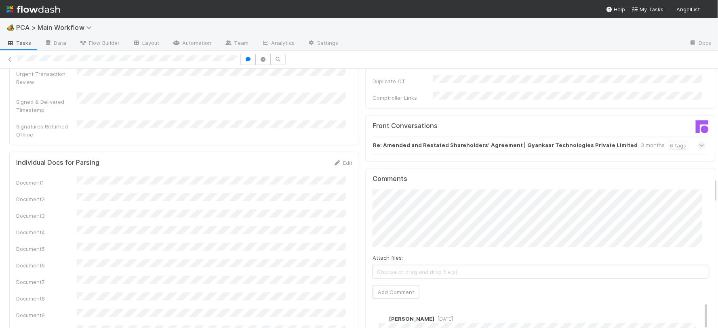
scroll to position [1122, 0]
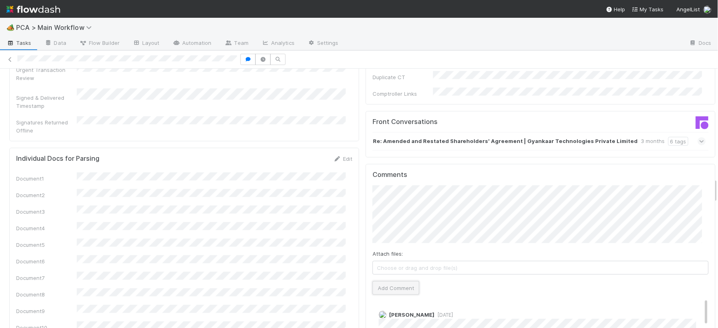
click at [390, 281] on button "Add Comment" at bounding box center [396, 288] width 47 height 14
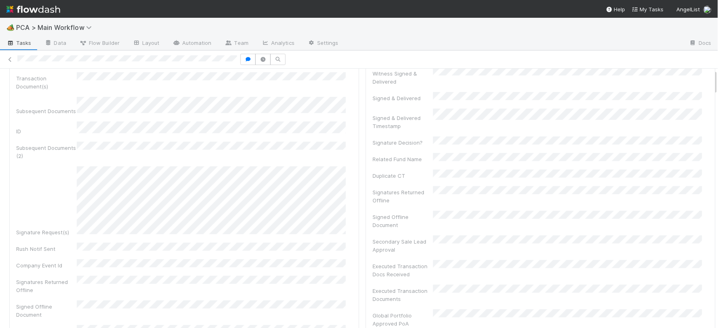
scroll to position [0, 0]
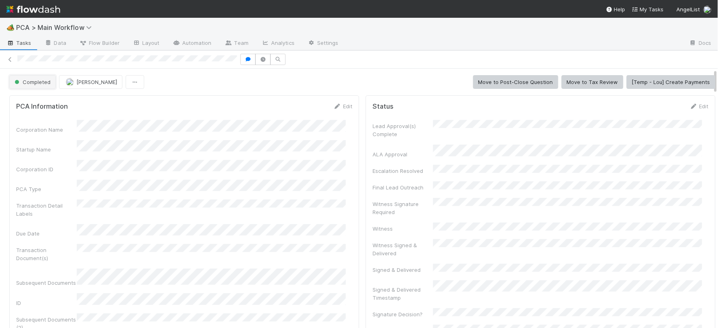
click at [42, 84] on span "Completed" at bounding box center [32, 82] width 38 height 6
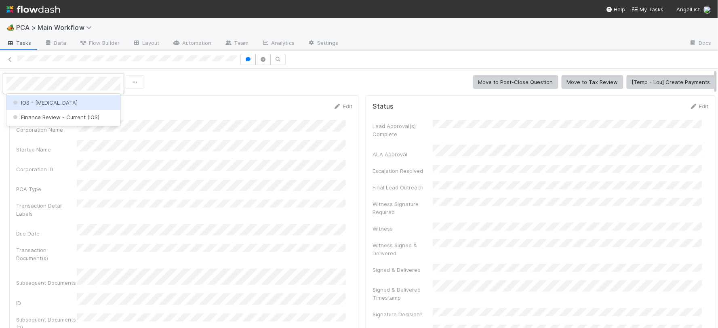
click at [44, 105] on div "IOS - [MEDICAL_DATA]" at bounding box center [63, 102] width 114 height 15
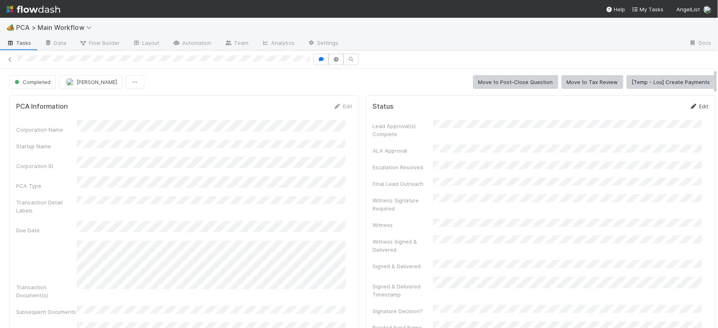
click at [690, 109] on link "Edit" at bounding box center [699, 106] width 19 height 6
drag, startPoint x: 646, startPoint y: 115, endPoint x: 645, endPoint y: 111, distance: 4.2
click at [654, 115] on button "Save" at bounding box center [665, 109] width 23 height 14
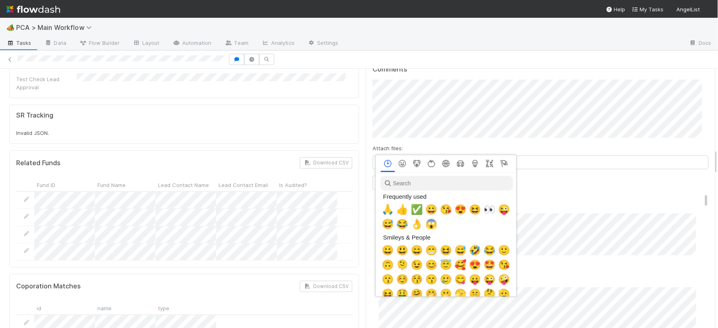
scroll to position [0, 3]
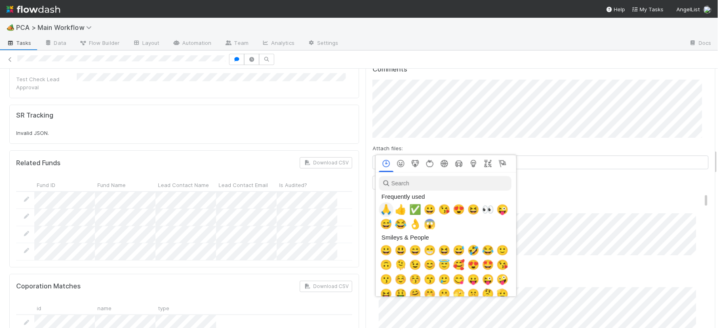
click at [383, 209] on span "🙏" at bounding box center [386, 209] width 12 height 11
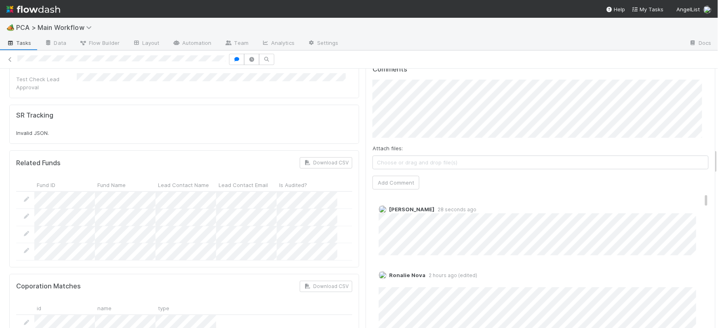
scroll to position [718, 0]
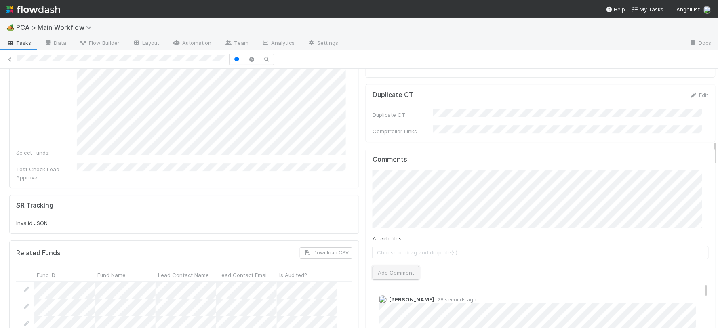
click at [388, 266] on button "Add Comment" at bounding box center [396, 273] width 47 height 14
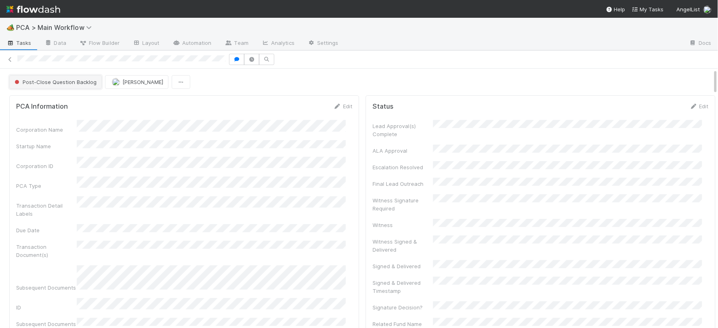
click at [67, 82] on span "Post-Close Question Backlog" at bounding box center [55, 82] width 84 height 6
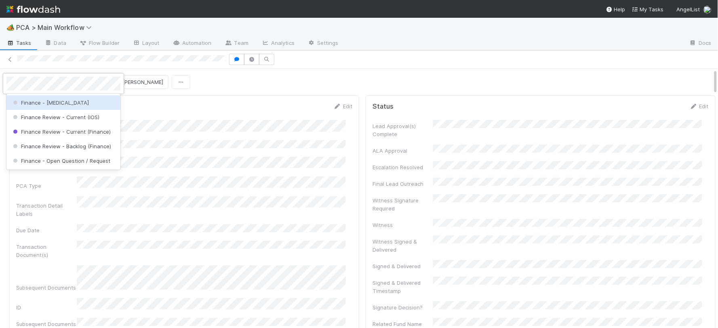
click at [73, 105] on div "Finance - [MEDICAL_DATA]" at bounding box center [63, 102] width 114 height 15
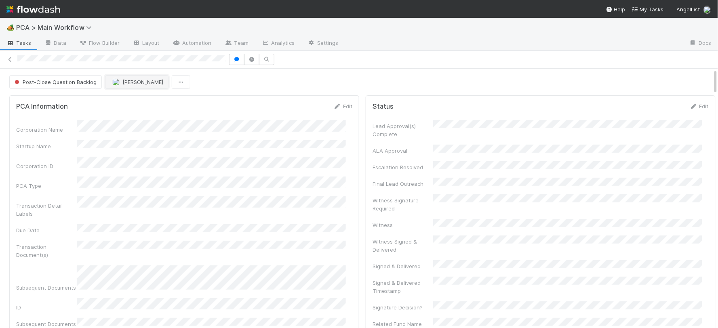
click at [132, 80] on span "[PERSON_NAME]" at bounding box center [142, 82] width 41 height 6
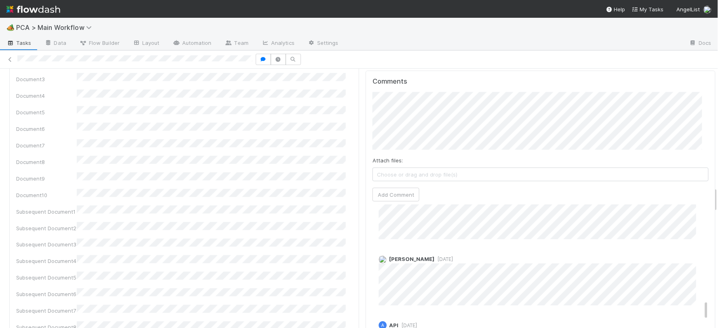
scroll to position [763, 0]
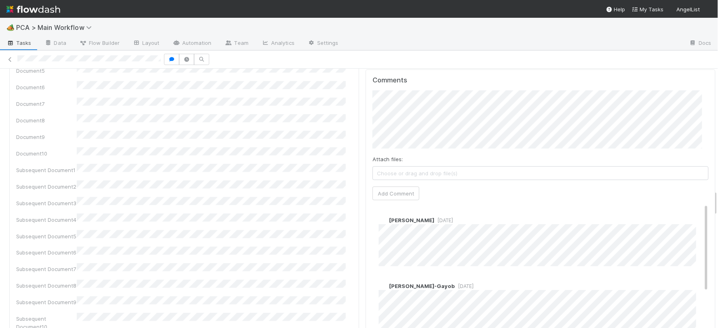
scroll to position [1212, 0]
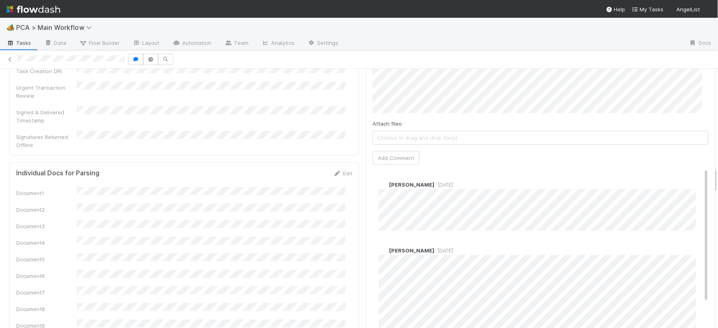
scroll to position [988, 0]
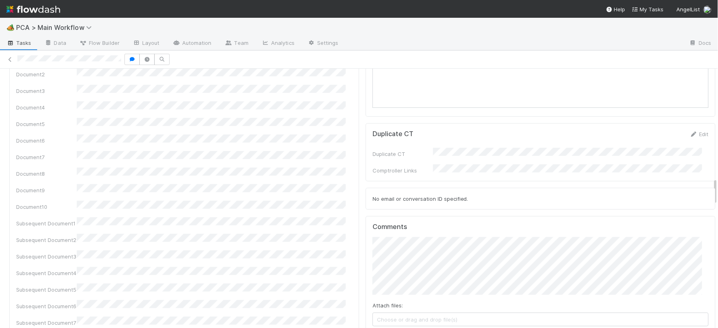
scroll to position [1033, 0]
click at [333, 191] on div "PCA Information Edit Corporation Name Startup Name Corporation ID PCA Type Tran…" at bounding box center [362, 333] width 713 height 2546
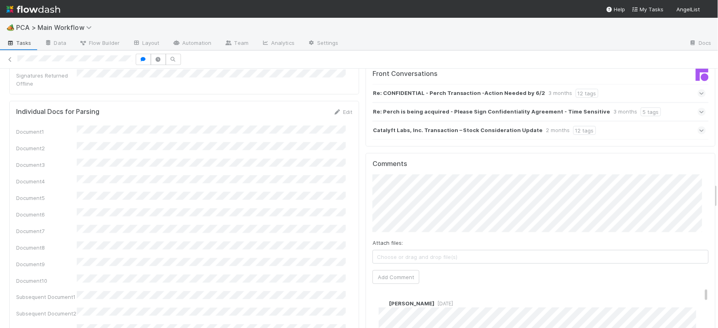
scroll to position [1257, 0]
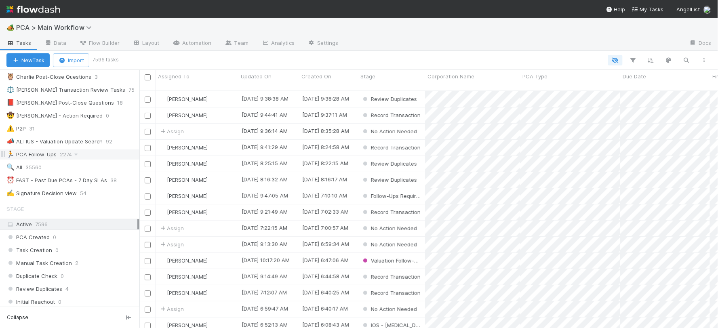
scroll to position [135, 0]
click at [31, 166] on span "35560" at bounding box center [37, 168] width 24 height 10
click at [685, 59] on icon "button" at bounding box center [687, 60] width 8 height 7
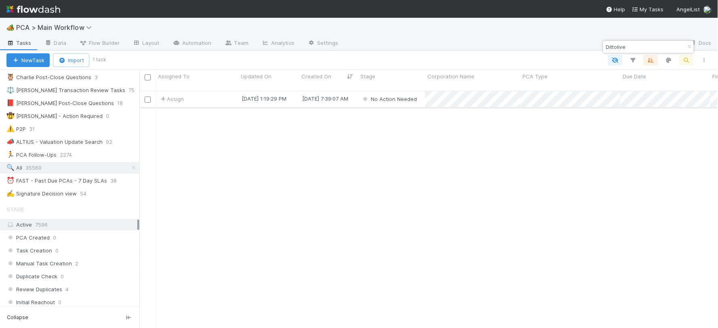
type input "Dittolive"
click at [215, 92] on div "Assign" at bounding box center [197, 99] width 83 height 16
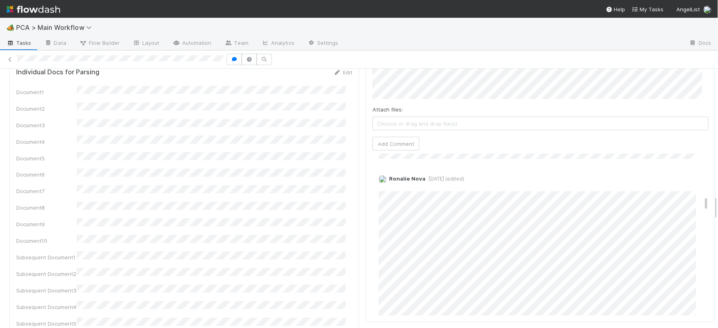
scroll to position [1437, 0]
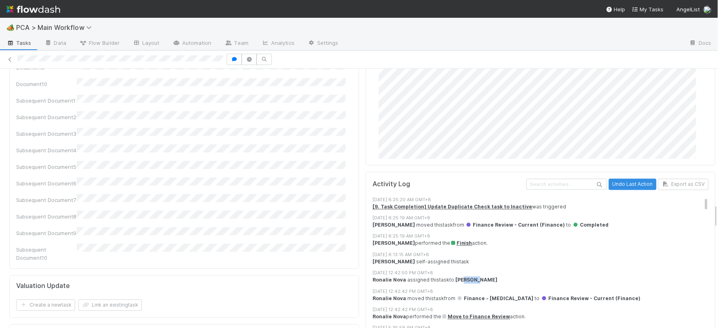
drag, startPoint x: 457, startPoint y: 232, endPoint x: 470, endPoint y: 233, distance: 13.0
click at [470, 277] on strong "[PERSON_NAME]" at bounding box center [476, 280] width 42 height 6
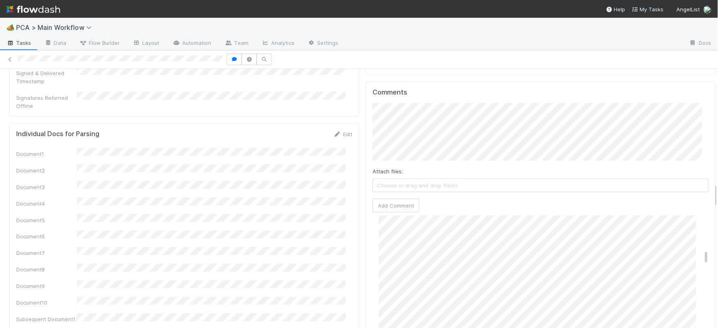
scroll to position [1931, 0]
click at [396, 199] on button "Add Comment" at bounding box center [396, 206] width 47 height 14
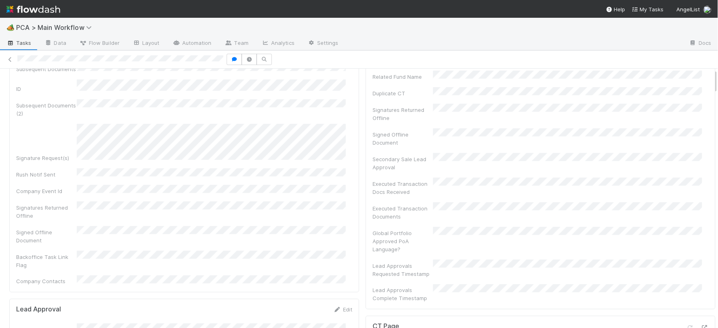
scroll to position [0, 0]
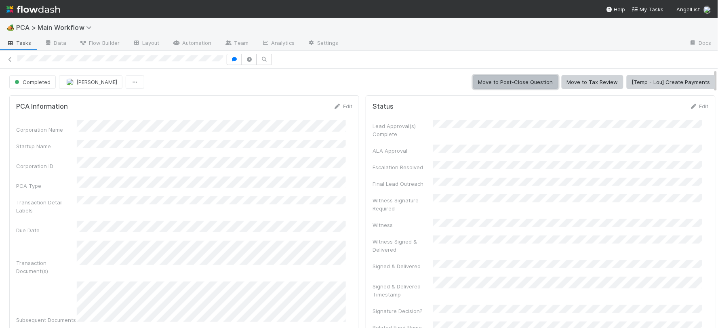
click at [507, 79] on button "Move to Post-Close Question" at bounding box center [515, 82] width 85 height 14
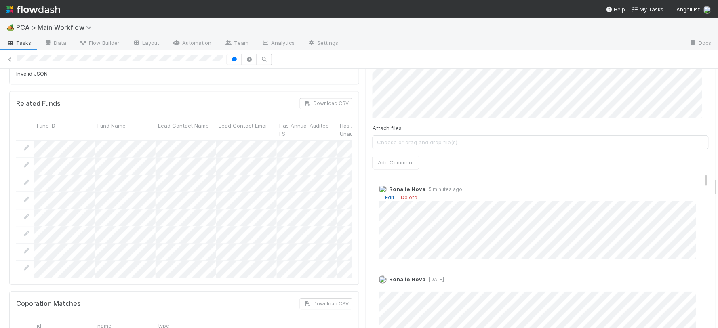
click at [385, 194] on link "Edit" at bounding box center [389, 197] width 9 height 6
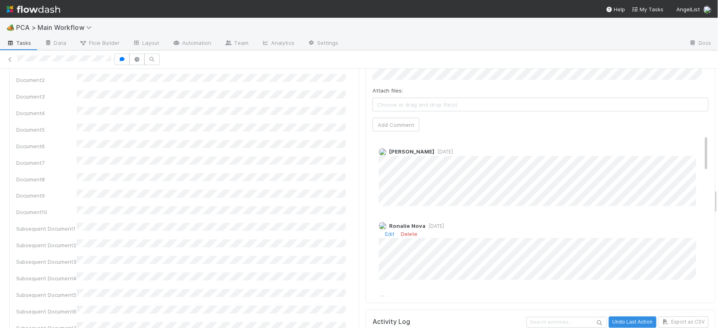
click at [538, 216] on div "Ronalie Nova [DATE] Edit Delete" at bounding box center [544, 248] width 343 height 64
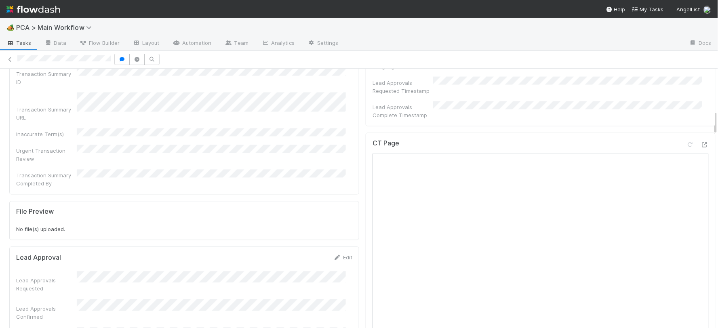
scroll to position [449, 0]
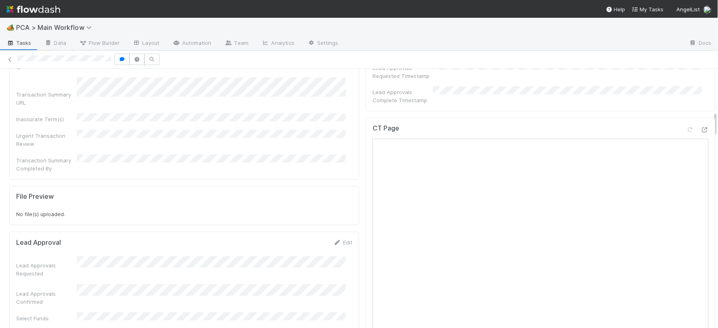
drag, startPoint x: 236, startPoint y: 238, endPoint x: 253, endPoint y: 243, distance: 17.7
click at [253, 285] on div "Lead Approvals Confirmed" at bounding box center [184, 295] width 336 height 21
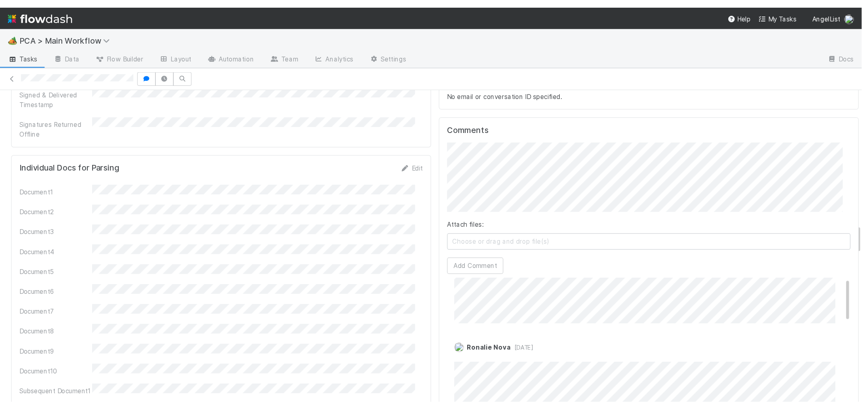
scroll to position [0, 0]
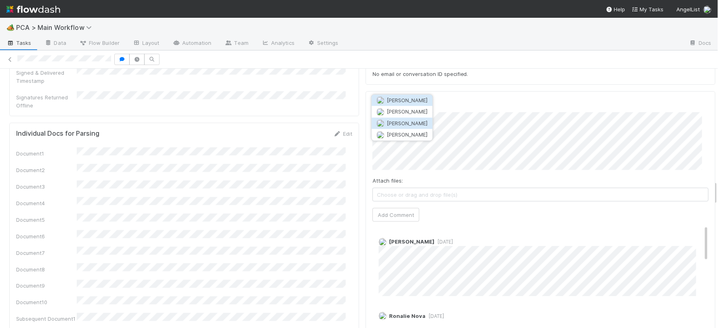
click at [425, 125] on button "[PERSON_NAME]" at bounding box center [402, 123] width 61 height 11
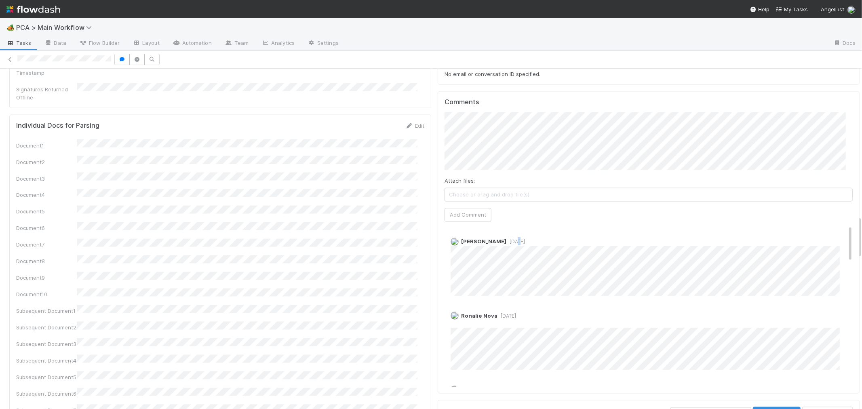
click at [506, 239] on span "[DATE]" at bounding box center [515, 242] width 19 height 6
click at [498, 313] on span "[DATE]" at bounding box center [507, 316] width 19 height 6
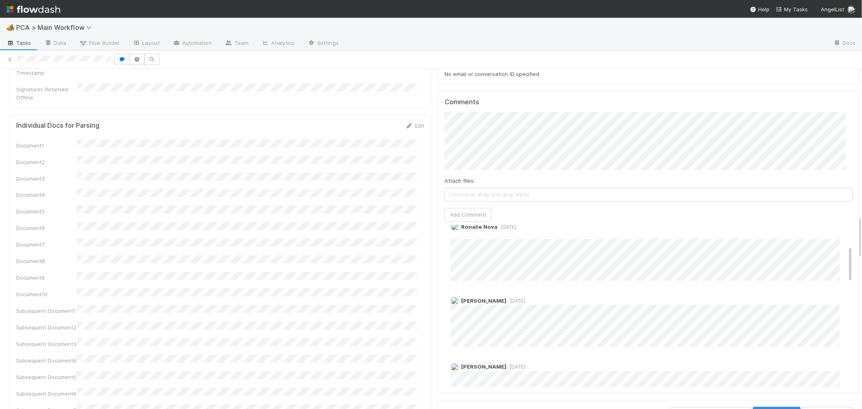
scroll to position [90, 0]
click at [519, 297] on span "3 months ago" at bounding box center [515, 300] width 19 height 6
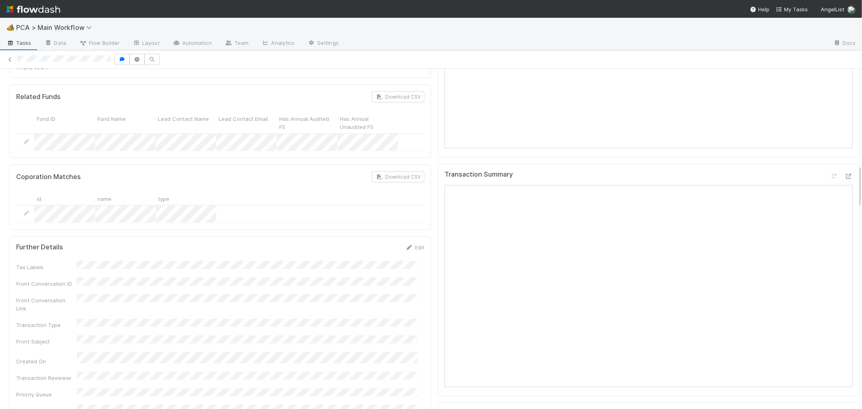
scroll to position [808, 0]
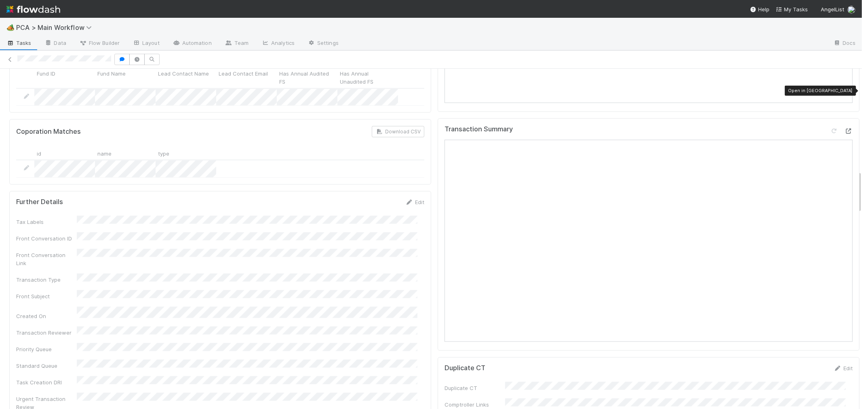
click at [718, 129] on icon at bounding box center [849, 131] width 8 height 5
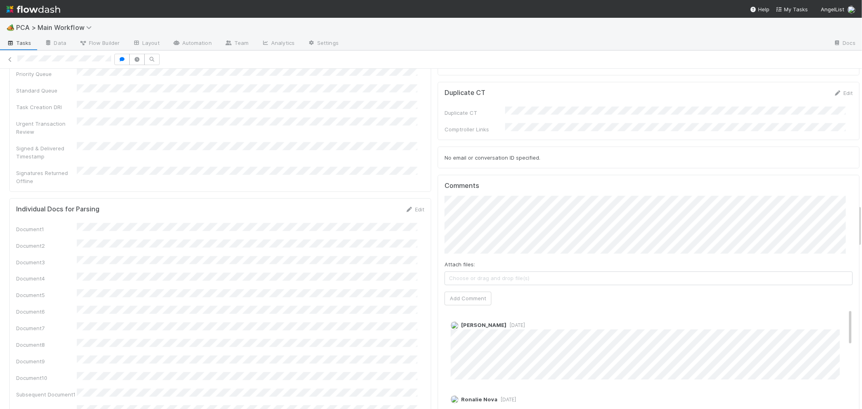
scroll to position [1078, 0]
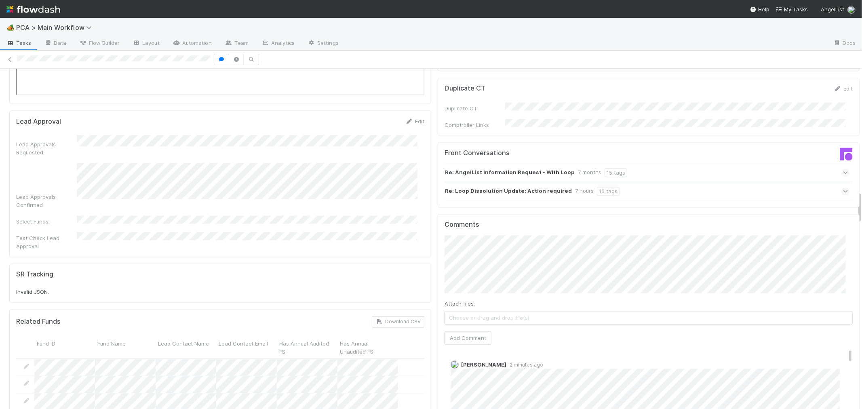
scroll to position [1392, 0]
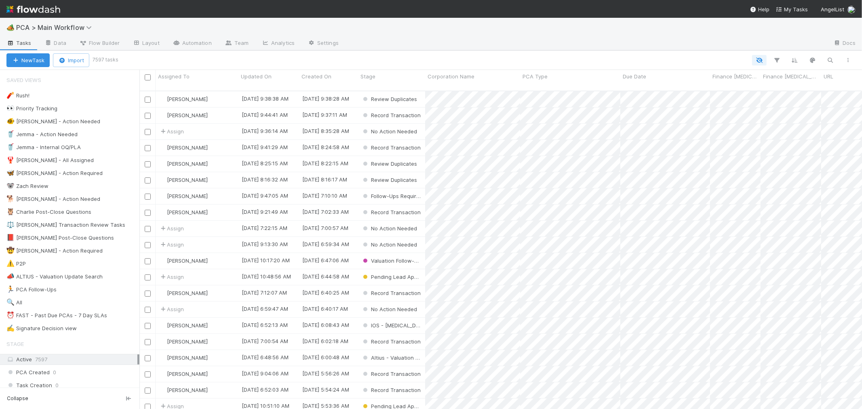
scroll to position [318, 716]
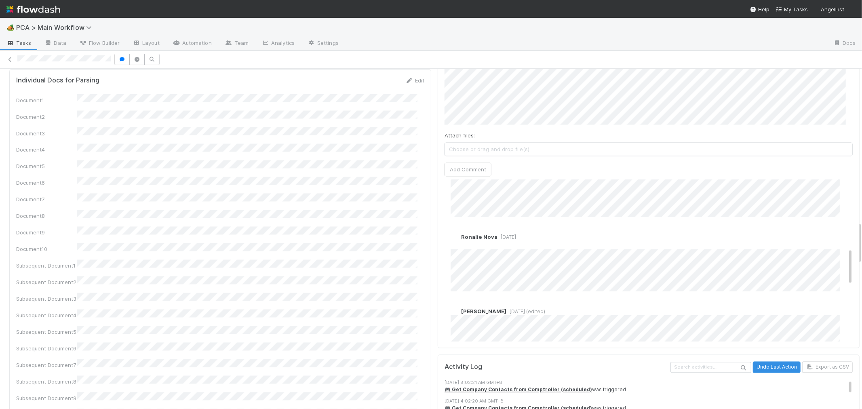
scroll to position [269, 0]
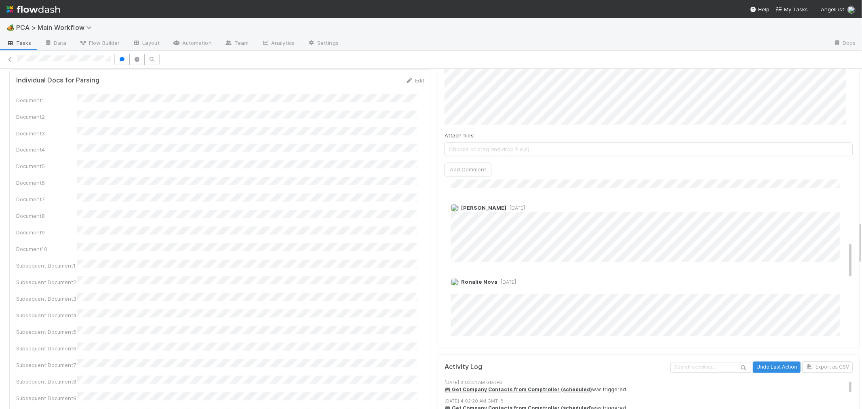
drag, startPoint x: 601, startPoint y: 221, endPoint x: 625, endPoint y: 167, distance: 59.4
click at [622, 198] on div "[PERSON_NAME] [DATE]" at bounding box center [652, 230] width 415 height 64
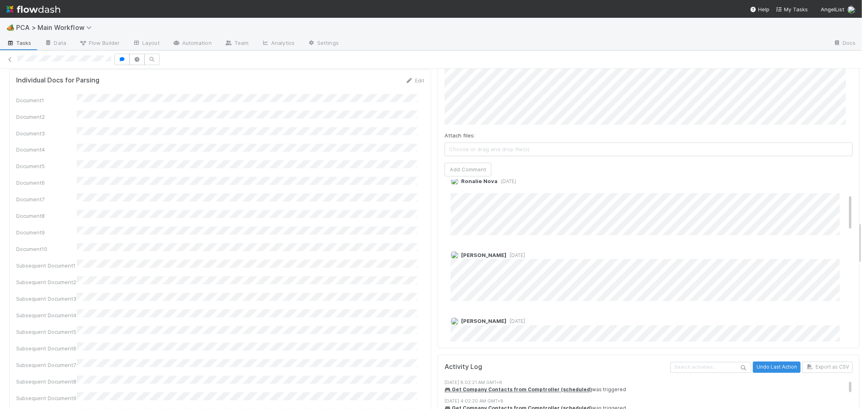
scroll to position [0, 0]
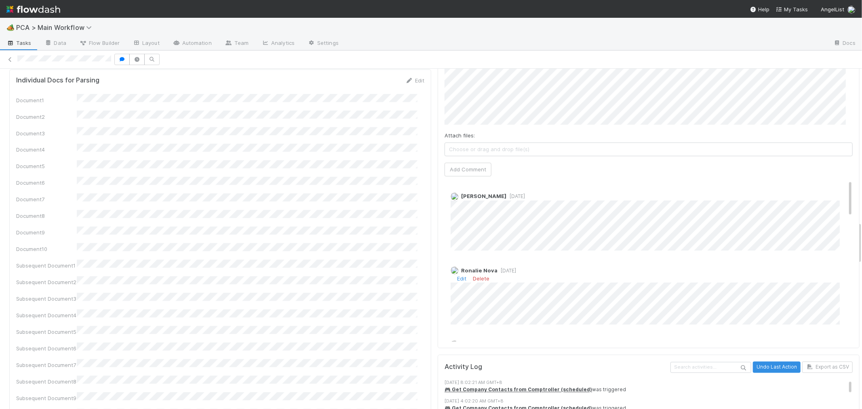
click at [508, 268] on span "[DATE]" at bounding box center [507, 271] width 19 height 6
click at [570, 261] on div "Ronalie Nova 3 months ago Edit Delete" at bounding box center [652, 293] width 415 height 64
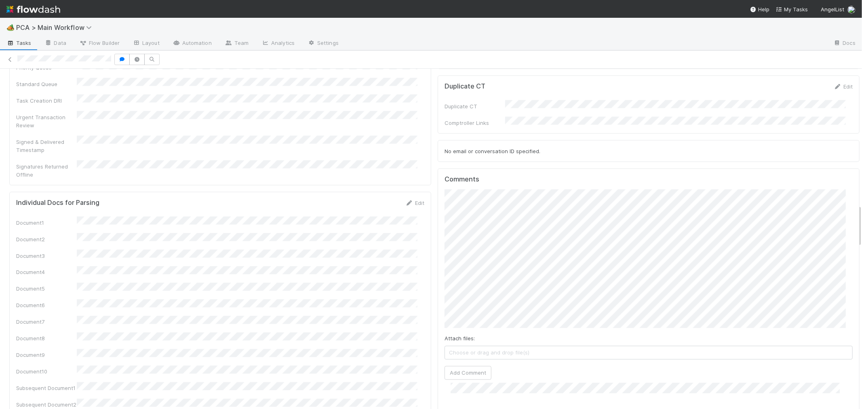
scroll to position [1078, 0]
click at [472, 379] on button "Add Comment" at bounding box center [468, 386] width 47 height 14
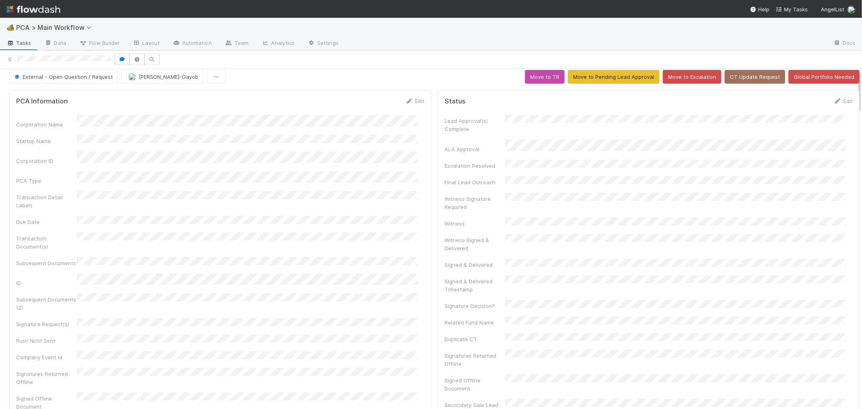
scroll to position [0, 0]
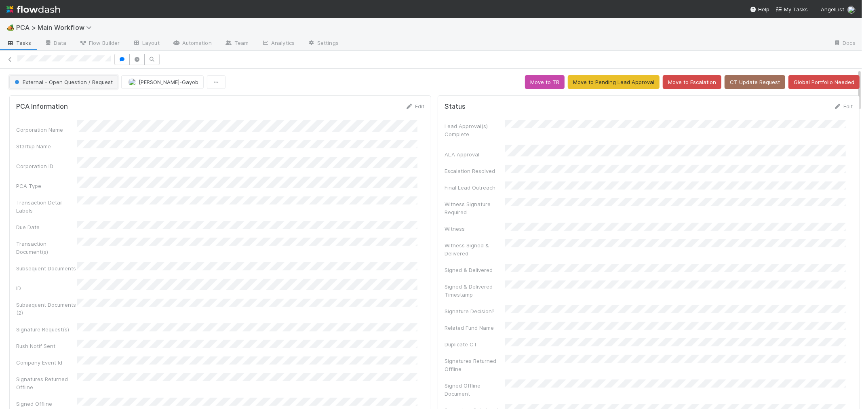
click at [67, 84] on span "External - Open Question / Request" at bounding box center [63, 82] width 100 height 6
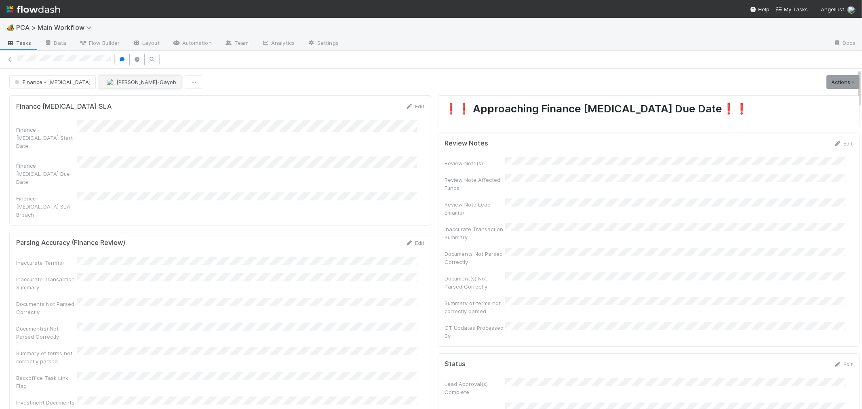
click at [116, 83] on span "[PERSON_NAME]-Gayob" at bounding box center [146, 82] width 60 height 6
click at [120, 98] on div "[PERSON_NAME]" at bounding box center [119, 102] width 114 height 15
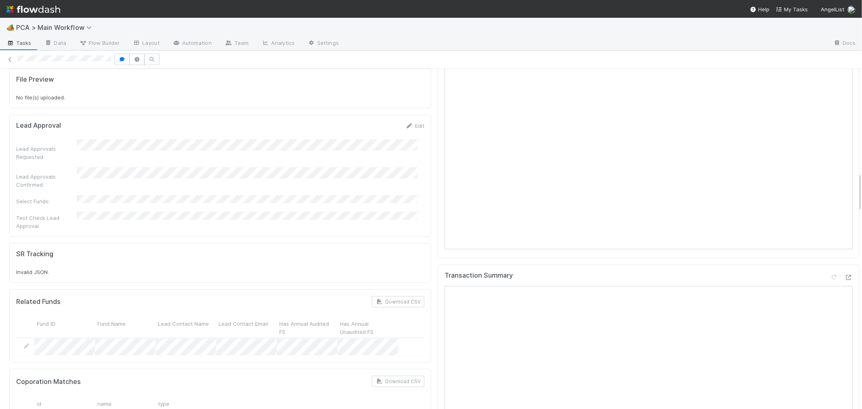
scroll to position [808, 0]
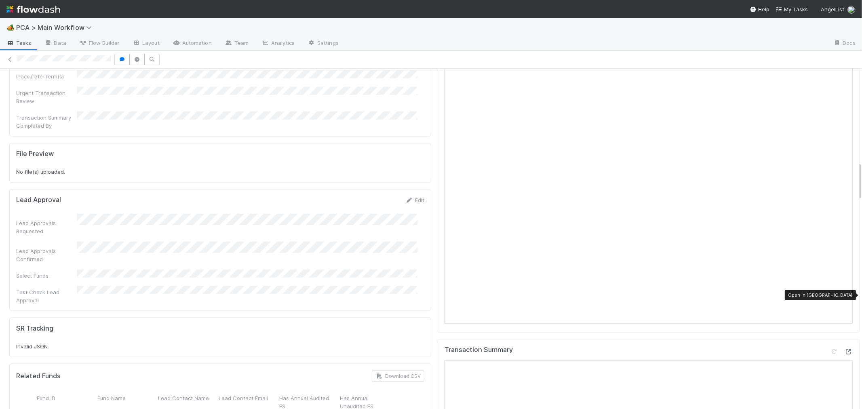
click at [845, 349] on icon at bounding box center [849, 351] width 8 height 5
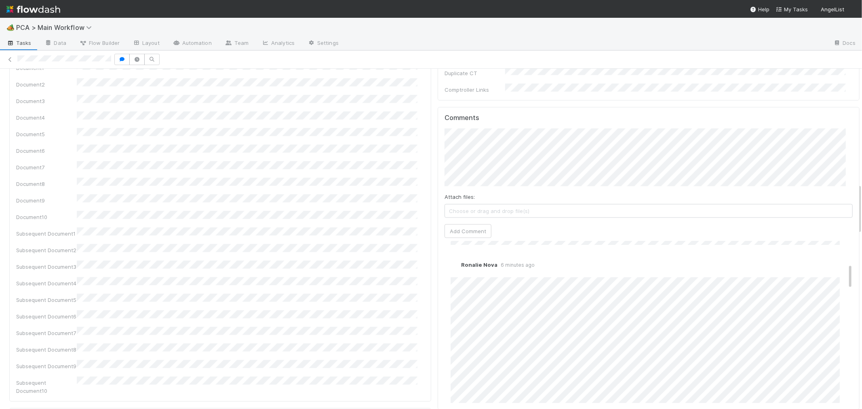
scroll to position [45, 0]
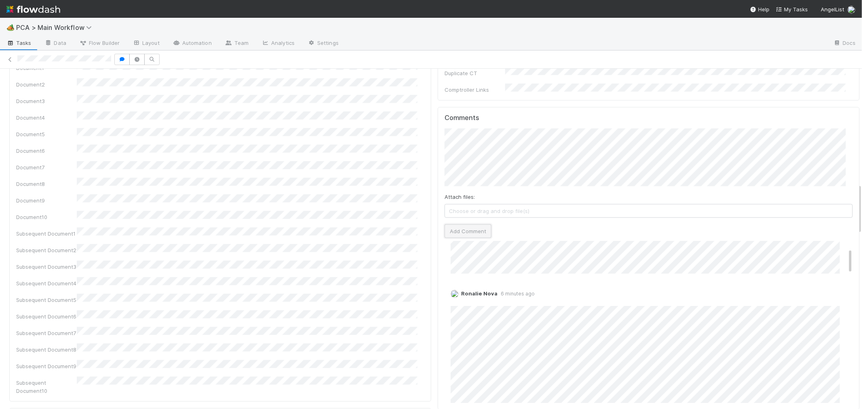
click at [457, 224] on button "Add Comment" at bounding box center [468, 231] width 47 height 14
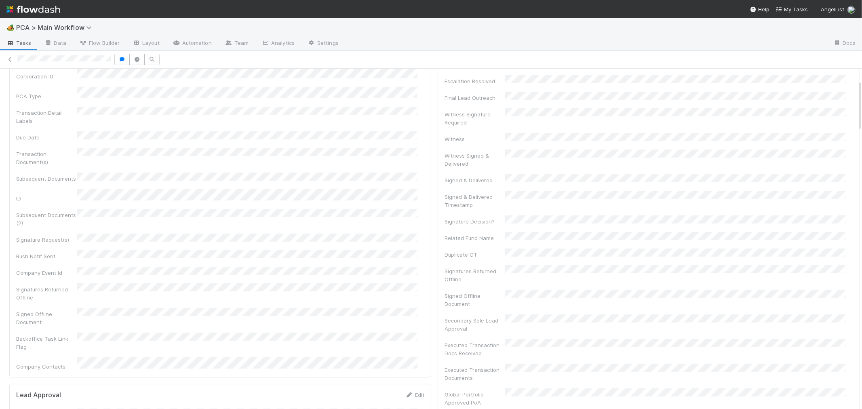
scroll to position [0, 0]
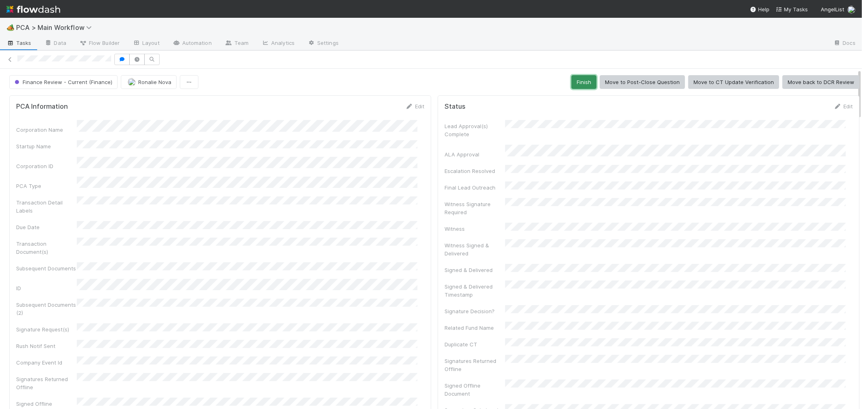
click at [577, 79] on button "Finish" at bounding box center [583, 82] width 25 height 14
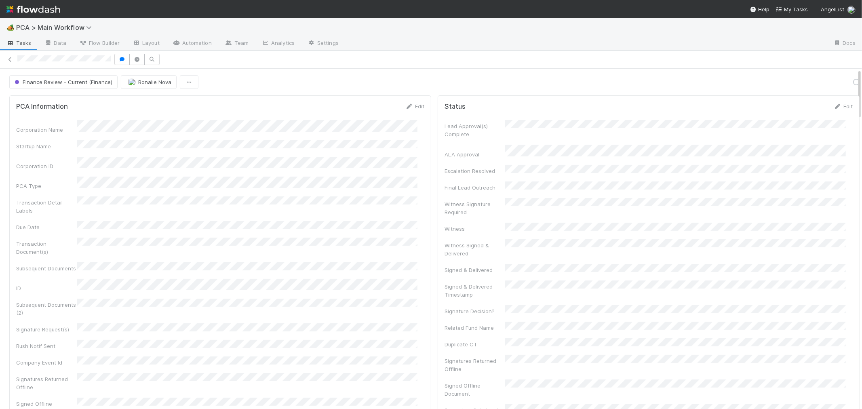
scroll to position [119, 0]
click at [141, 88] on button "Ronalie Nova" at bounding box center [149, 82] width 56 height 14
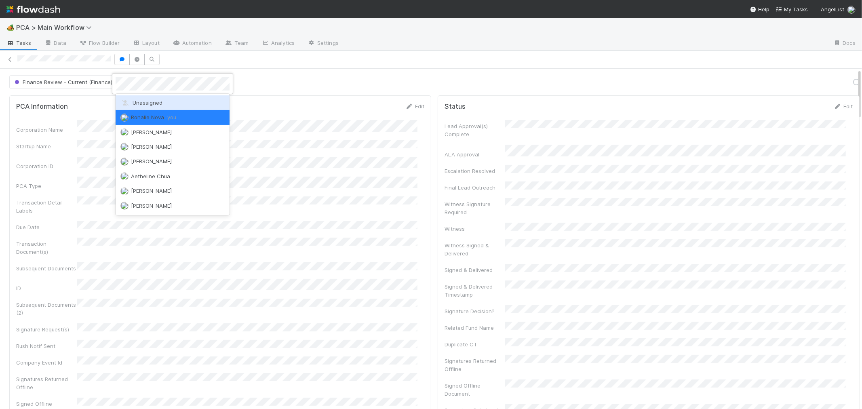
click at [144, 102] on span "Unassigned" at bounding box center [141, 102] width 42 height 6
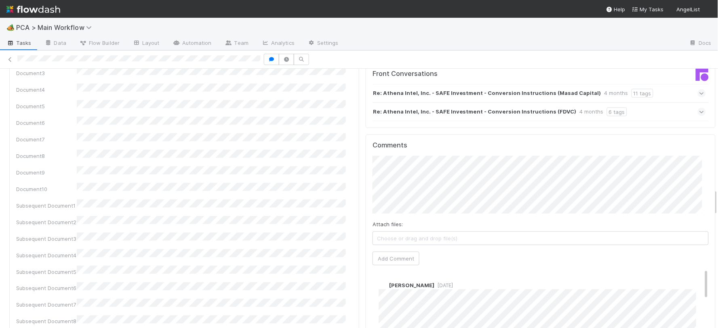
scroll to position [1212, 0]
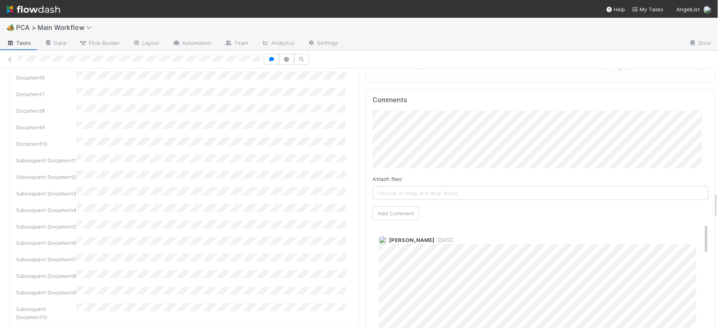
click at [434, 237] on span "[DATE]" at bounding box center [443, 240] width 19 height 6
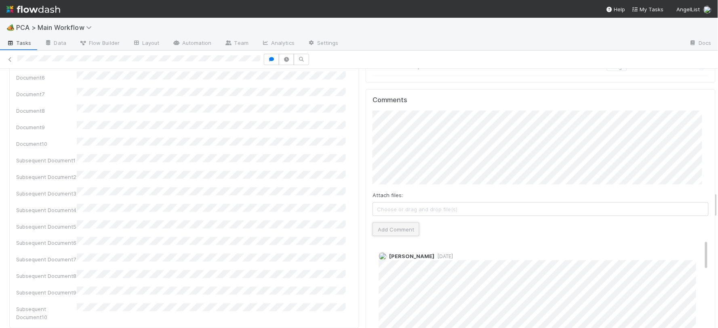
click at [394, 223] on button "Add Comment" at bounding box center [396, 230] width 47 height 14
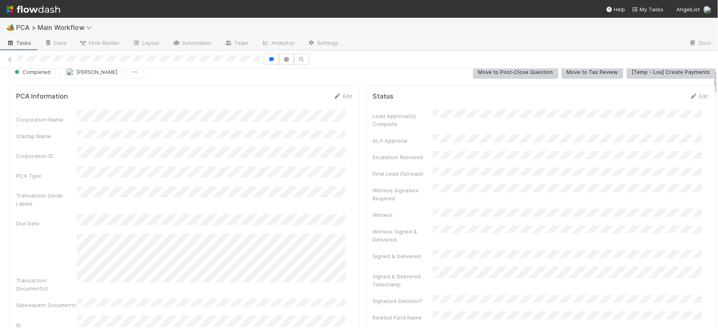
scroll to position [0, 0]
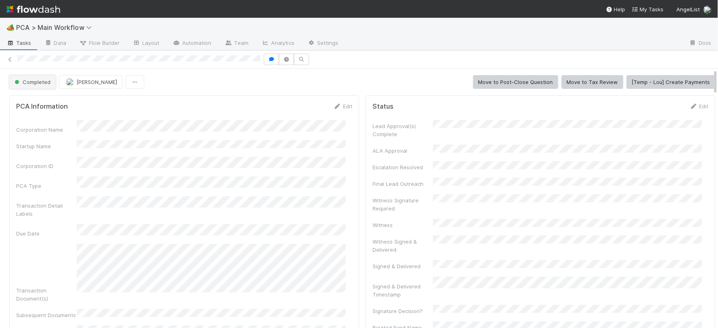
click at [47, 84] on span "Completed" at bounding box center [32, 82] width 38 height 6
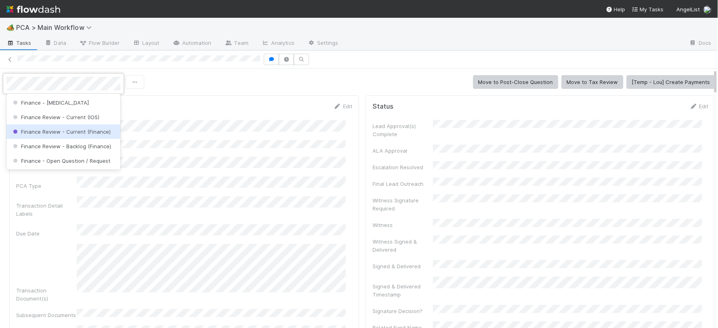
click at [86, 133] on div "Finance Review - Current (Finance)" at bounding box center [63, 131] width 114 height 15
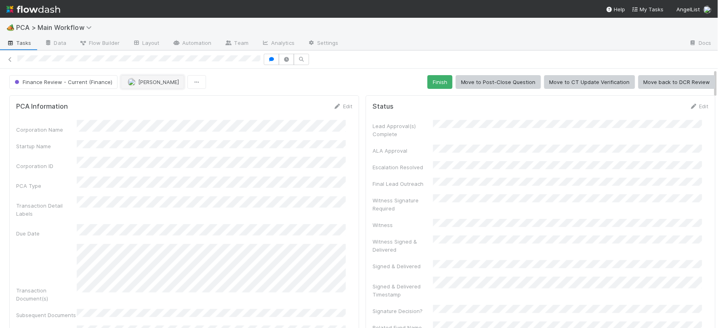
click at [148, 82] on span "[PERSON_NAME]" at bounding box center [158, 82] width 41 height 6
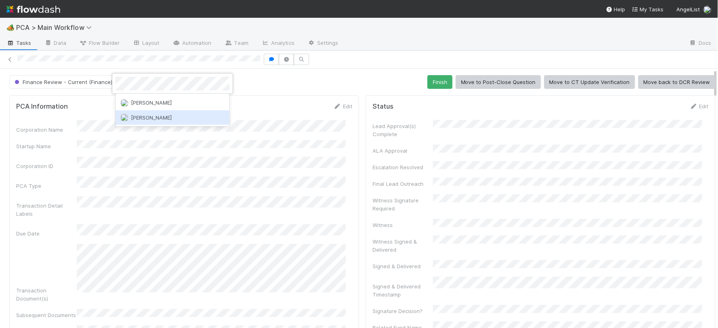
click at [160, 121] on div "[PERSON_NAME]" at bounding box center [173, 117] width 114 height 15
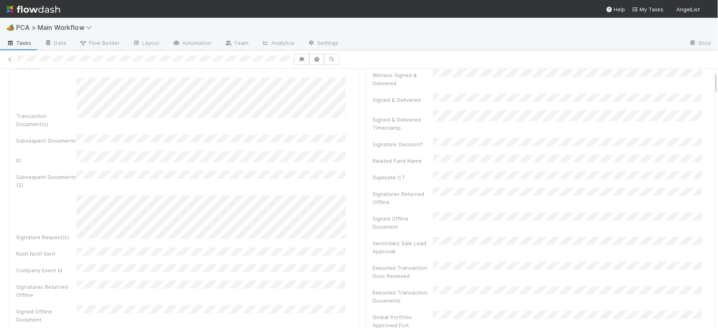
scroll to position [269, 0]
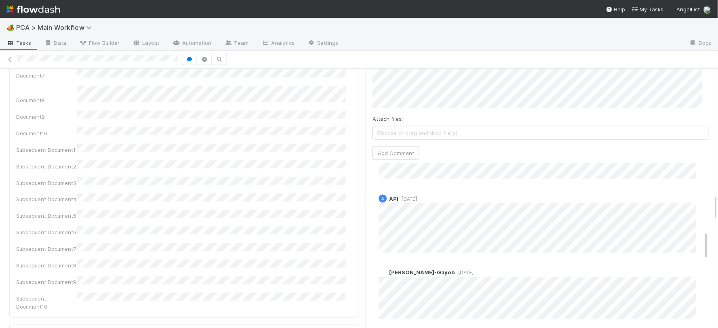
scroll to position [404, 0]
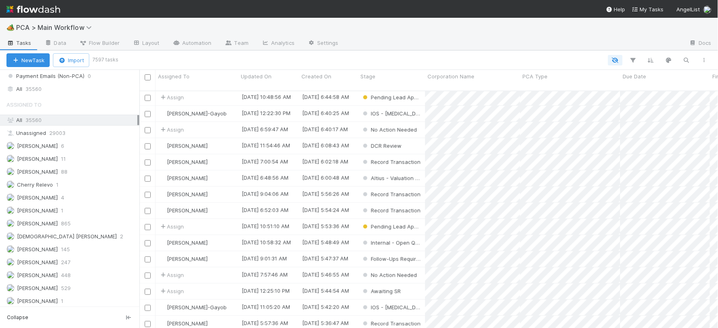
scroll to position [898, 0]
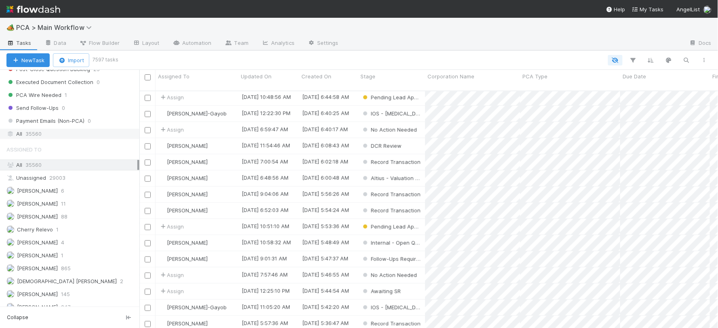
click at [38, 139] on span "35560" at bounding box center [33, 134] width 16 height 10
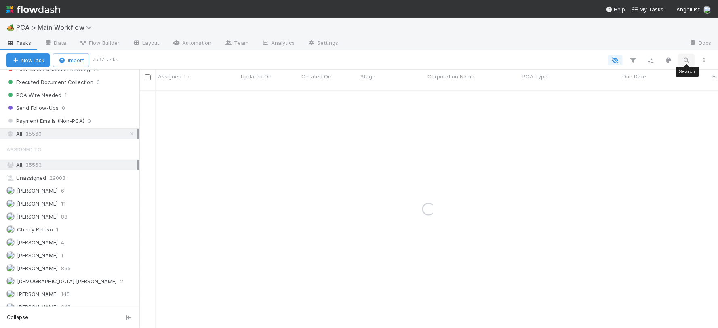
click at [686, 58] on icon "button" at bounding box center [687, 60] width 8 height 7
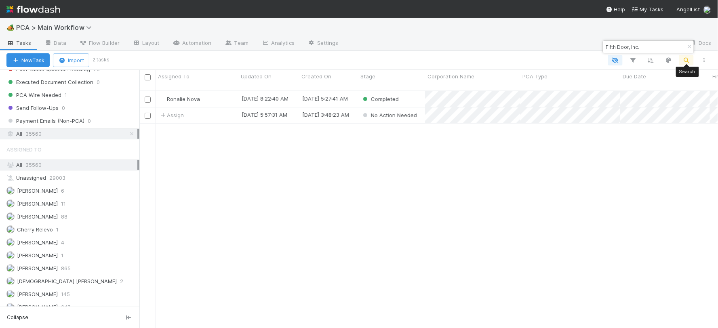
scroll to position [237, 572]
type input "Fifth Door, Inc."
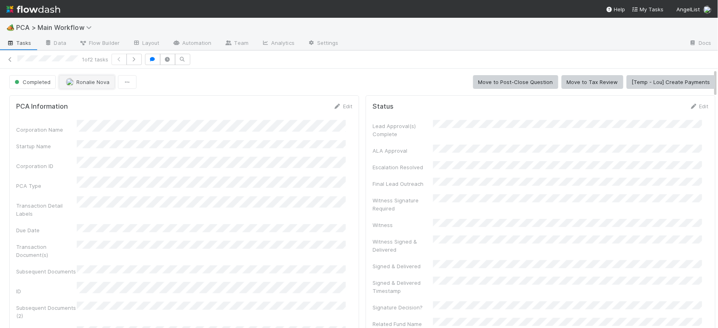
click at [91, 83] on span "Ronalie Nova" at bounding box center [92, 82] width 33 height 6
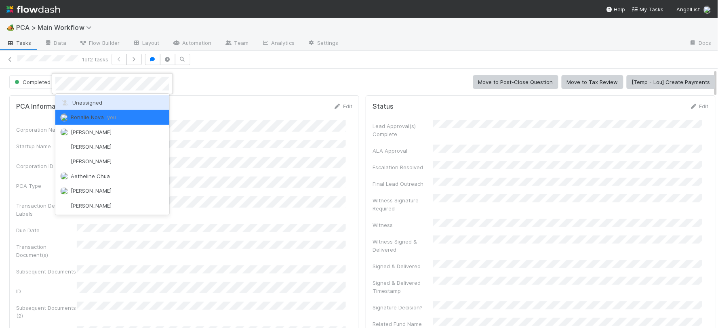
click at [91, 104] on span "Unassigned" at bounding box center [81, 102] width 42 height 6
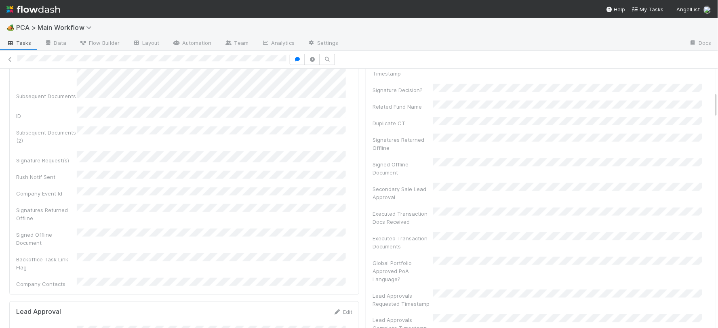
scroll to position [224, 0]
